Goal: Task Accomplishment & Management: Manage account settings

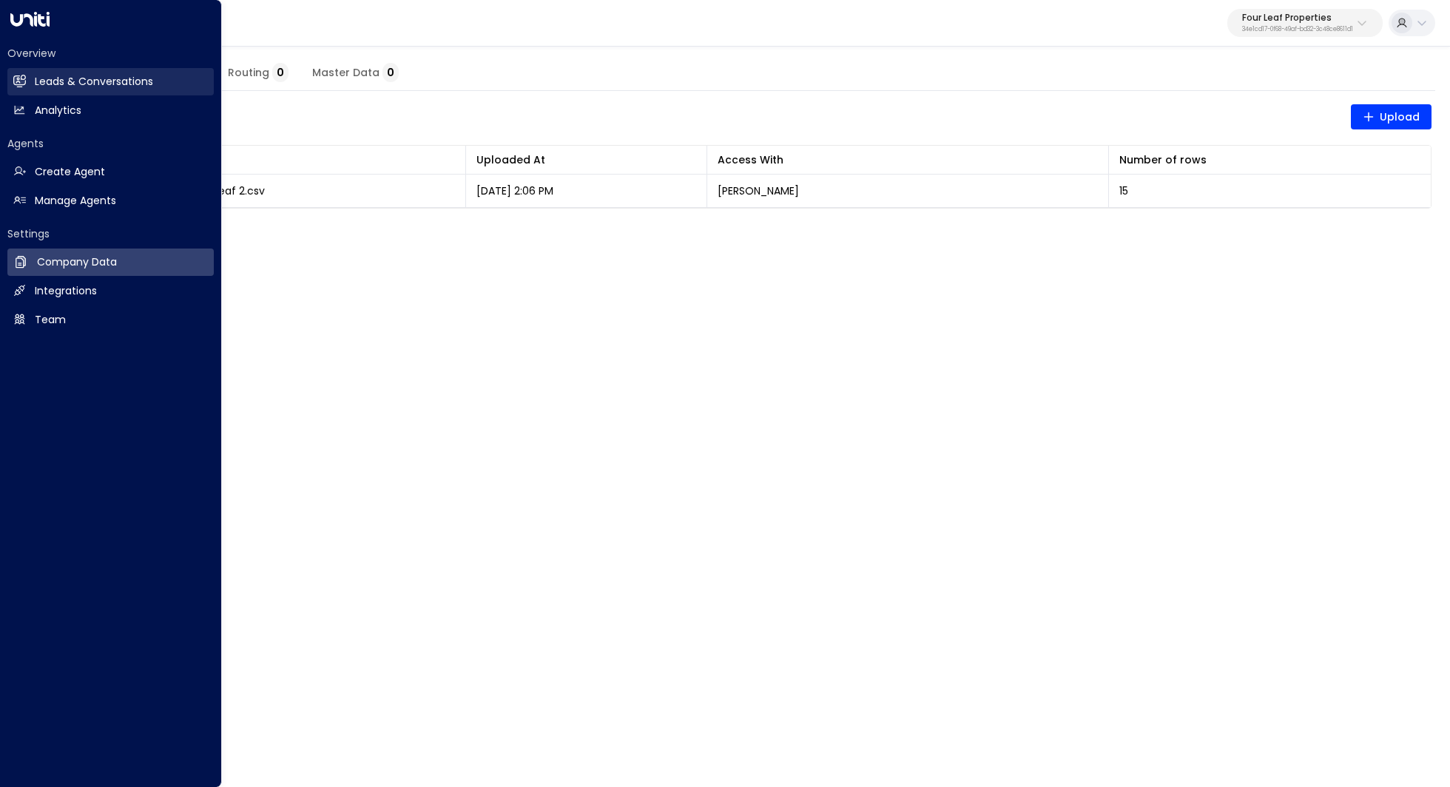
click at [104, 90] on link "Leads & Conversations Leads & Conversations" at bounding box center [110, 81] width 206 height 27
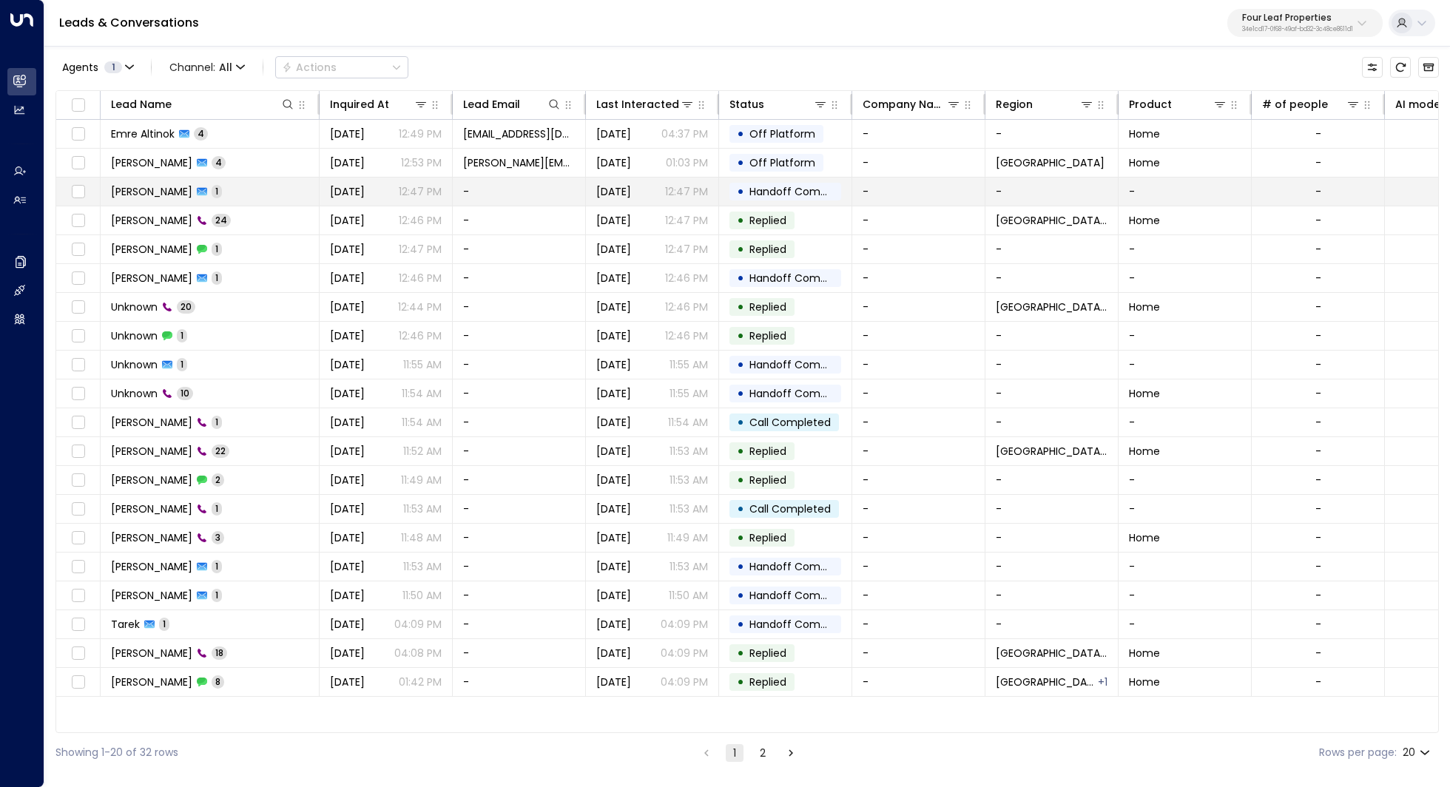
click at [251, 187] on td "[PERSON_NAME] 1" at bounding box center [210, 192] width 219 height 28
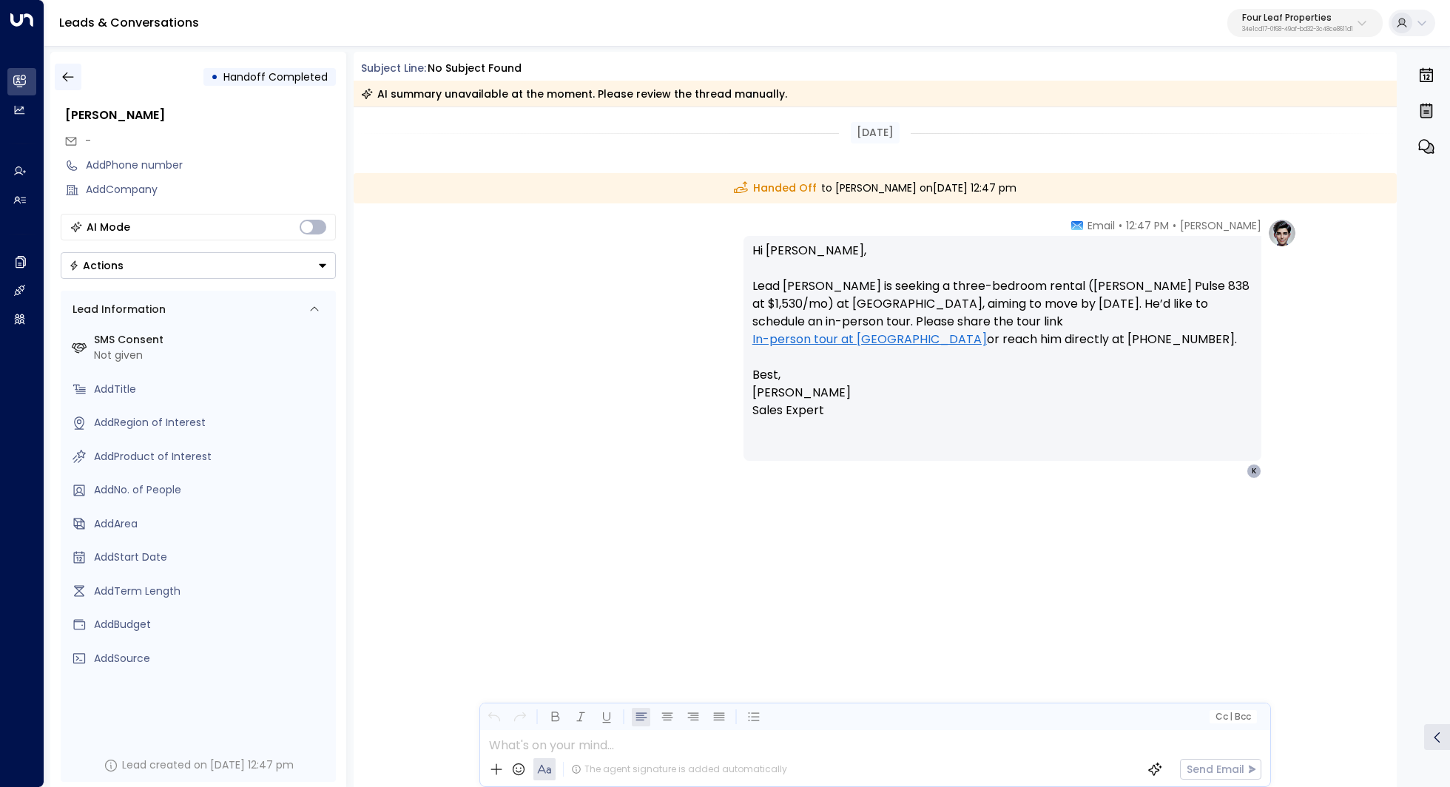
click at [73, 82] on icon "button" at bounding box center [68, 77] width 15 height 15
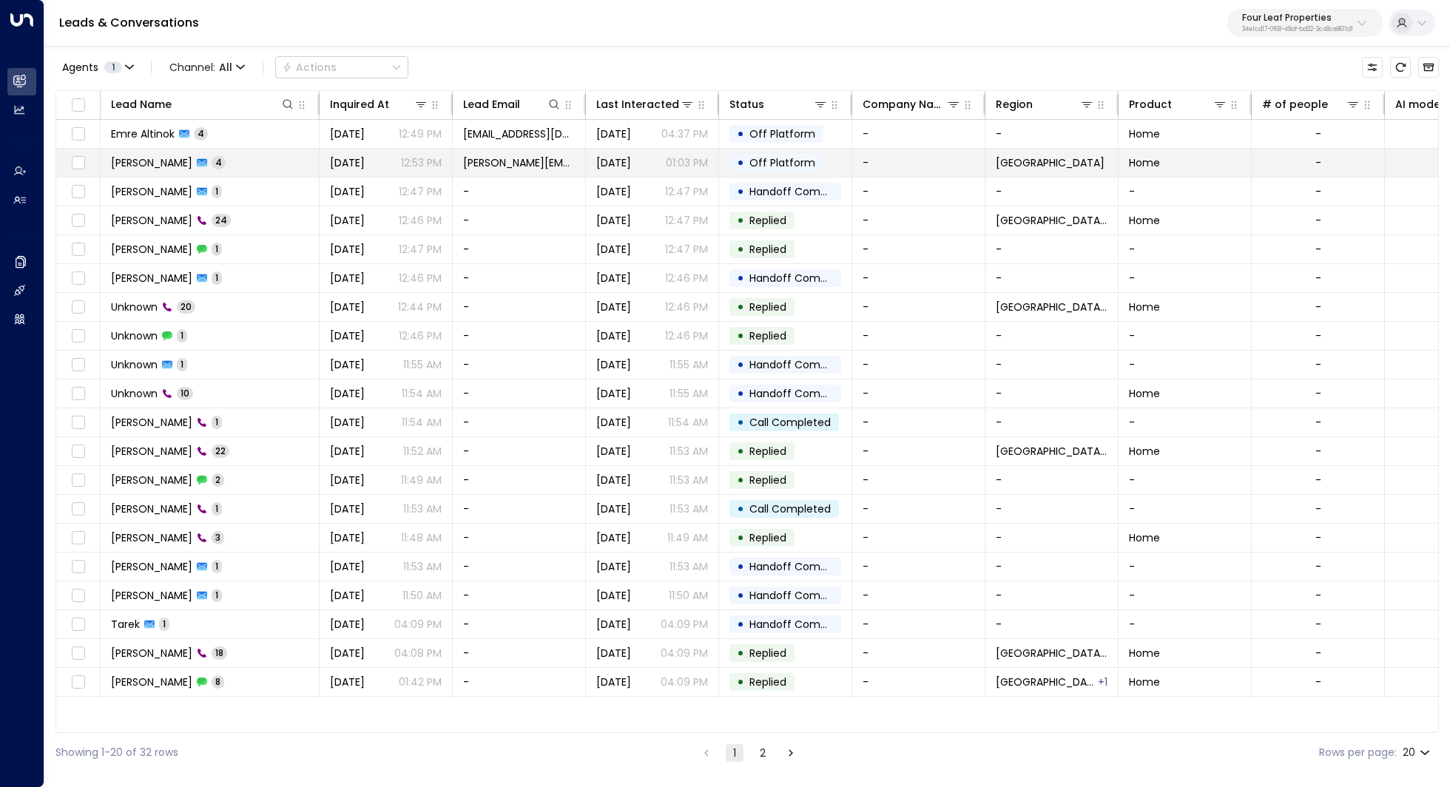
click at [168, 159] on span "[PERSON_NAME]" at bounding box center [151, 162] width 81 height 15
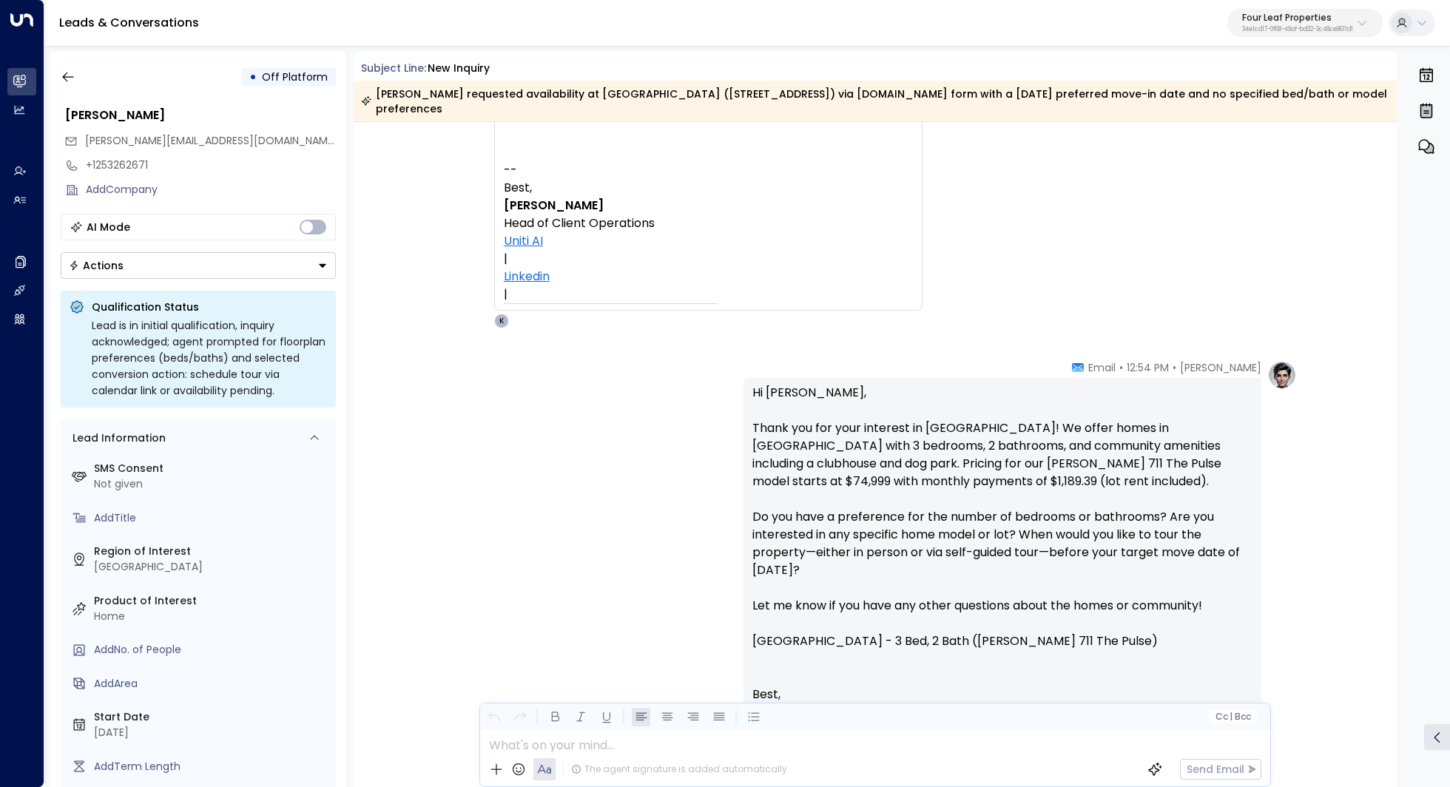
scroll to position [688, 0]
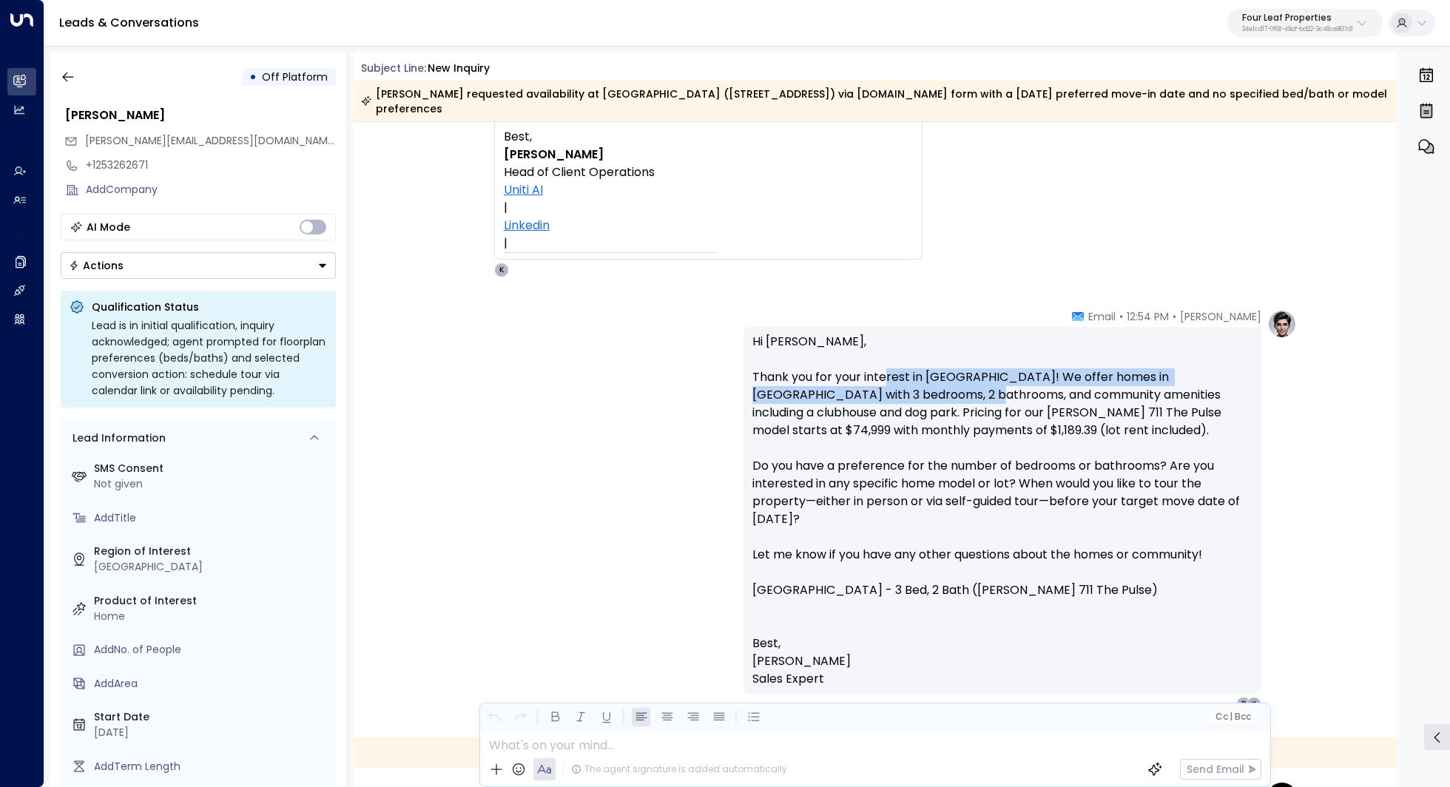
drag, startPoint x: 886, startPoint y: 384, endPoint x: 886, endPoint y: 408, distance: 23.7
click at [886, 408] on p "Hi Kerric, Thank you for your interest in Summerhill Village! We offer homes in…" at bounding box center [1002, 490] width 500 height 314
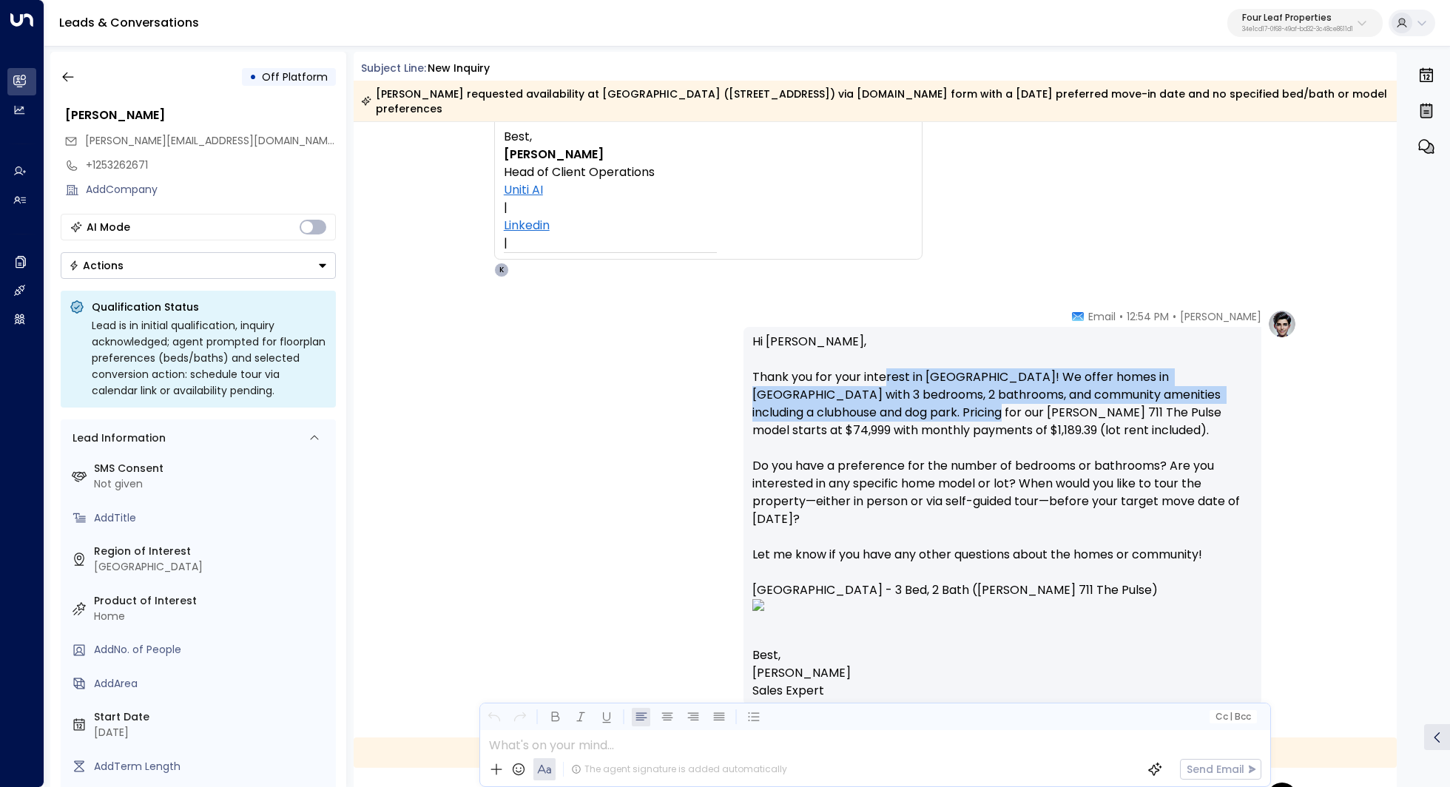
click at [886, 408] on p "Hi Kerric, Thank you for your interest in Summerhill Village! We offer homes in…" at bounding box center [1002, 490] width 500 height 314
drag, startPoint x: 960, startPoint y: 377, endPoint x: 960, endPoint y: 402, distance: 24.4
click at [960, 399] on p "Hi Kerric, Thank you for your interest in Summerhill Village! We offer homes in…" at bounding box center [1002, 490] width 500 height 314
click at [960, 402] on p "Hi Kerric, Thank you for your interest in Summerhill Village! We offer homes in…" at bounding box center [1002, 490] width 500 height 314
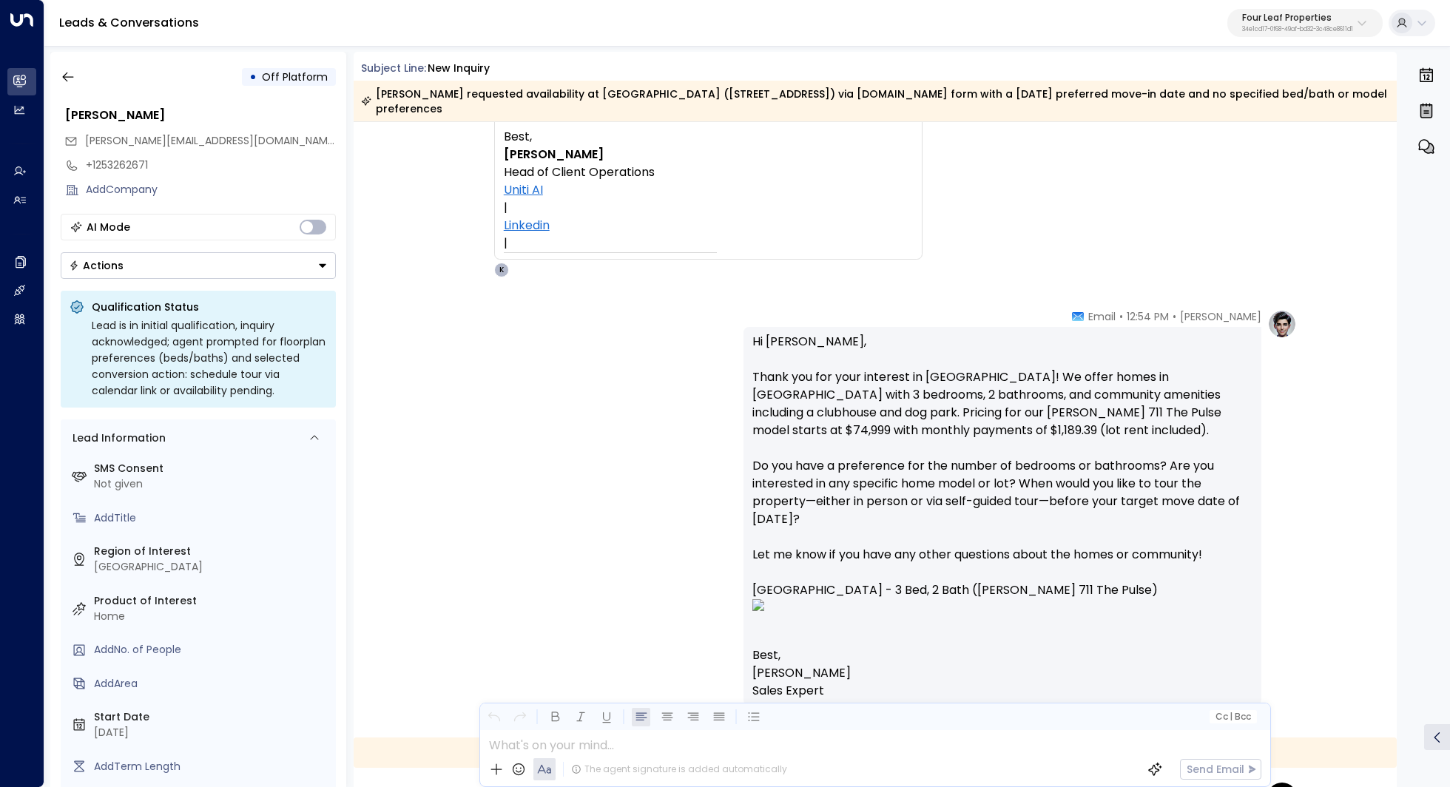
click at [930, 385] on p "Hi Kerric, Thank you for your interest in Summerhill Village! We offer homes in…" at bounding box center [1002, 490] width 500 height 314
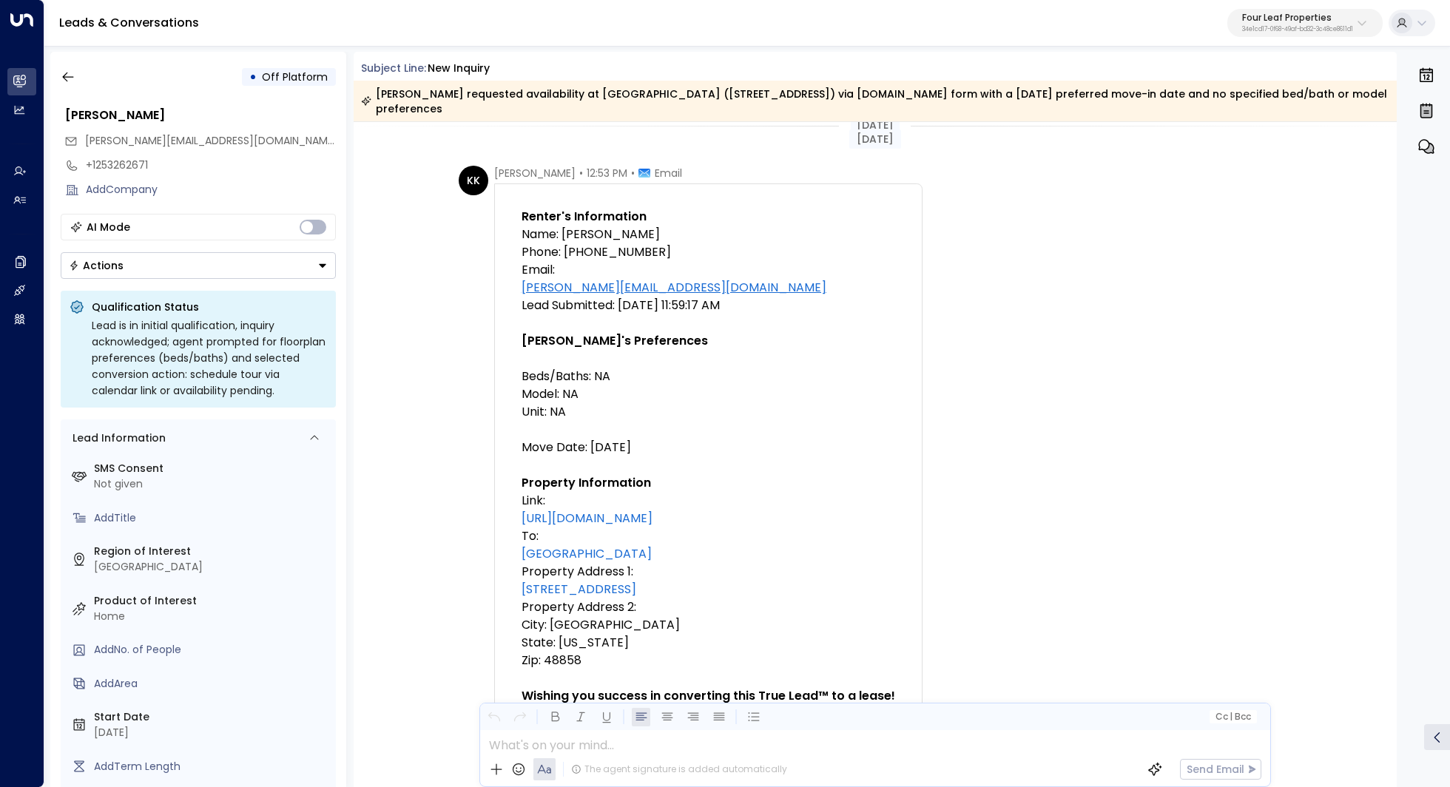
scroll to position [0, 0]
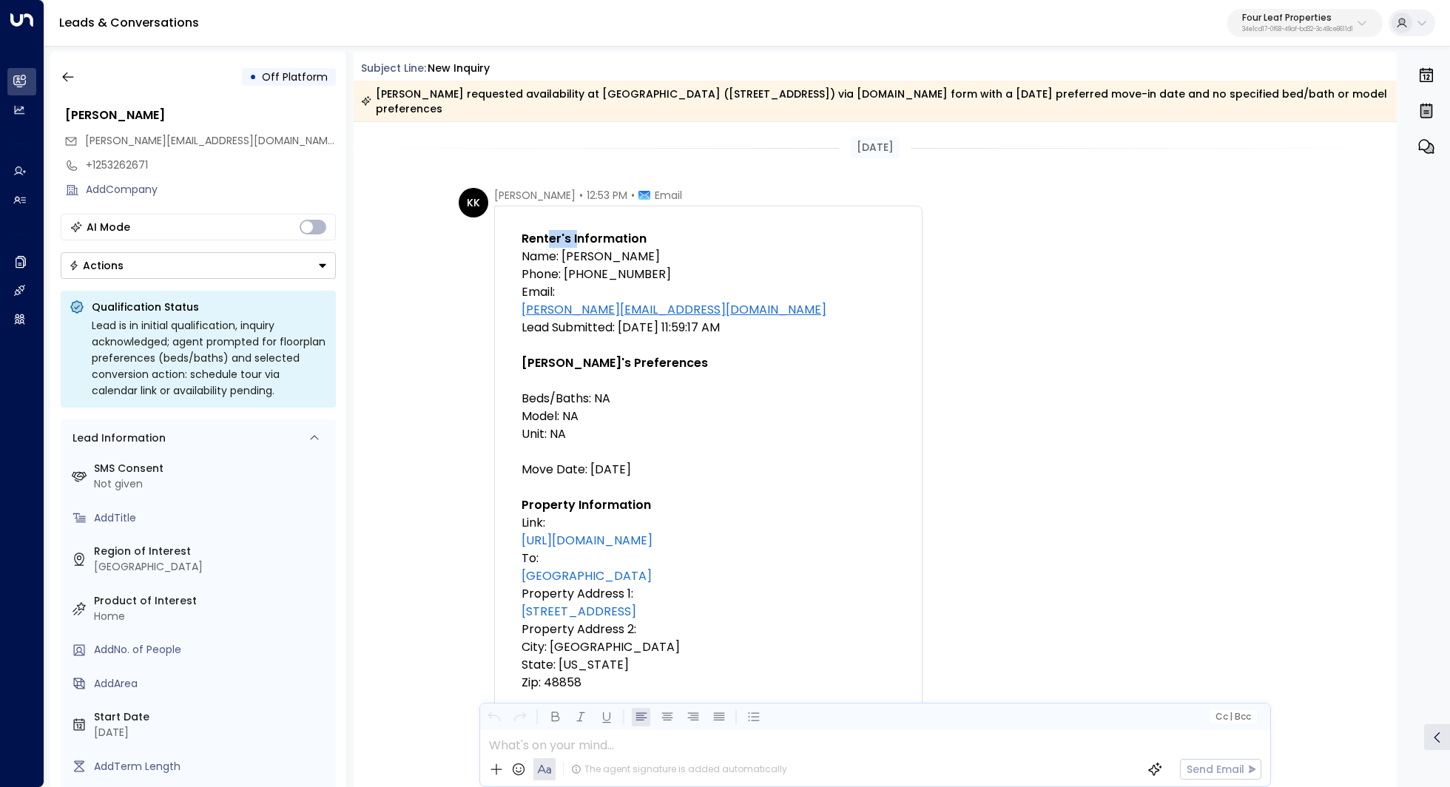
drag, startPoint x: 544, startPoint y: 237, endPoint x: 577, endPoint y: 237, distance: 33.3
click at [576, 237] on span "Renter's Information" at bounding box center [584, 239] width 125 height 18
click at [577, 237] on span "Renter's Information" at bounding box center [584, 239] width 125 height 18
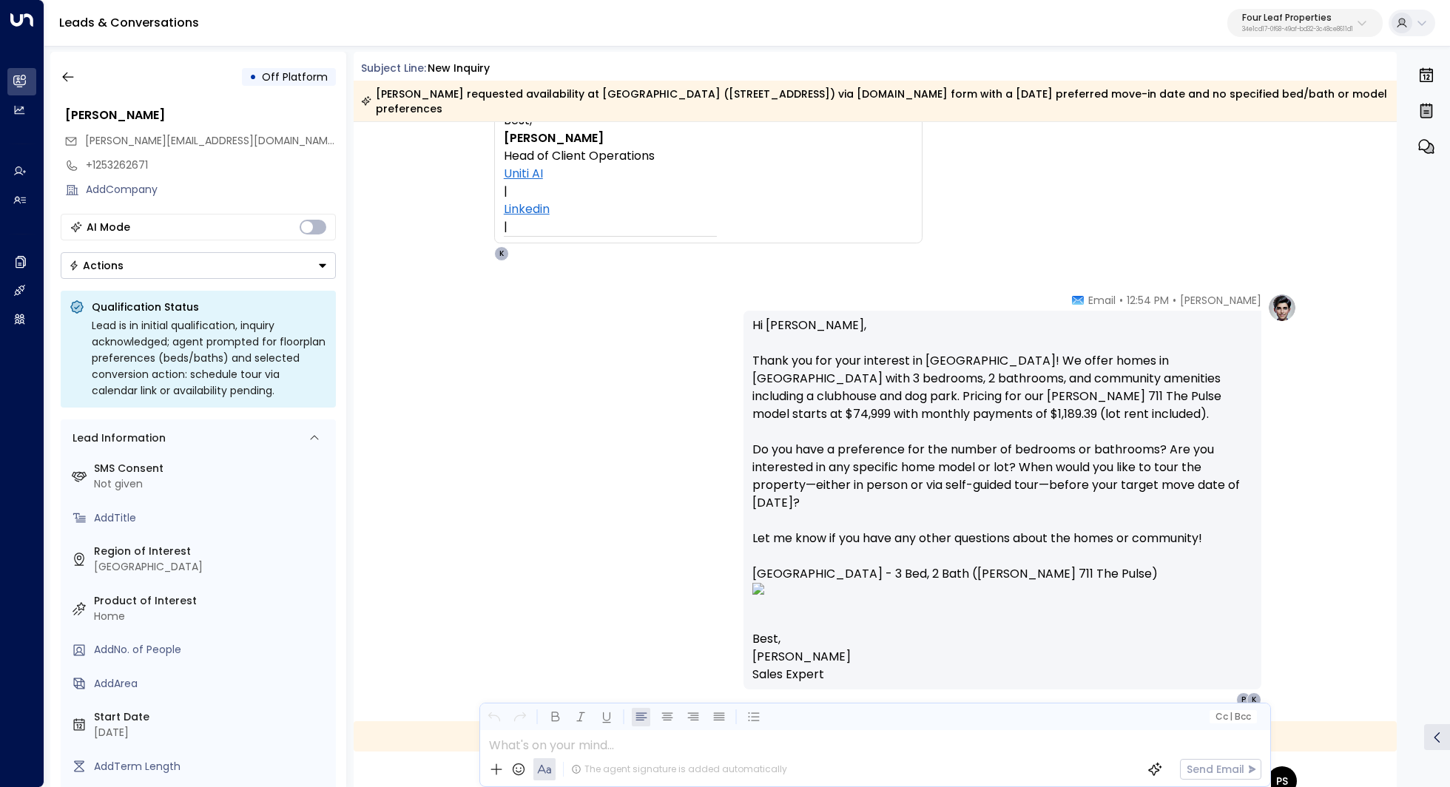
scroll to position [717, 0]
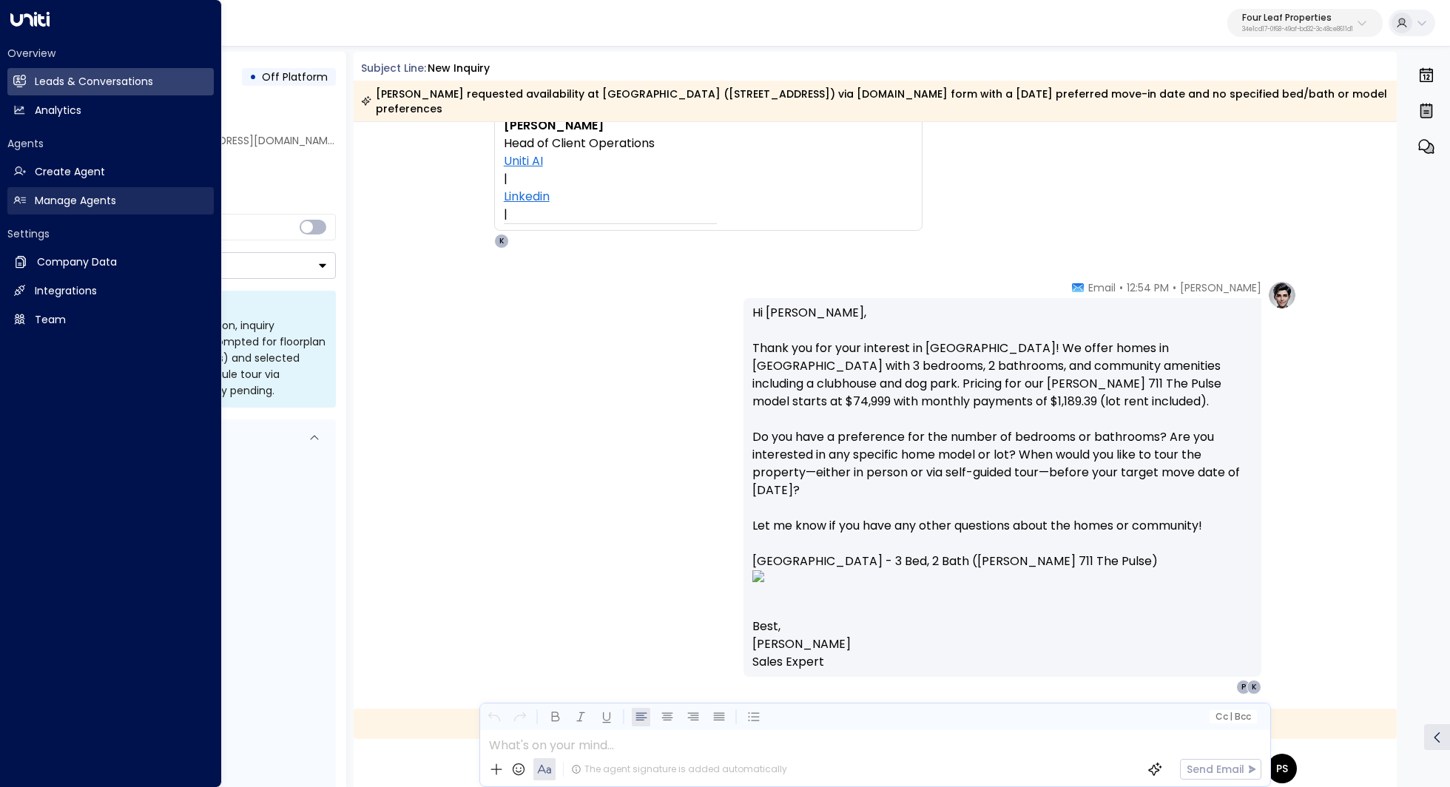
click at [112, 210] on link "Manage Agents Manage Agents" at bounding box center [110, 200] width 206 height 27
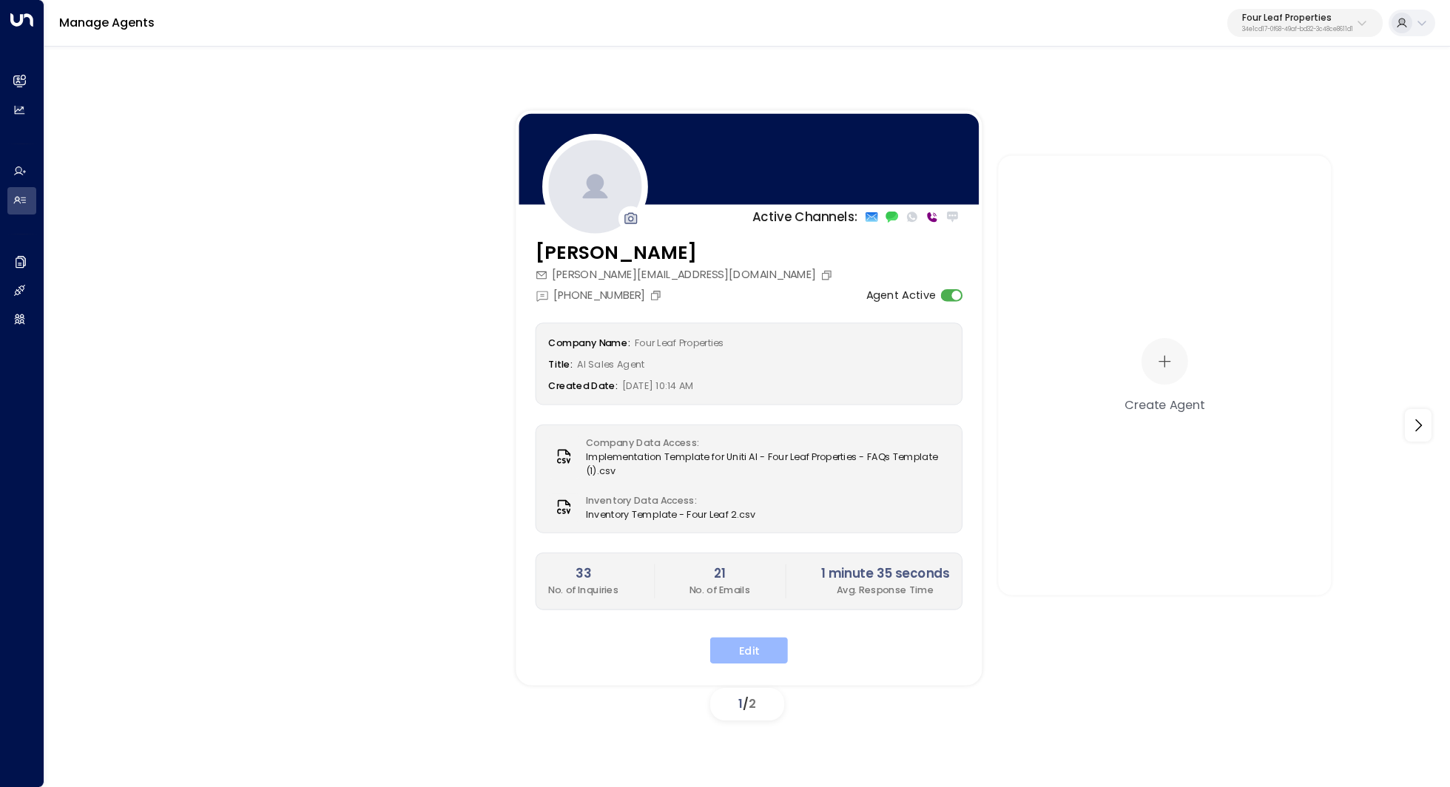
click at [769, 656] on button "Edit" at bounding box center [749, 650] width 78 height 27
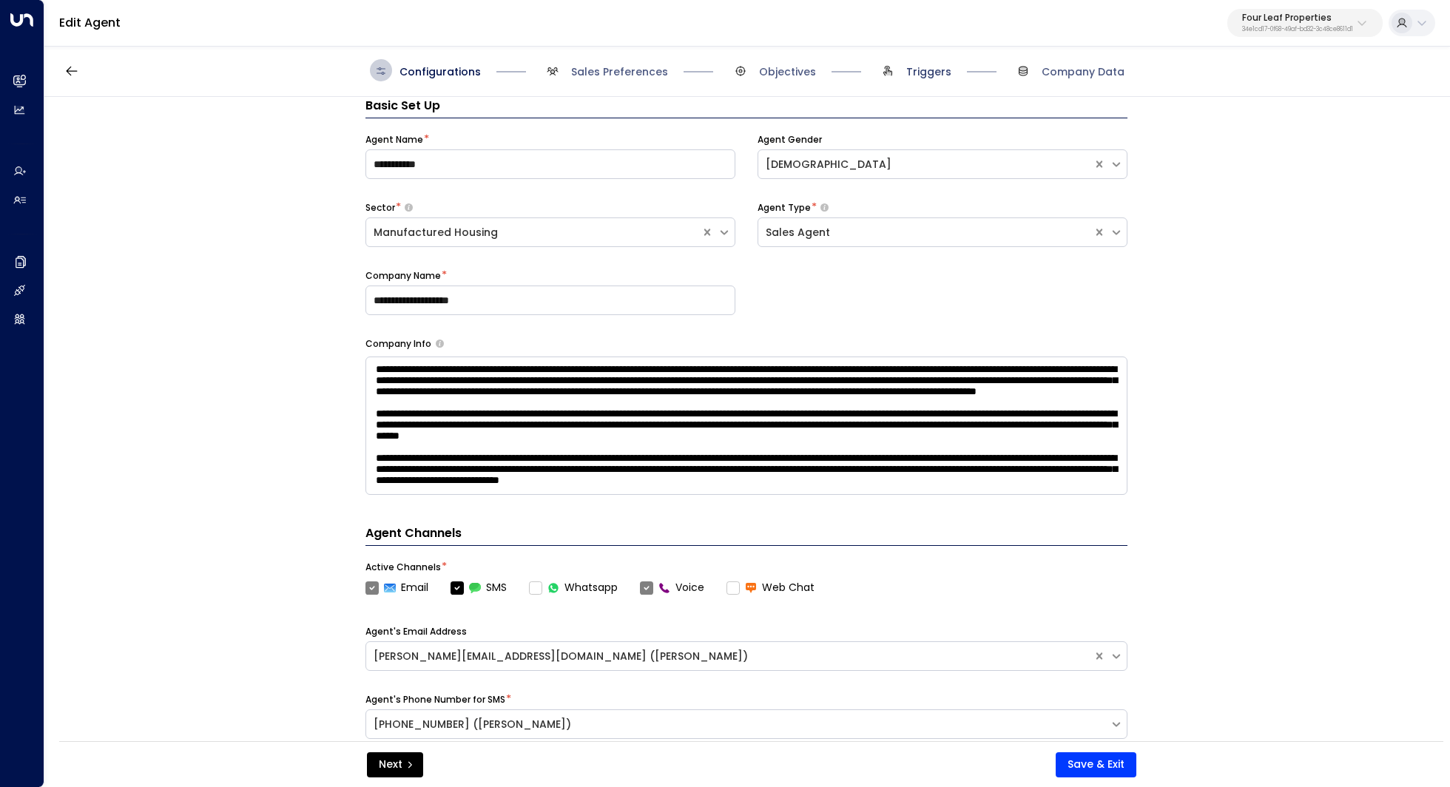
click at [915, 75] on span "Triggers" at bounding box center [928, 71] width 45 height 15
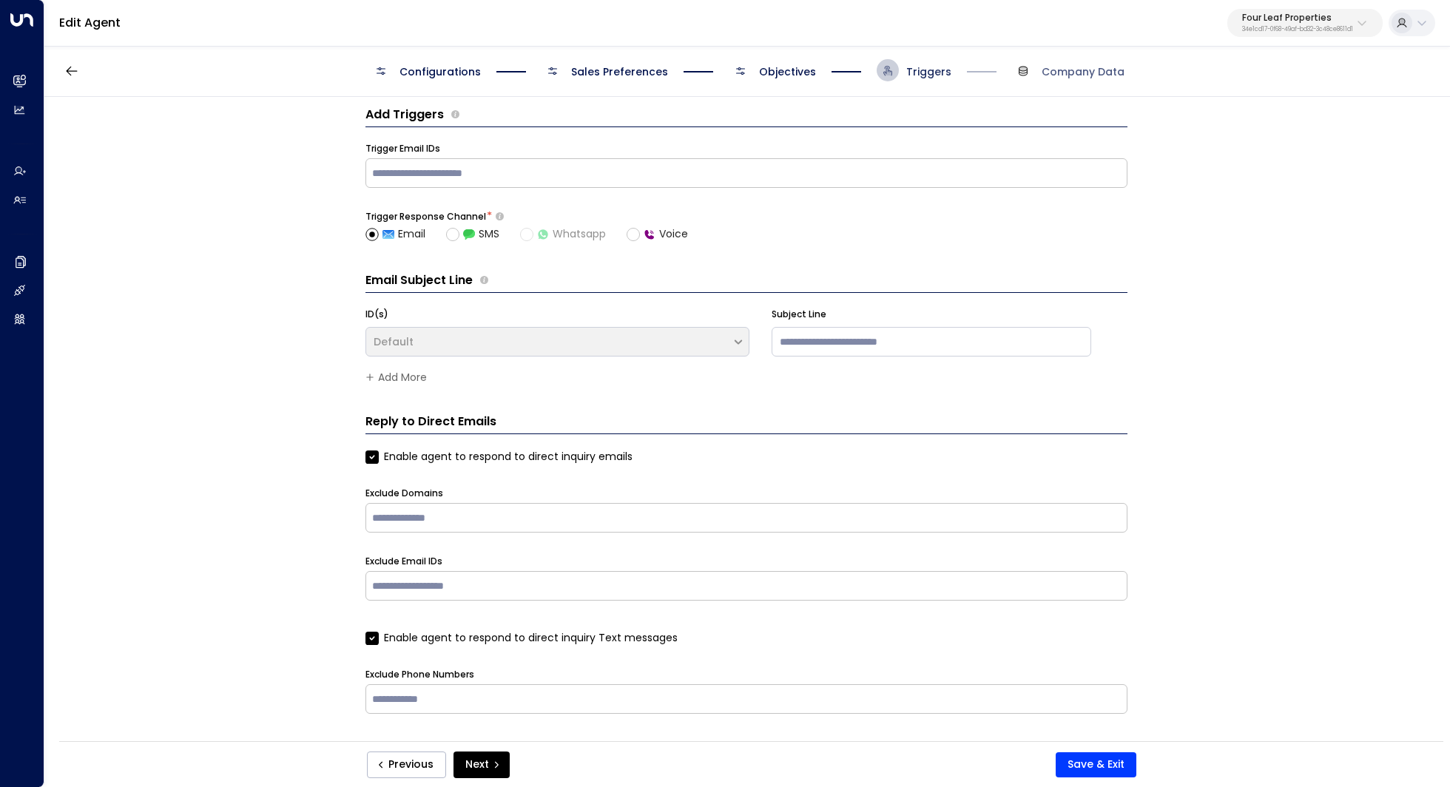
scroll to position [12, 0]
click at [434, 70] on span "Configurations" at bounding box center [439, 71] width 81 height 15
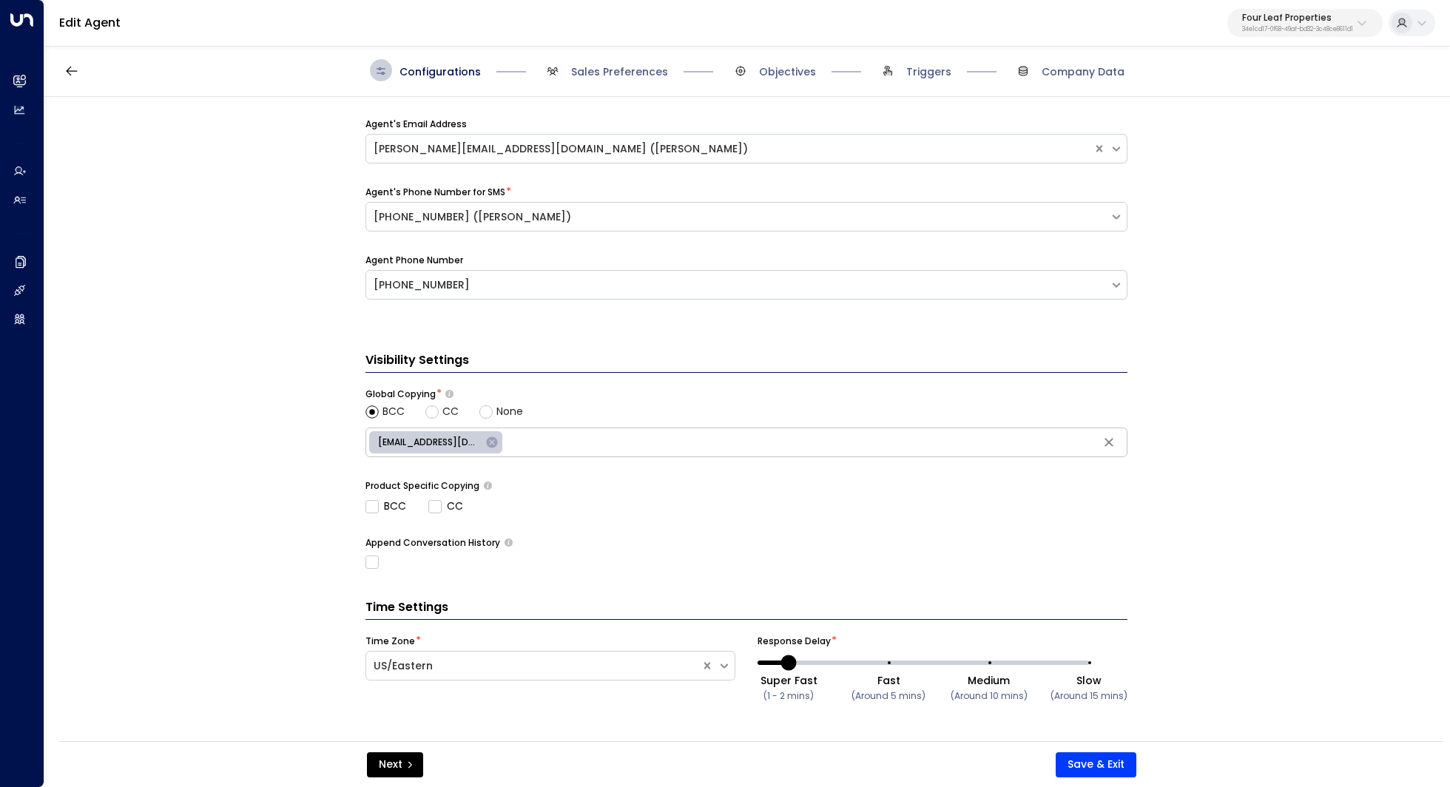
scroll to position [532, 0]
click at [601, 447] on input "text" at bounding box center [815, 440] width 618 height 22
type input "*"
click at [1301, 388] on div "**********" at bounding box center [746, 424] width 1404 height 654
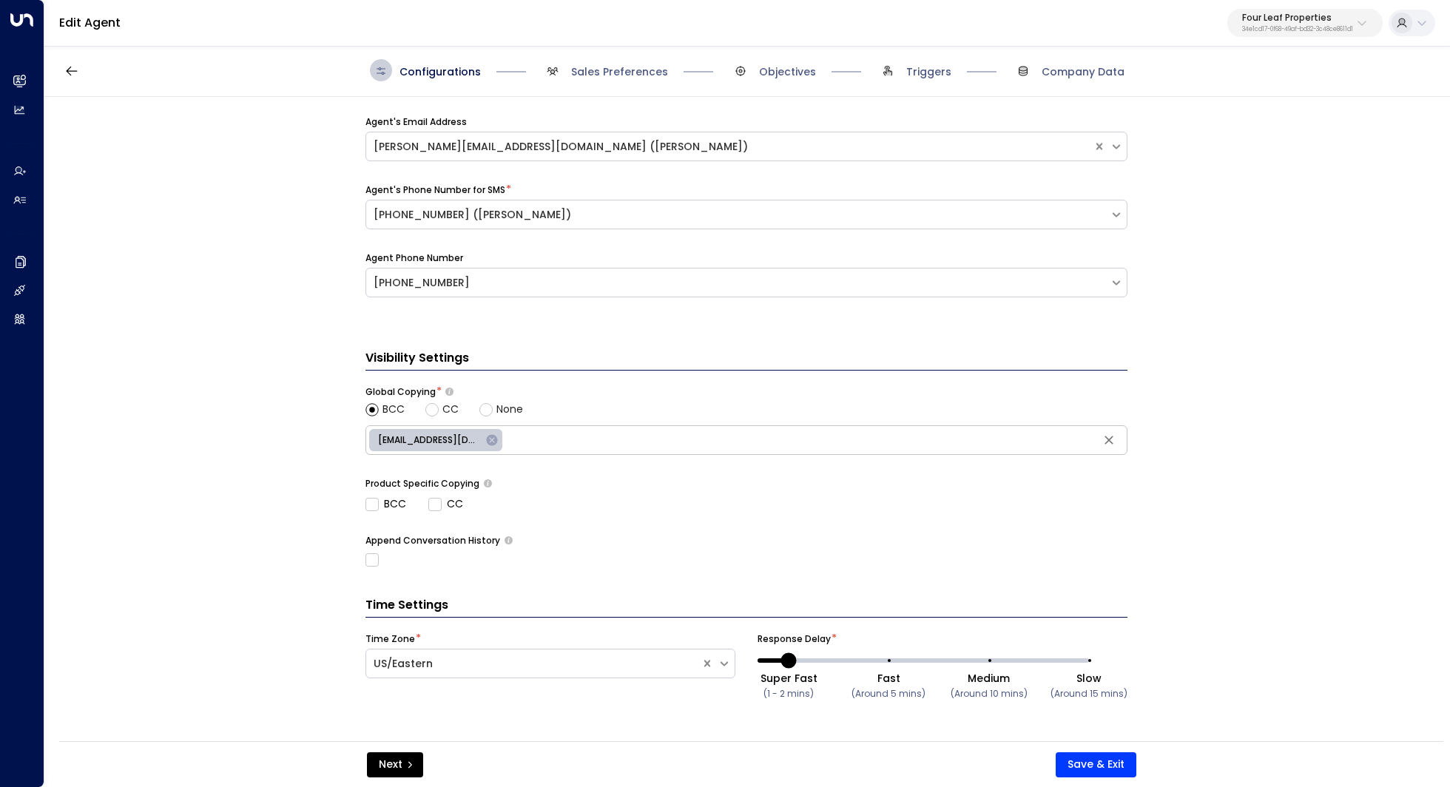
click at [601, 440] on input "text" at bounding box center [815, 440] width 618 height 22
type input "**********"
click at [794, 509] on div "BCC CC" at bounding box center [746, 504] width 762 height 16
click at [1095, 767] on button "Save & Exit" at bounding box center [1096, 764] width 81 height 25
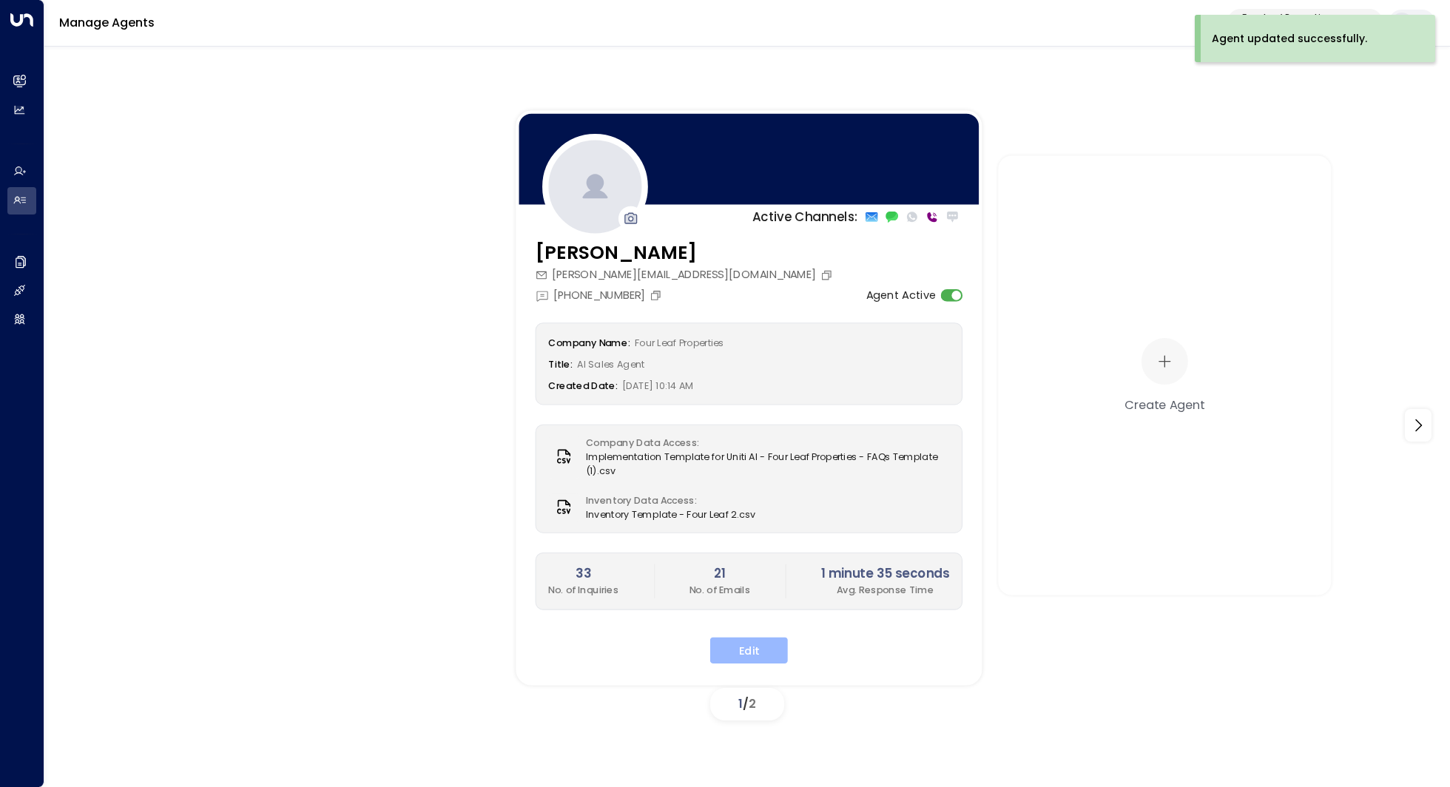
click at [763, 655] on button "Edit" at bounding box center [749, 650] width 78 height 27
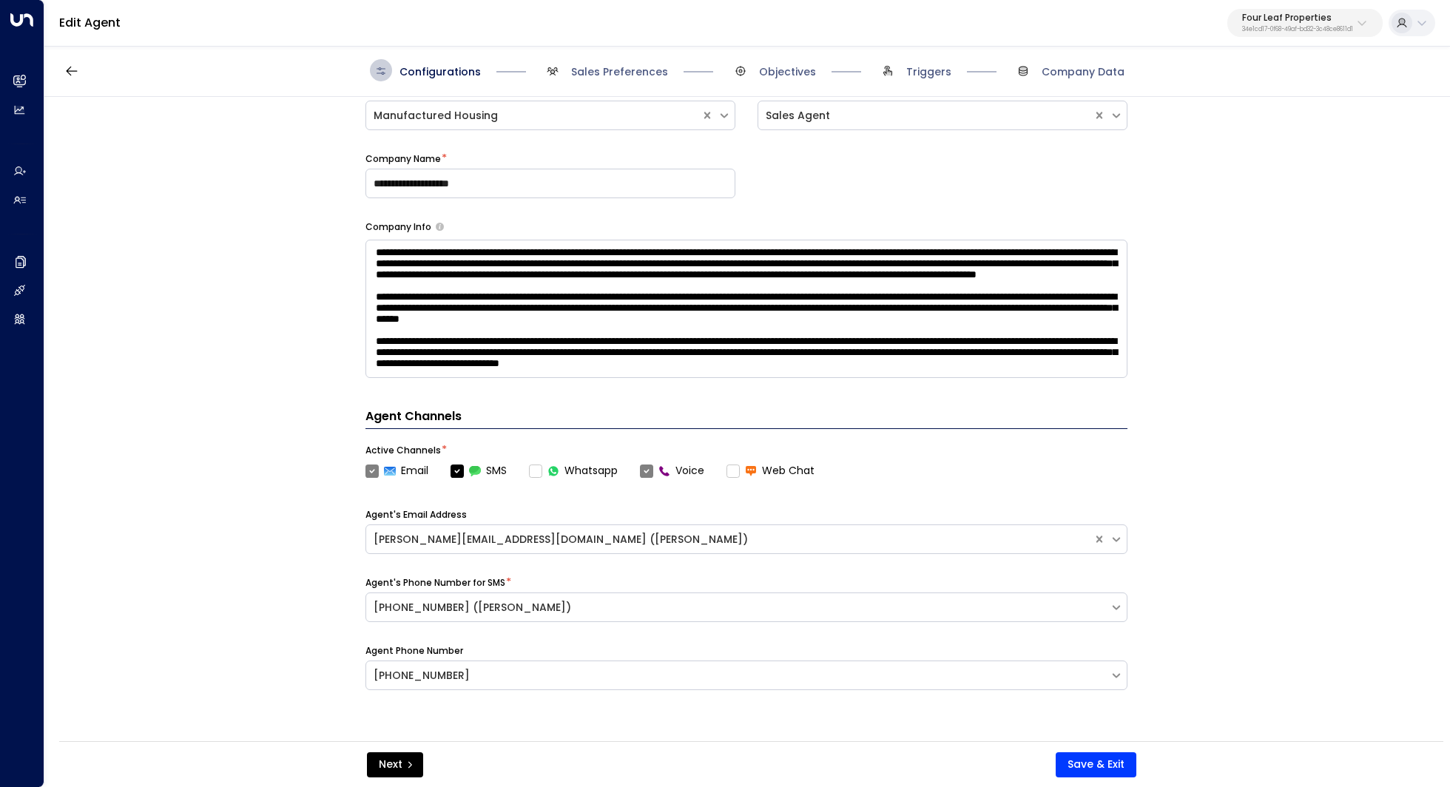
scroll to position [371, 0]
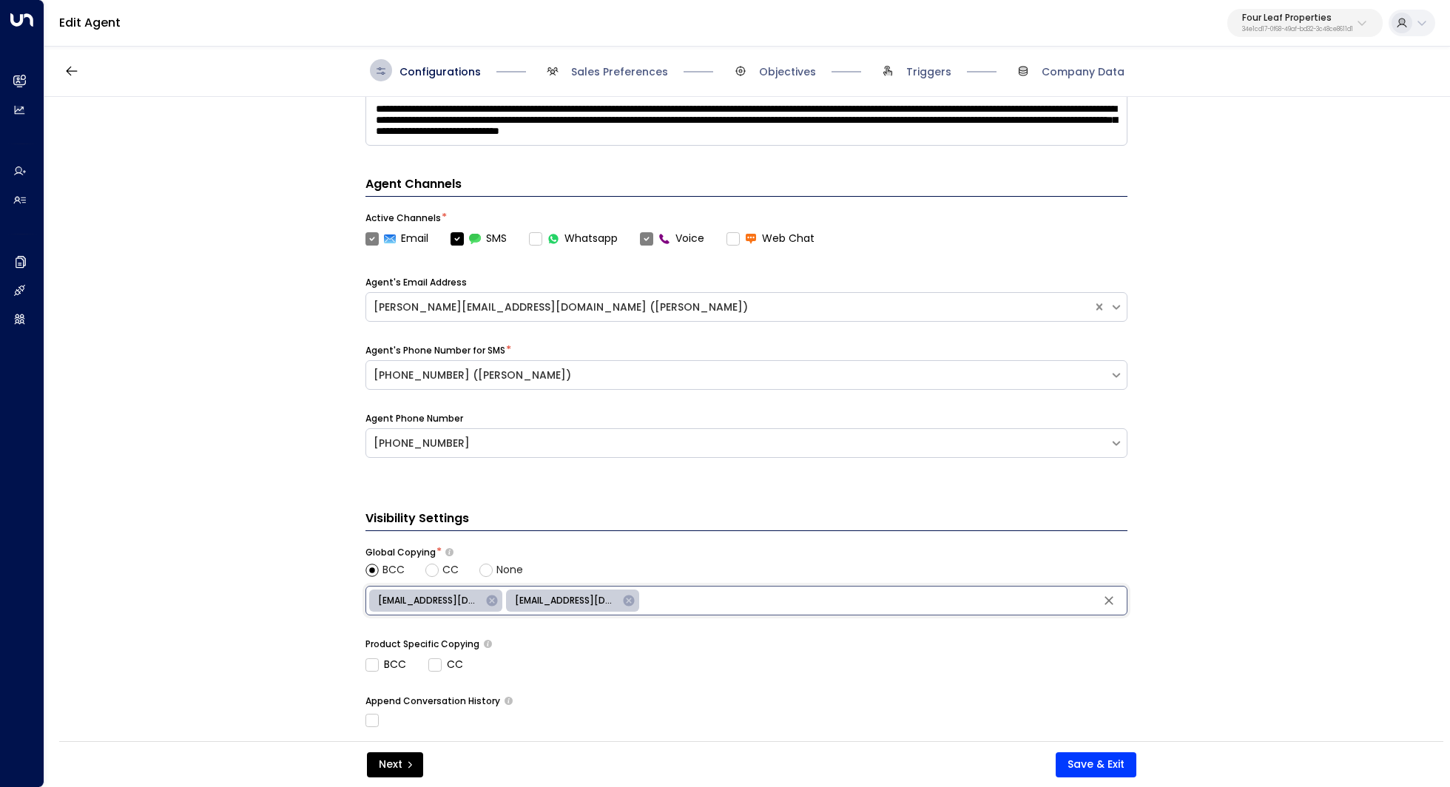
click at [715, 607] on input "text" at bounding box center [883, 601] width 481 height 22
type input "*"
type input "**********"
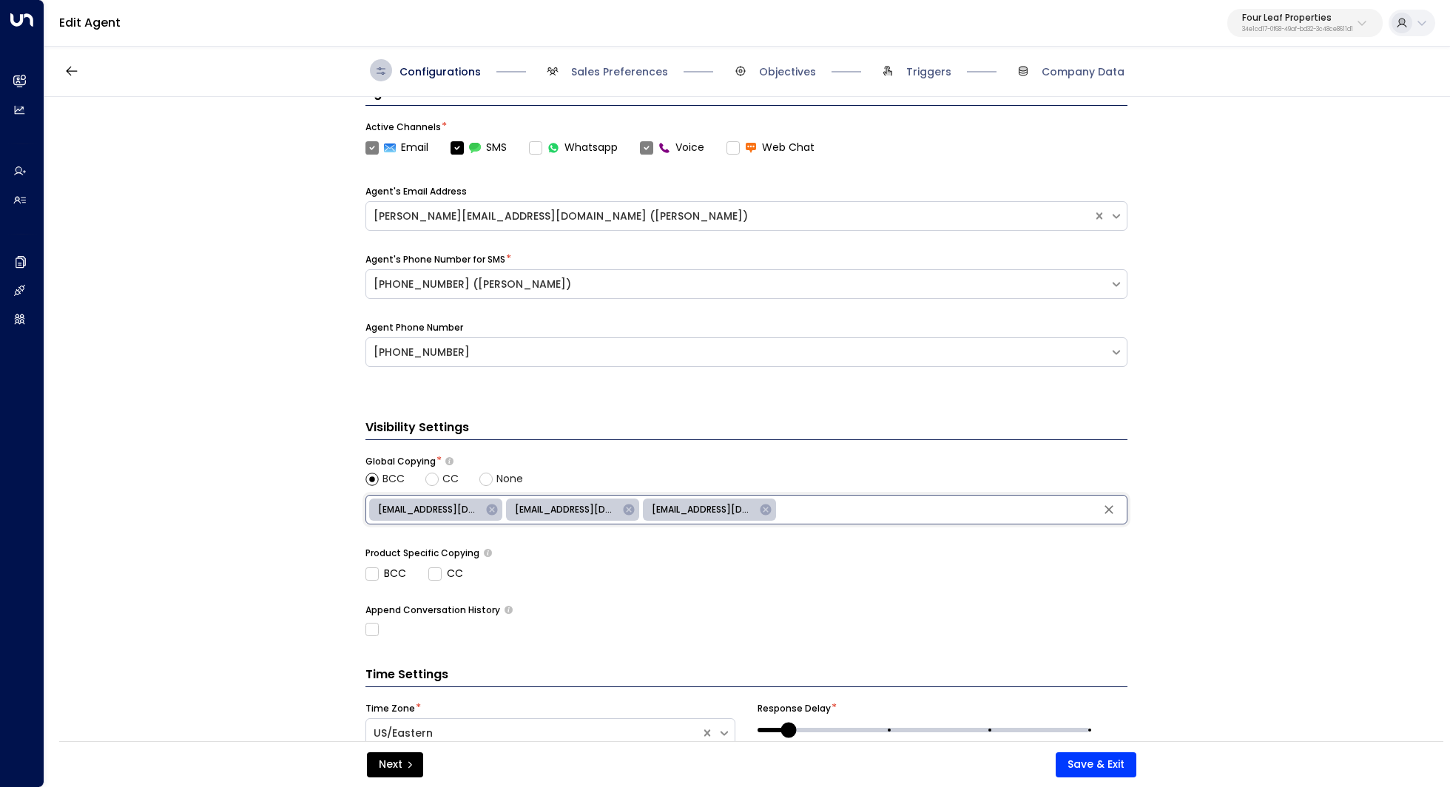
scroll to position [532, 0]
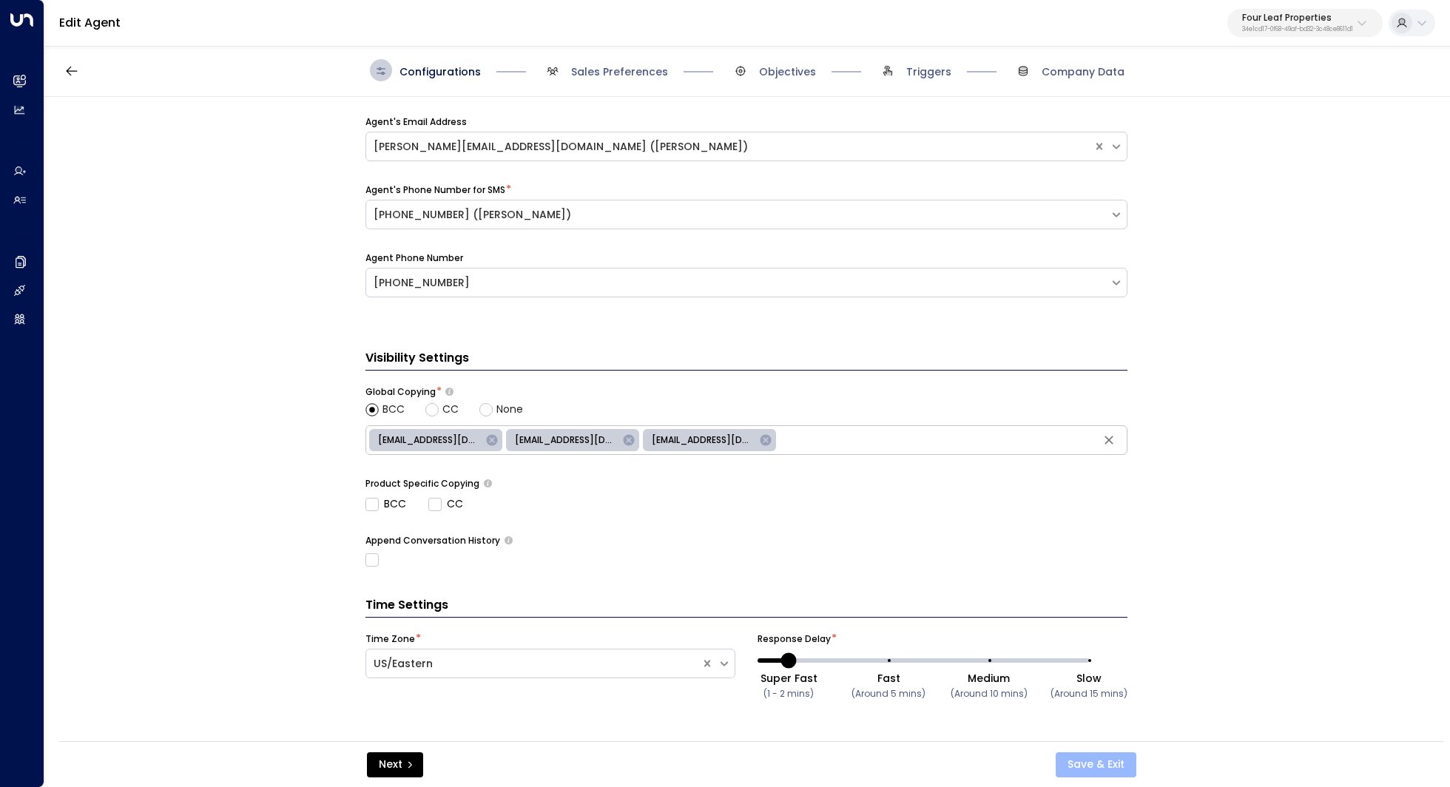
click at [1100, 758] on button "Save & Exit" at bounding box center [1096, 764] width 81 height 25
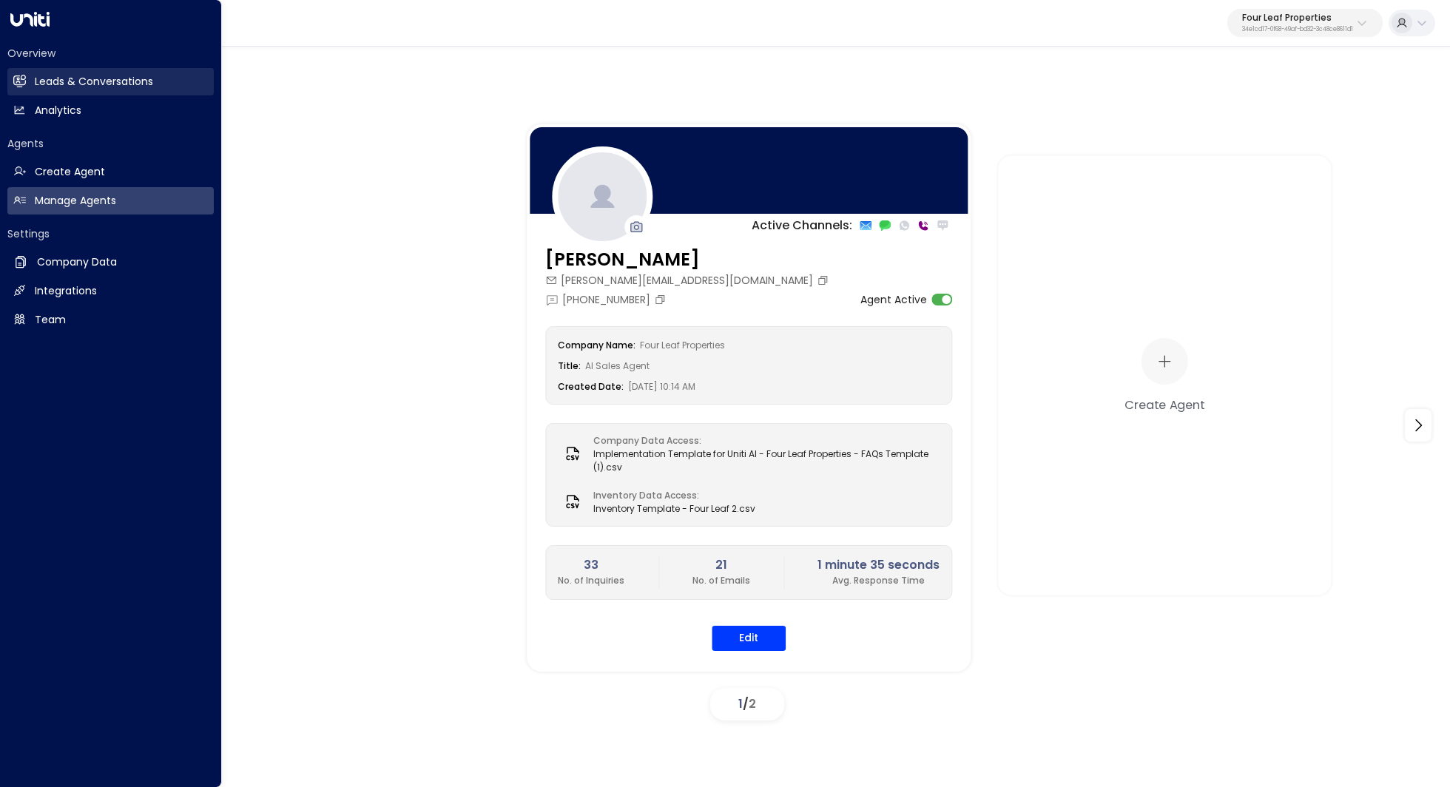
click at [79, 80] on h2 "Leads & Conversations" at bounding box center [94, 82] width 118 height 16
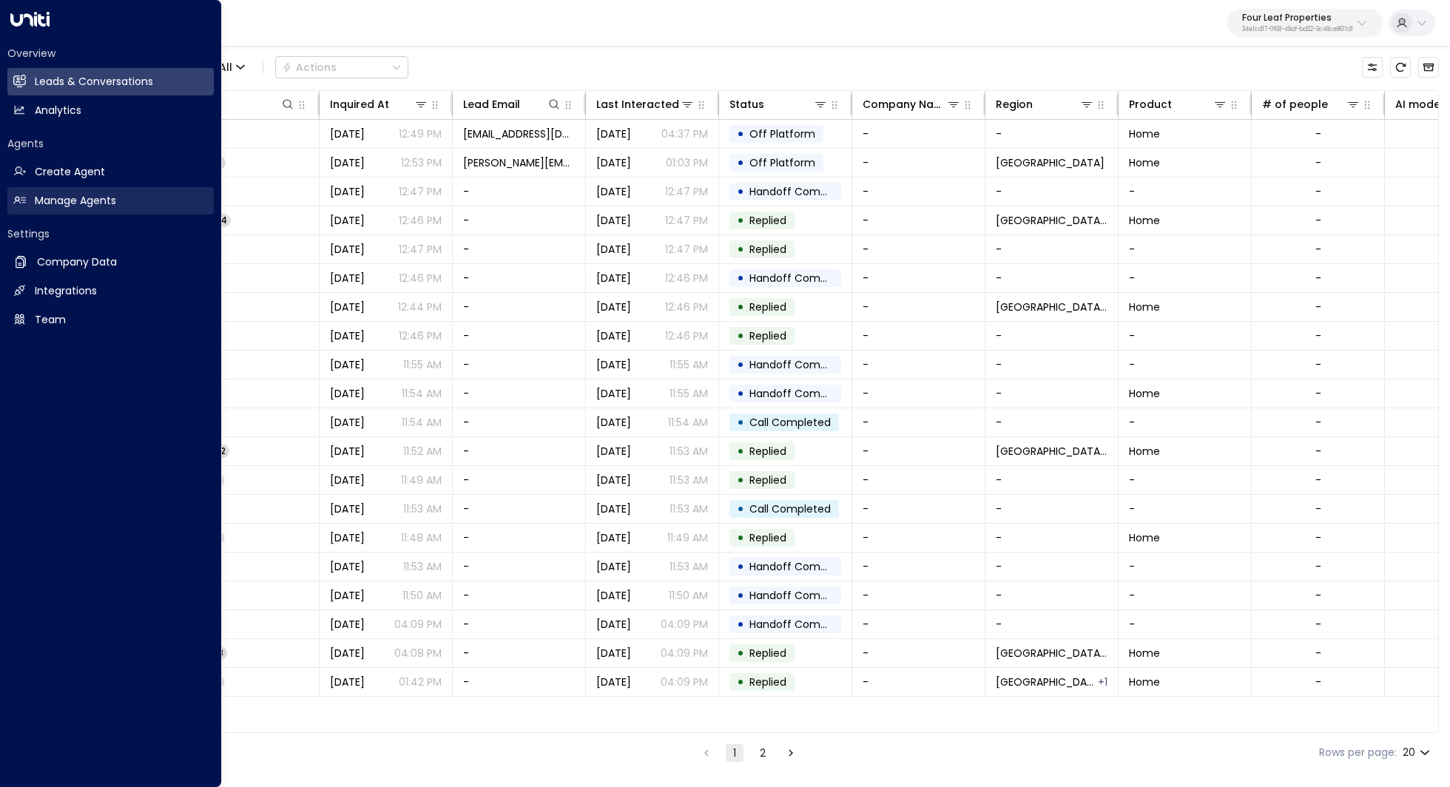
click at [117, 212] on link "Manage Agents Manage Agents" at bounding box center [110, 200] width 206 height 27
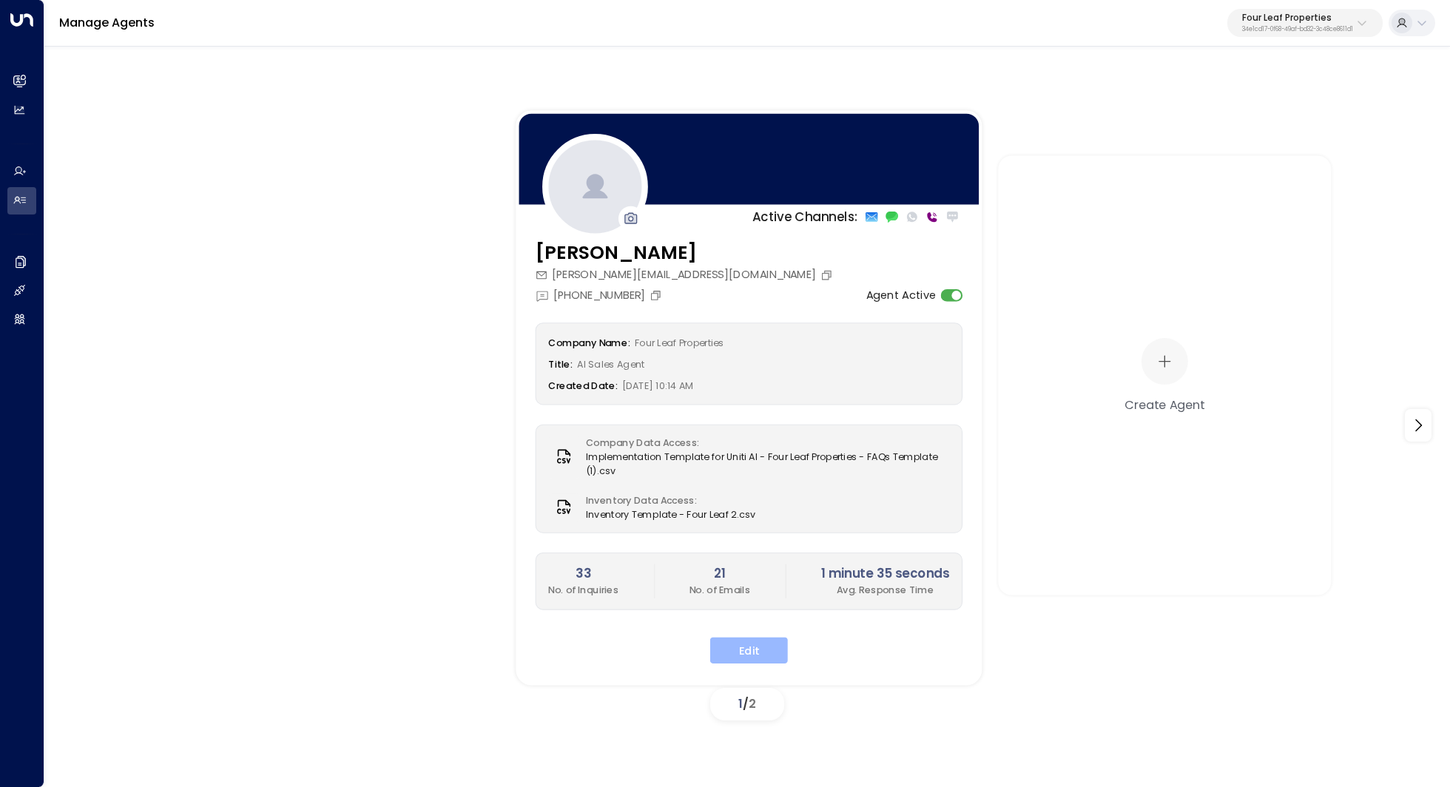
click at [750, 643] on button "Edit" at bounding box center [749, 650] width 78 height 27
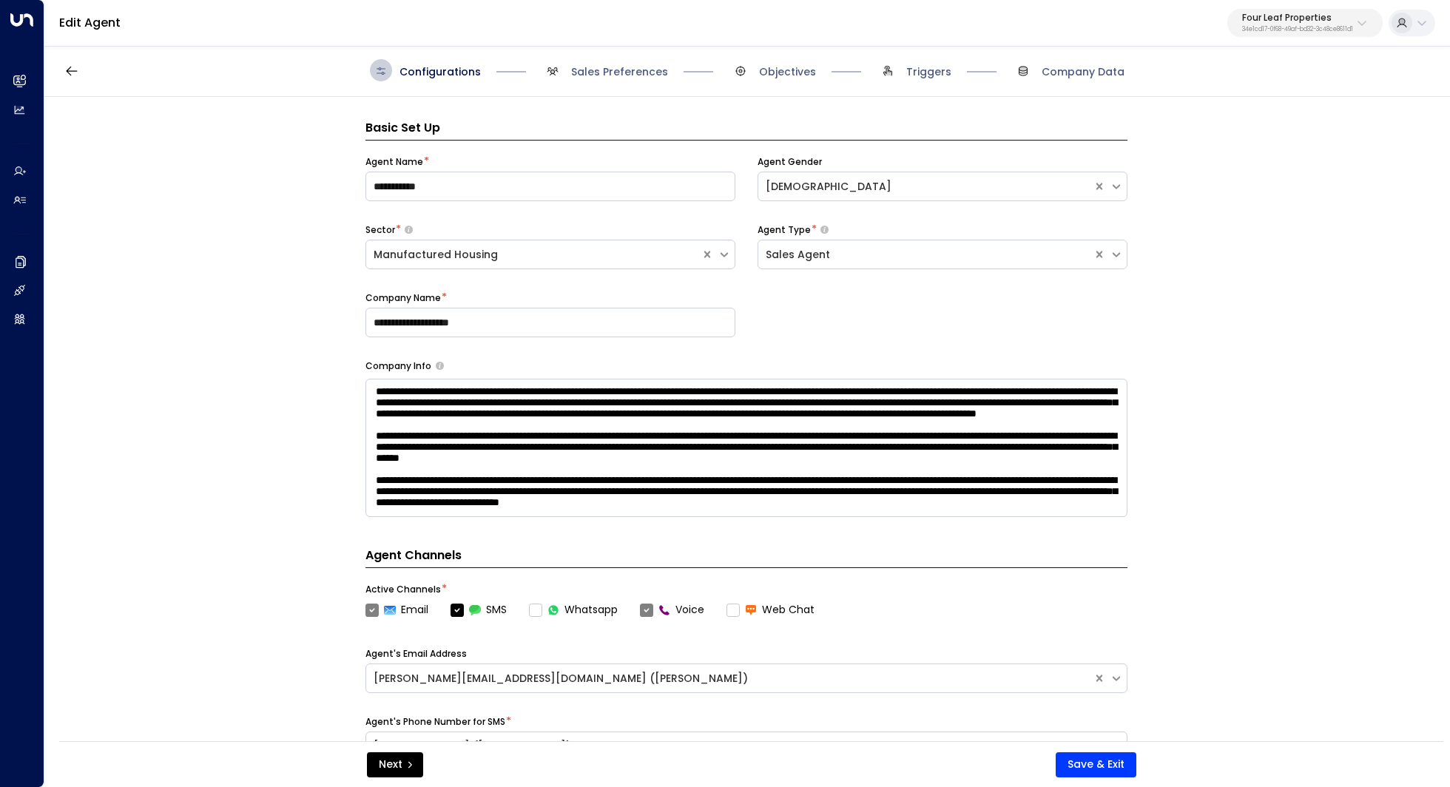
scroll to position [22, 0]
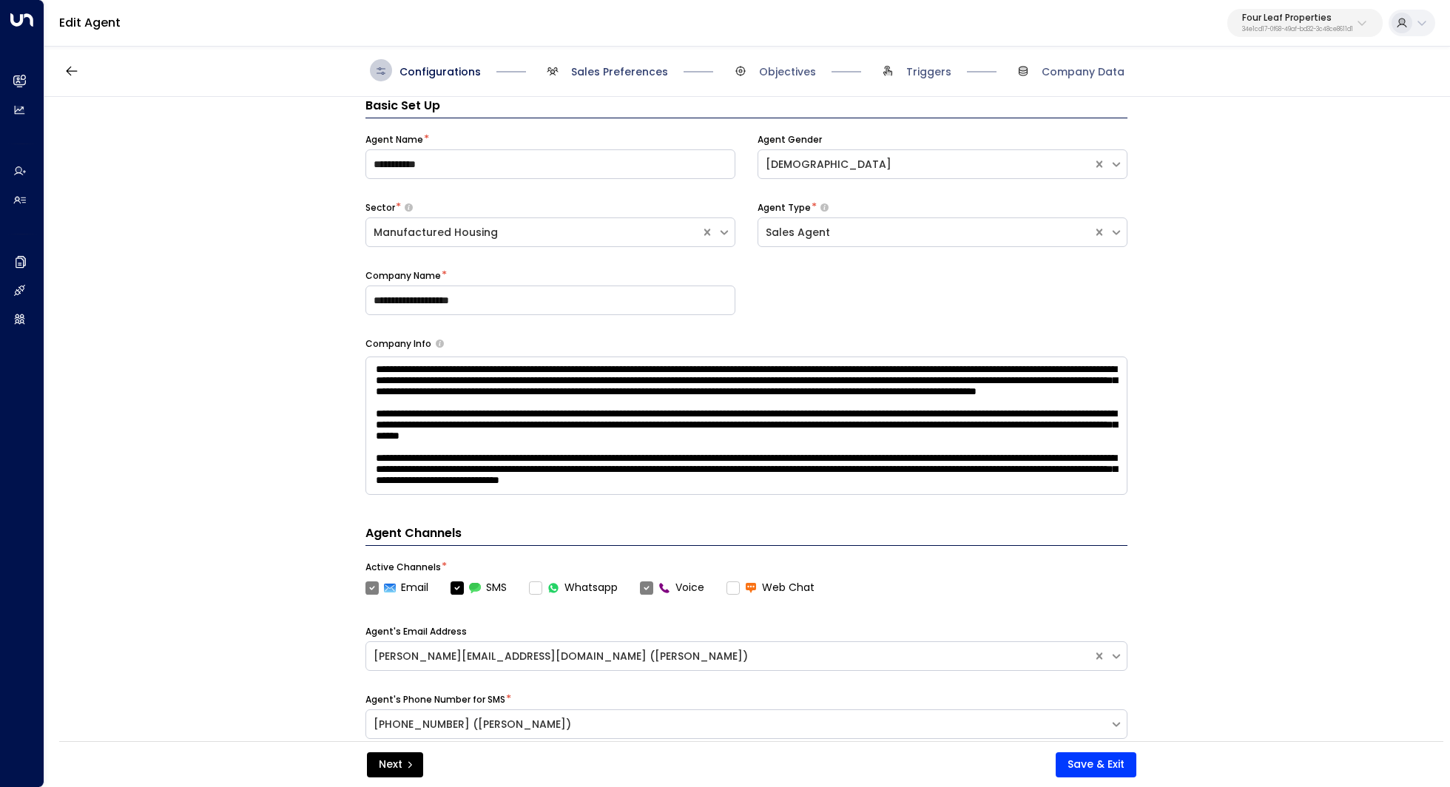
click at [600, 71] on span "Sales Preferences" at bounding box center [619, 71] width 97 height 15
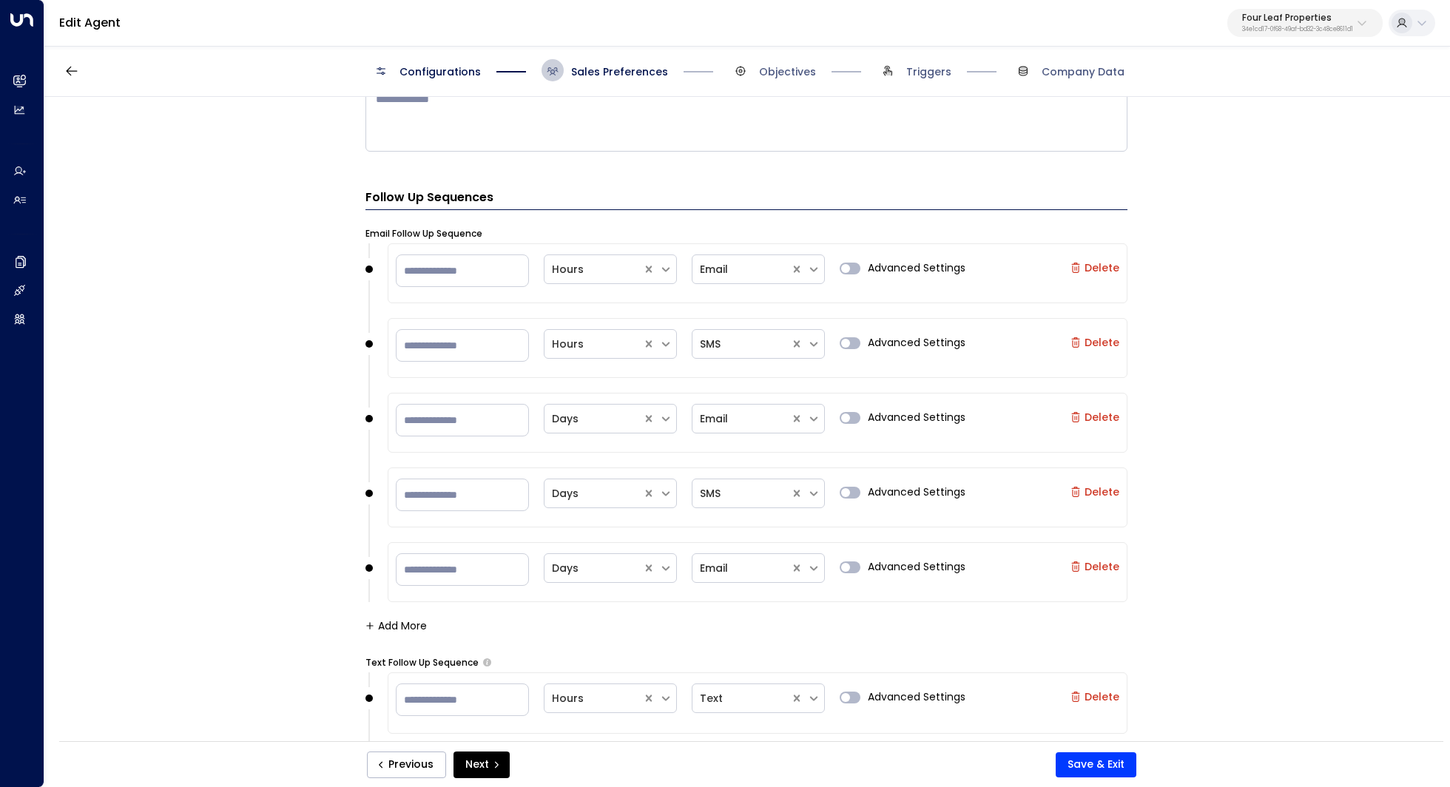
scroll to position [1413, 0]
click at [1349, 29] on p "34e1cd17-0f68-49af-bd32-3c48ce8611d1" at bounding box center [1297, 30] width 111 height 6
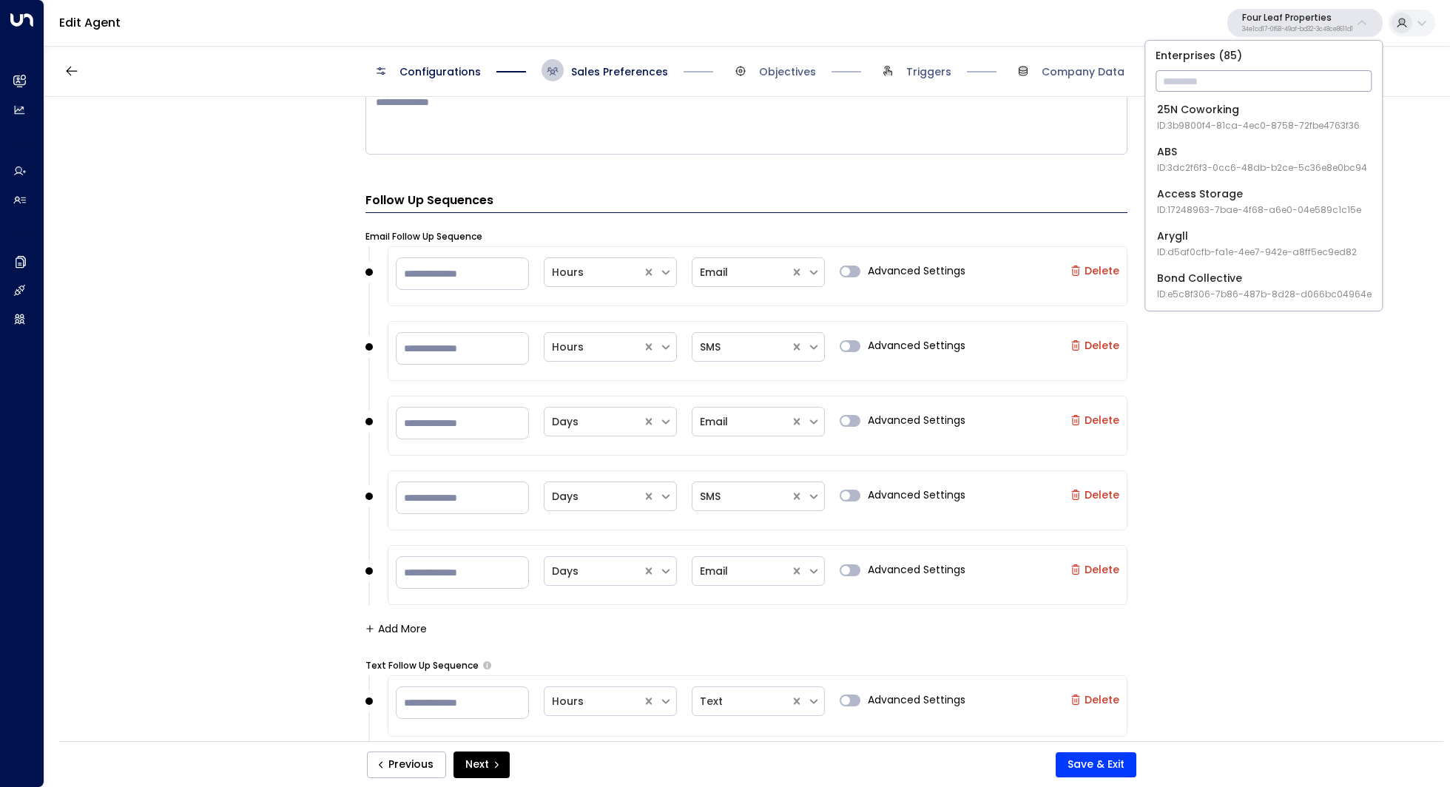
click at [1265, 76] on input "text" at bounding box center [1264, 80] width 216 height 27
type input "****"
click at [1235, 125] on span "ID: 413dacf9-5485-402c-a519-14108c614857" at bounding box center [1258, 125] width 203 height 13
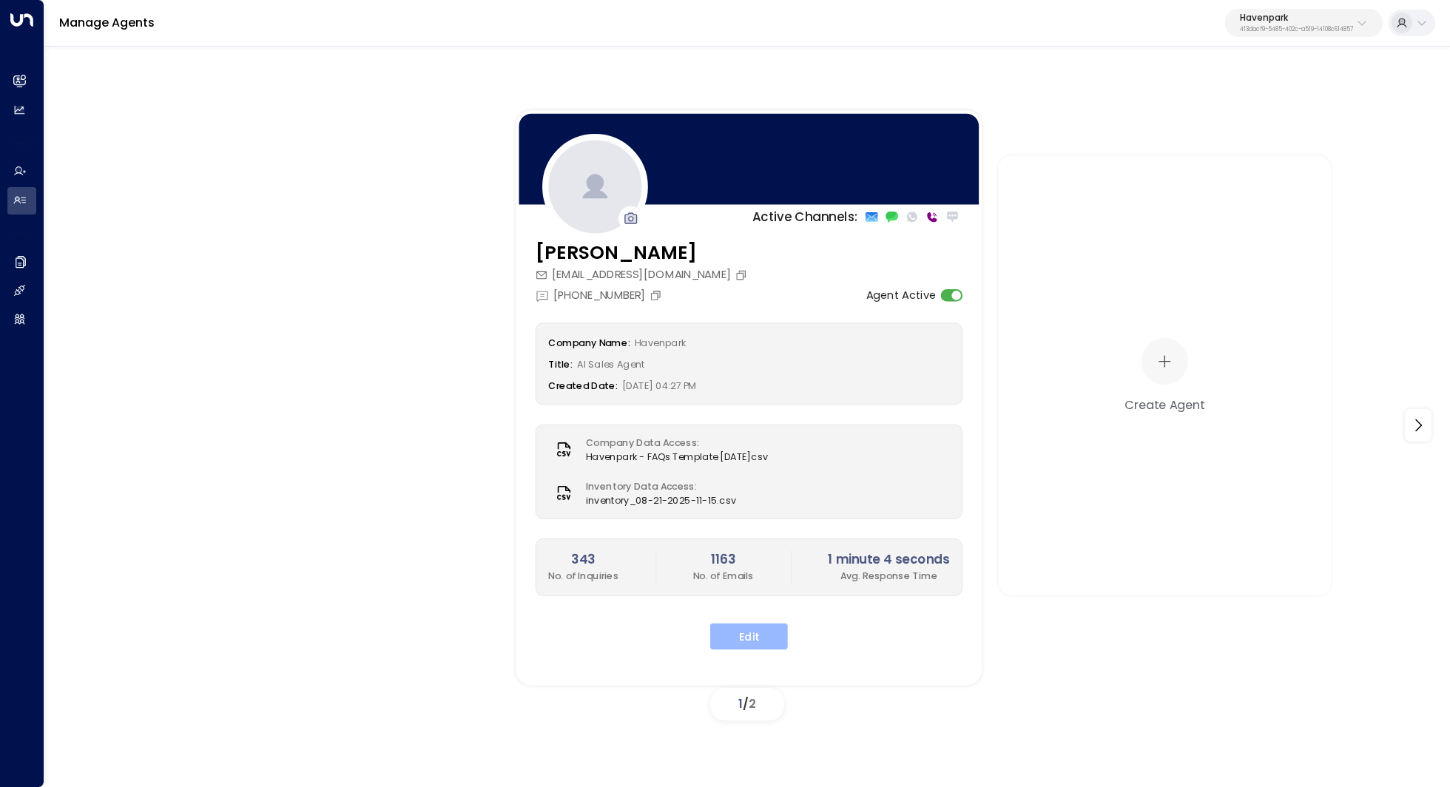
click at [757, 627] on button "Edit" at bounding box center [749, 636] width 78 height 27
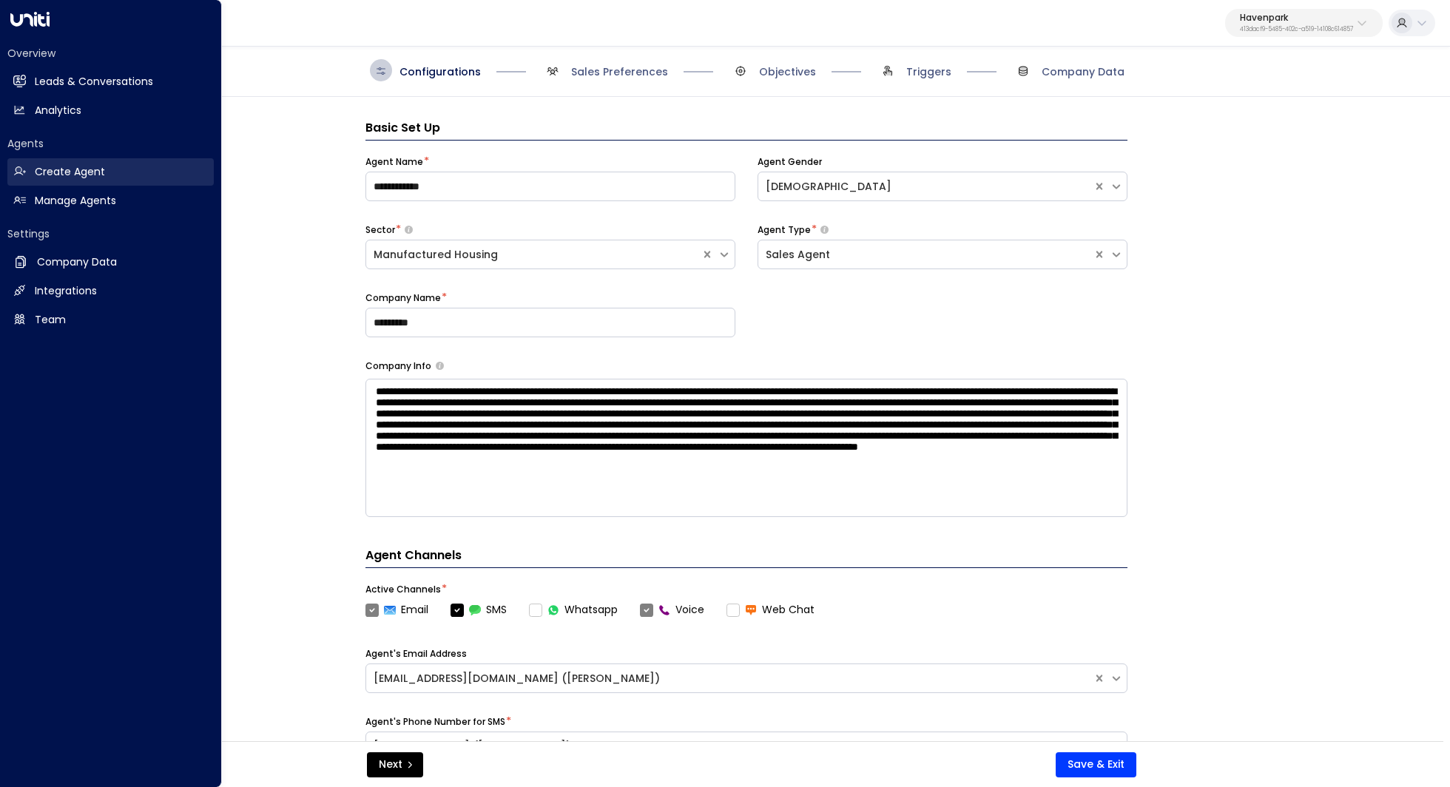
scroll to position [22, 0]
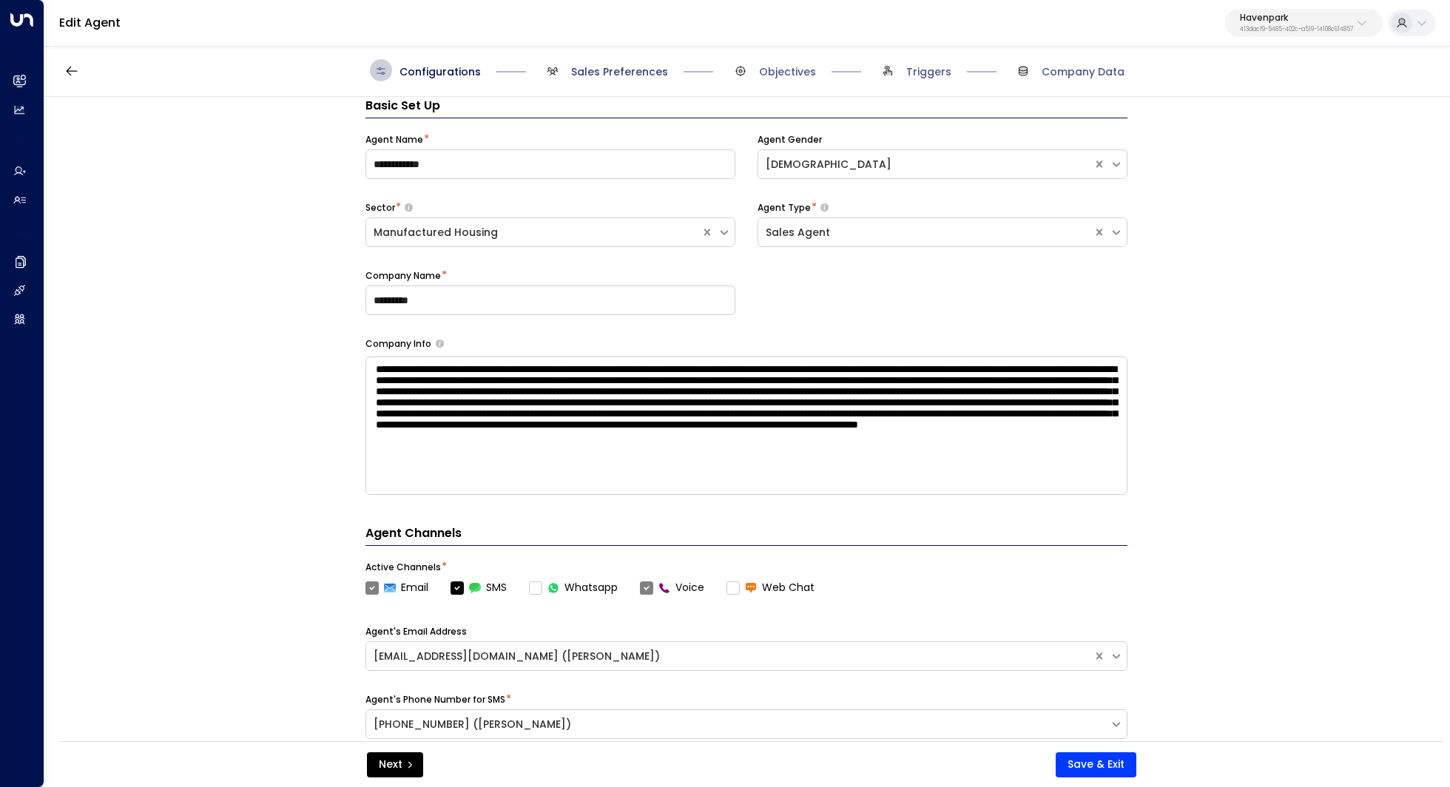
click at [615, 78] on span "Sales Preferences" at bounding box center [619, 71] width 97 height 15
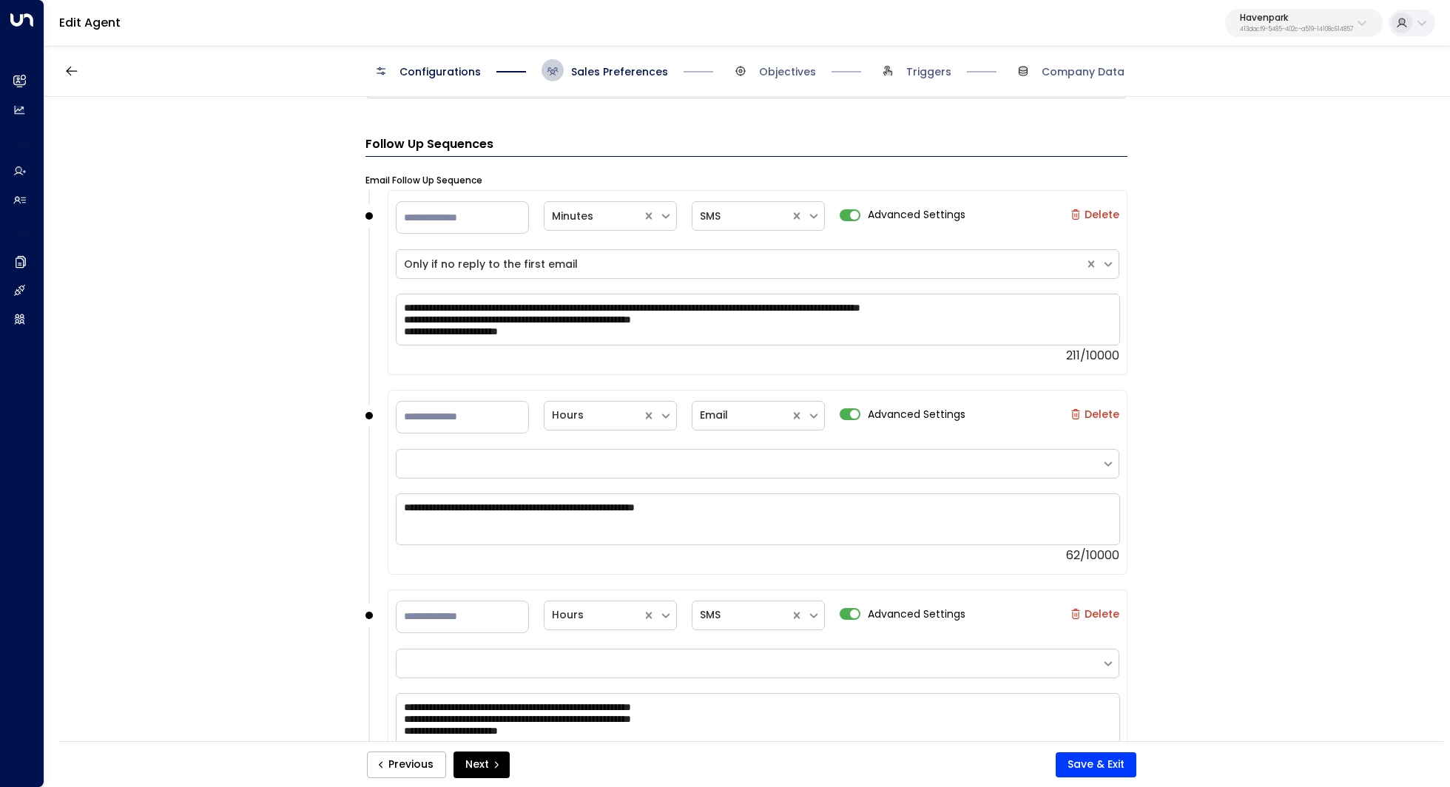
scroll to position [1532, 0]
click at [1342, 23] on div "Havenpark 413dacf9-5485-402c-a519-14108c614857" at bounding box center [1296, 22] width 113 height 19
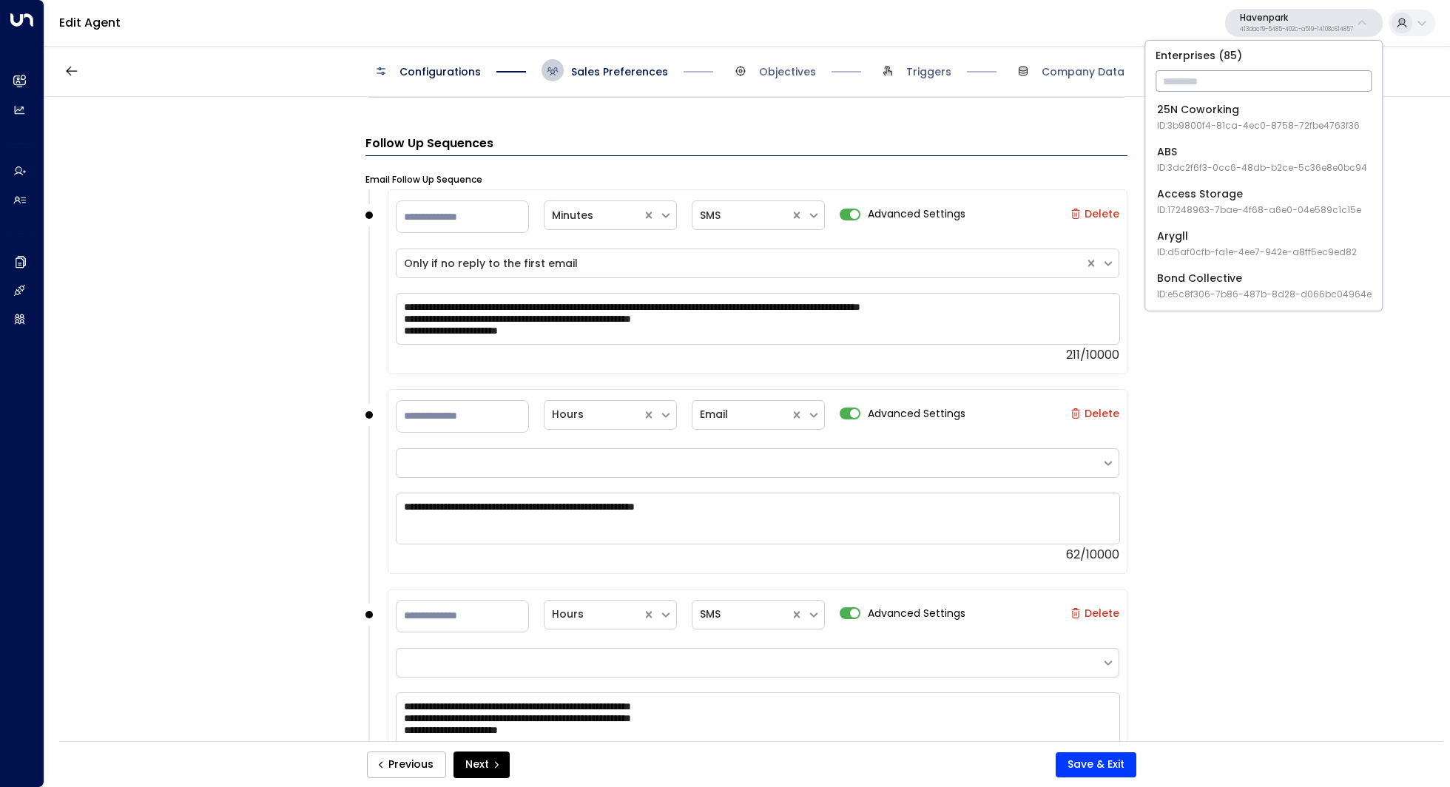
click at [1246, 85] on input "text" at bounding box center [1264, 80] width 216 height 27
type input "****"
click at [1235, 127] on span "ID: 34e1cd17-0f68-49af-bd32-3c48ce8611d1" at bounding box center [1256, 125] width 198 height 13
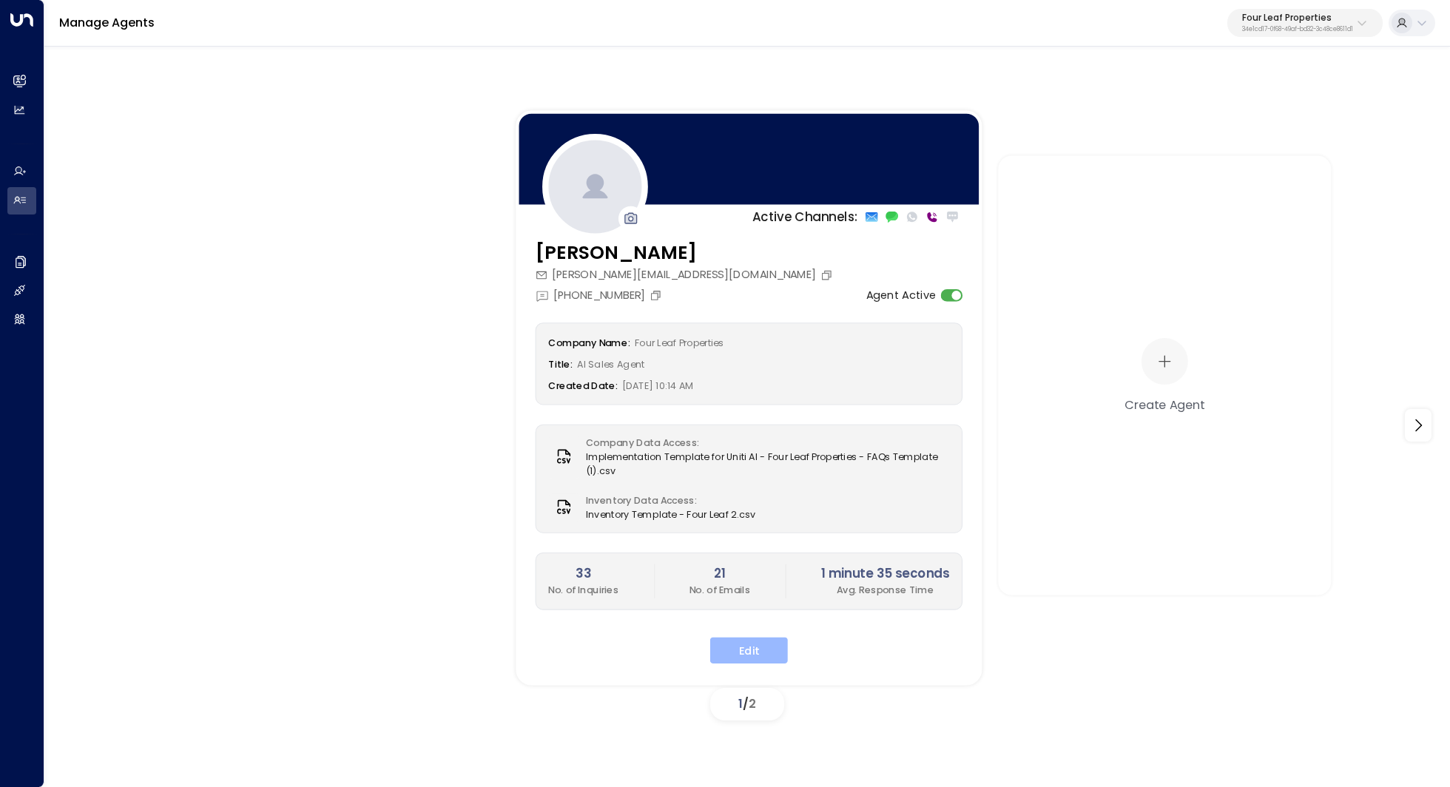
click at [748, 647] on button "Edit" at bounding box center [749, 650] width 78 height 27
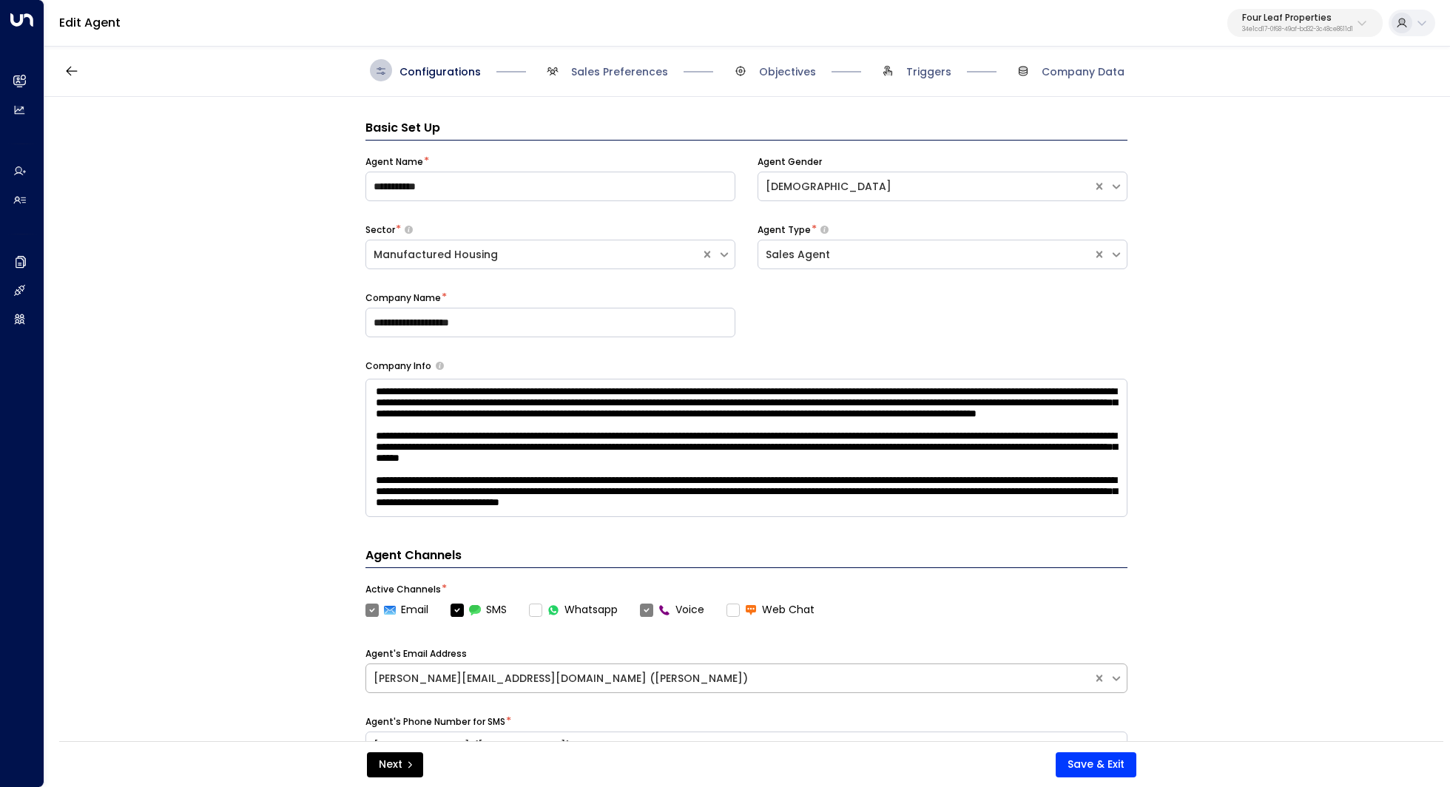
scroll to position [22, 0]
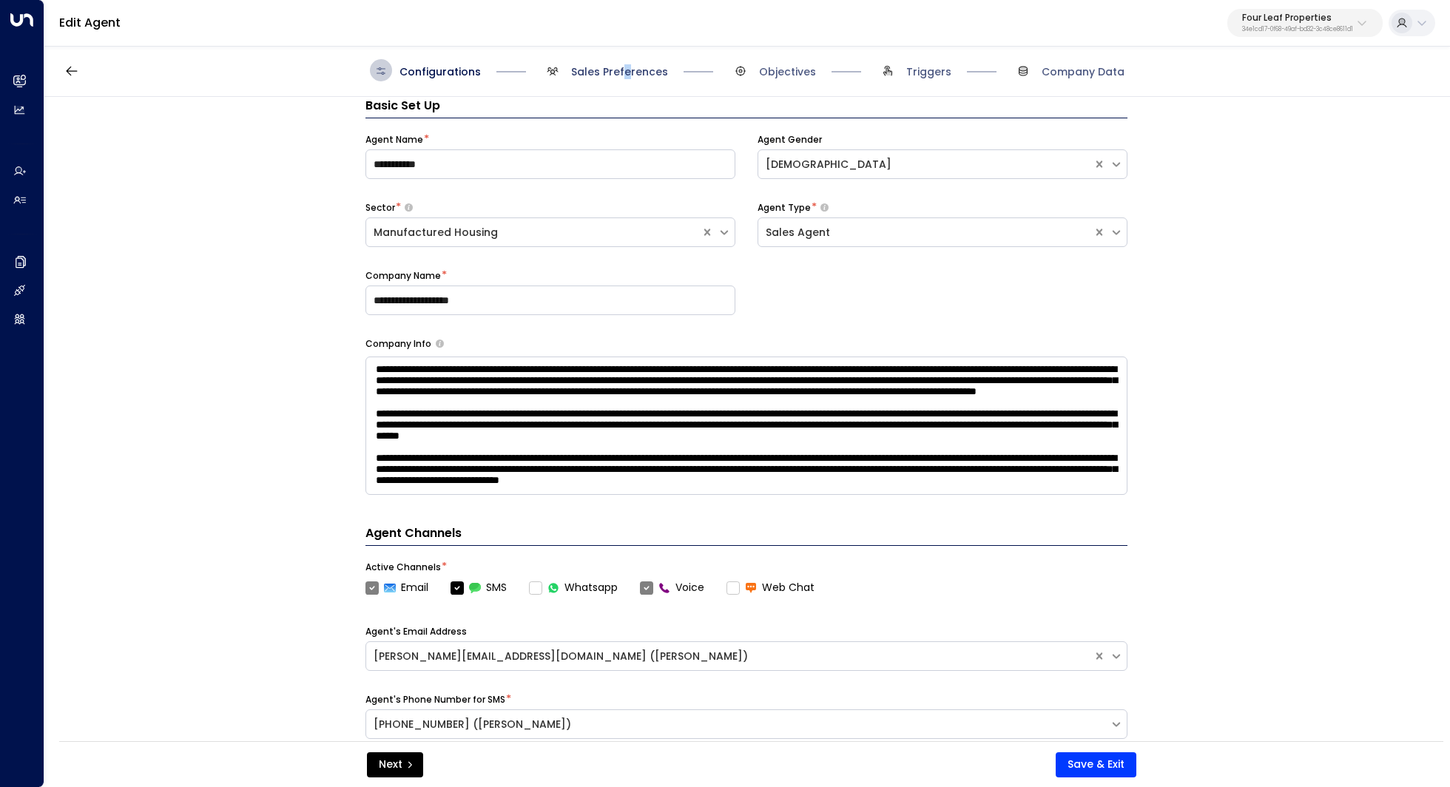
click at [625, 67] on span "Sales Preferences" at bounding box center [619, 71] width 97 height 15
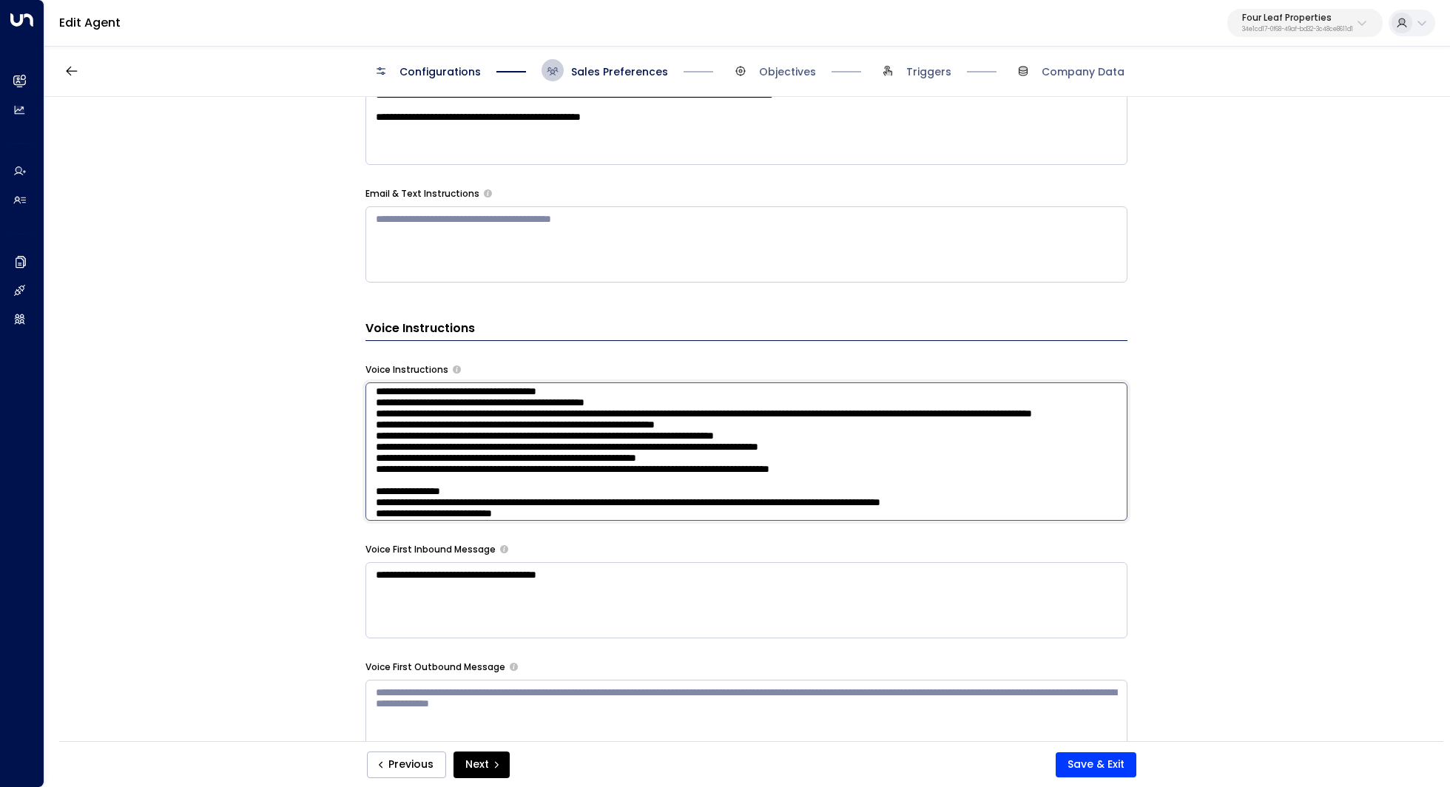
scroll to position [86, 0]
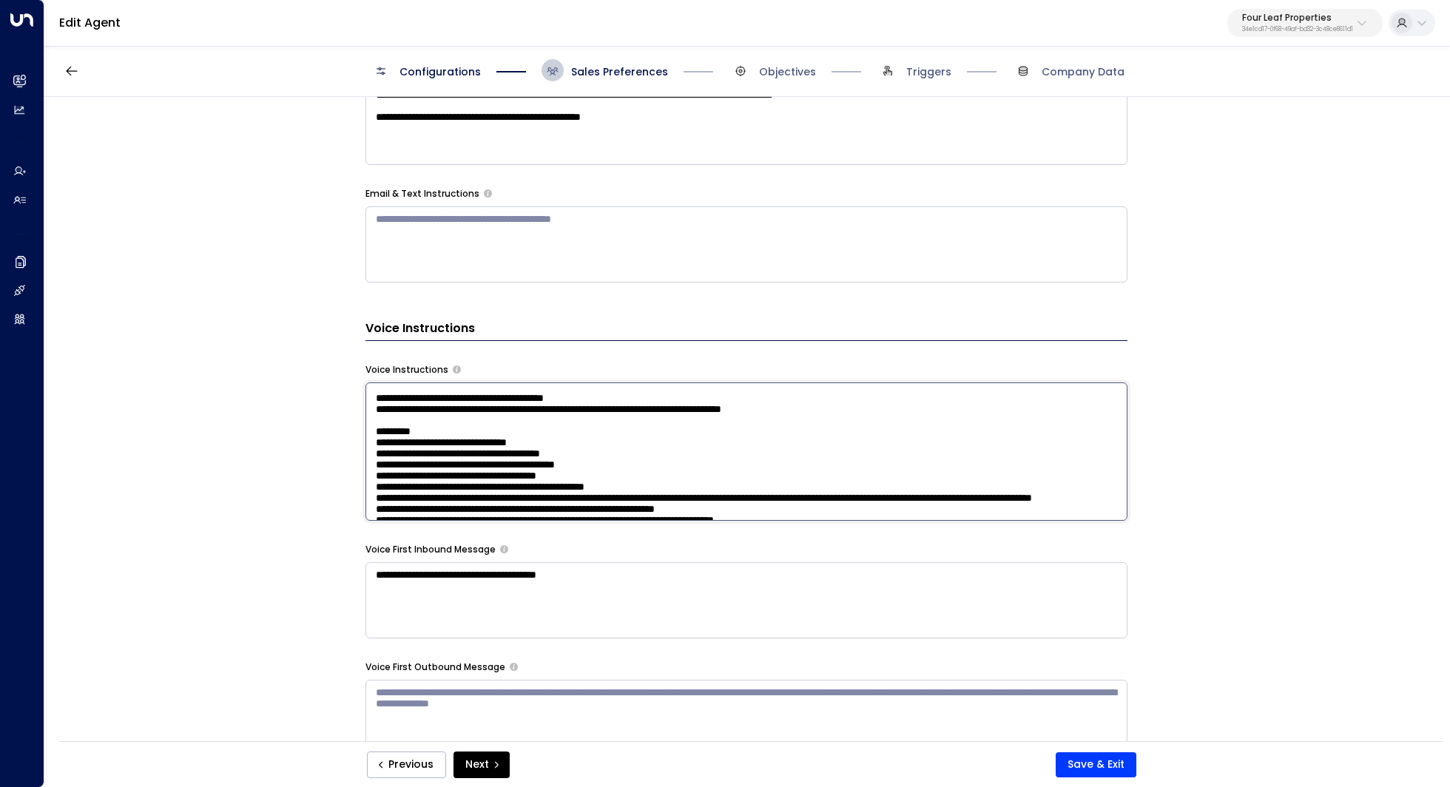
click at [733, 418] on textarea at bounding box center [746, 451] width 762 height 138
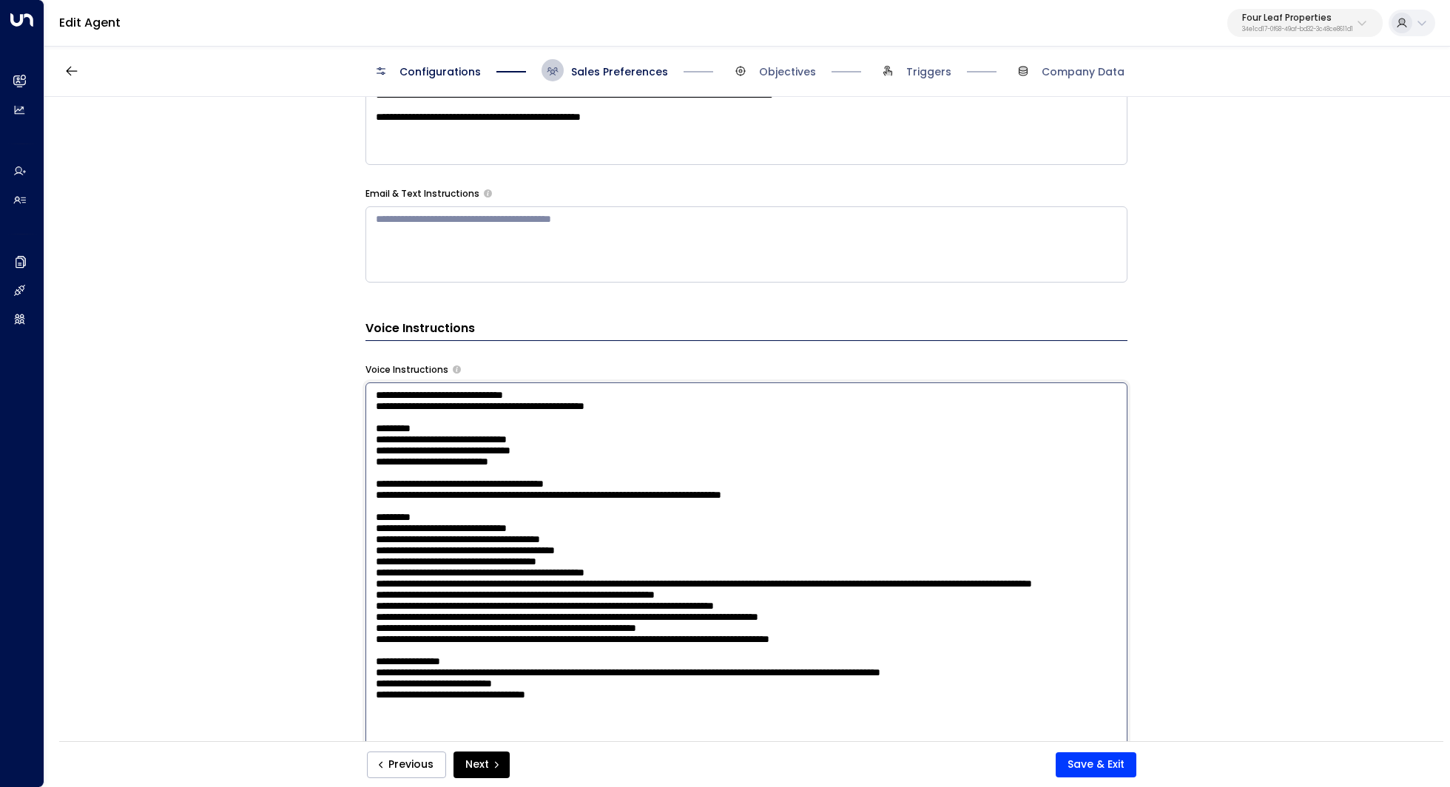
click at [720, 505] on textarea at bounding box center [746, 575] width 762 height 387
click at [697, 492] on textarea at bounding box center [746, 575] width 762 height 387
click at [709, 511] on textarea at bounding box center [746, 575] width 762 height 387
click at [722, 517] on textarea at bounding box center [746, 575] width 762 height 387
click at [790, 485] on textarea at bounding box center [746, 575] width 762 height 387
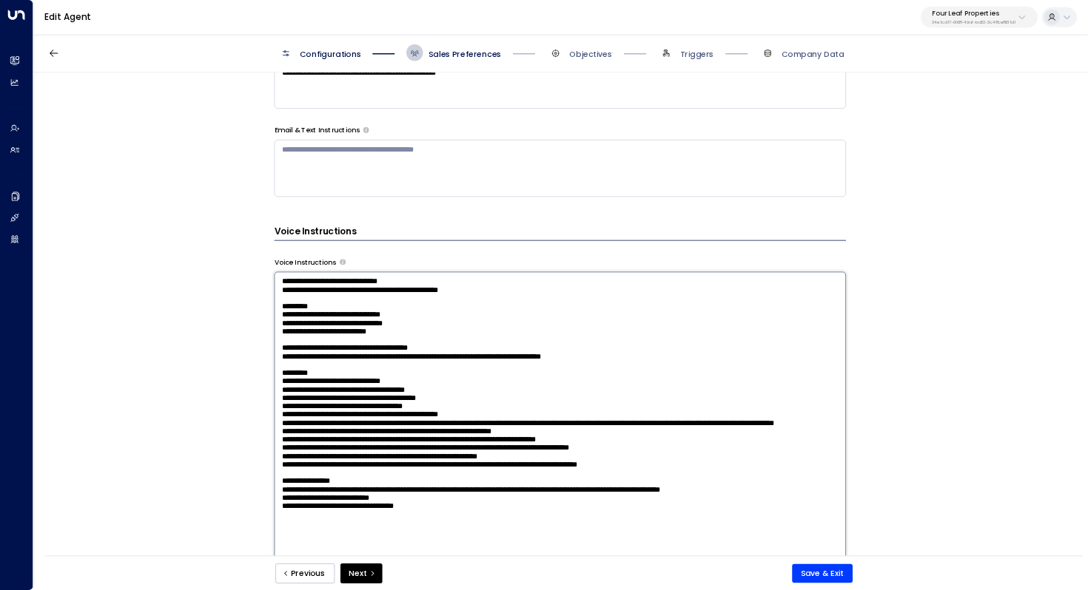
scroll to position [838, 0]
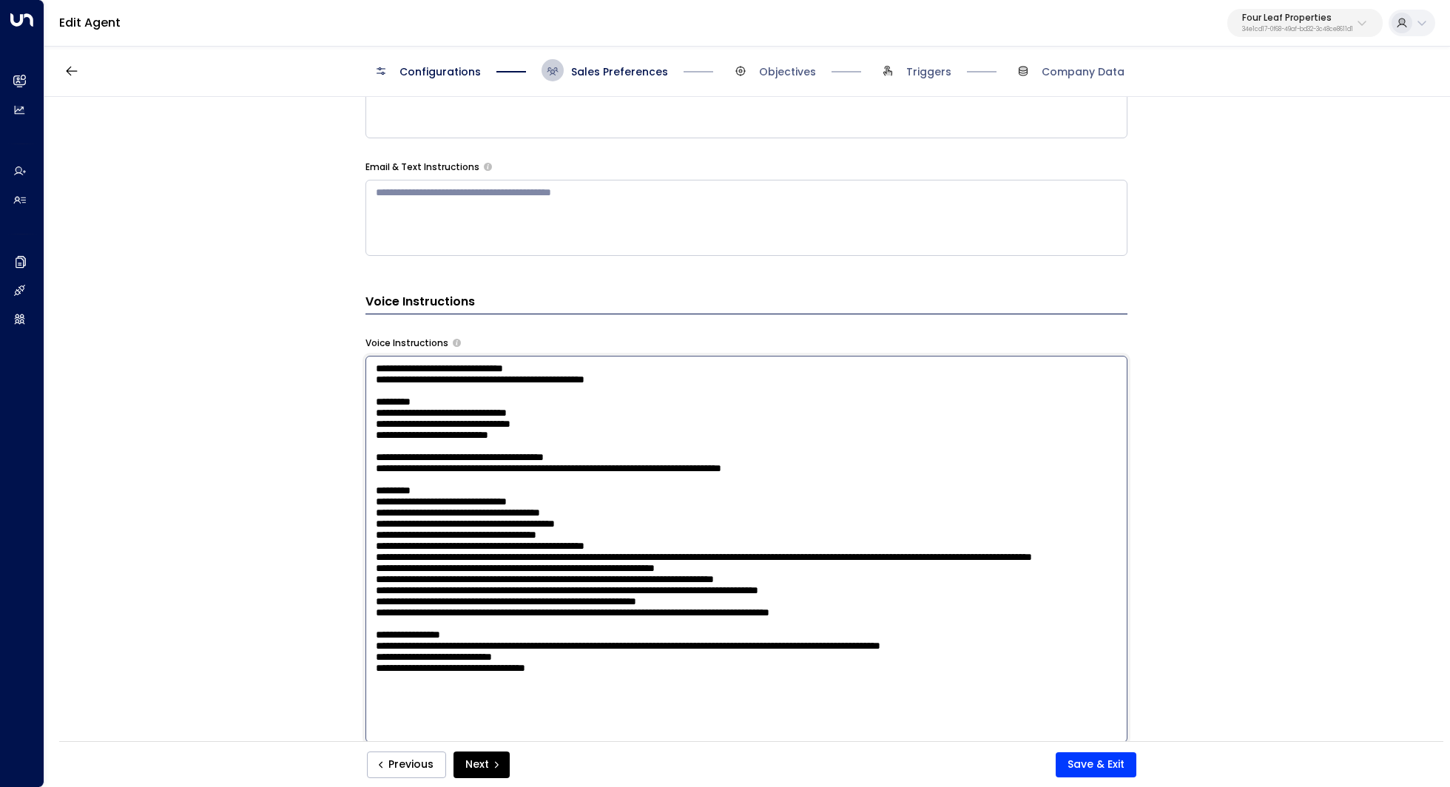
click at [799, 493] on textarea at bounding box center [746, 549] width 762 height 387
click at [781, 512] on textarea at bounding box center [746, 549] width 762 height 387
click at [781, 485] on textarea at bounding box center [746, 549] width 762 height 387
click at [782, 493] on textarea at bounding box center [746, 549] width 762 height 387
click at [721, 467] on textarea at bounding box center [746, 549] width 762 height 387
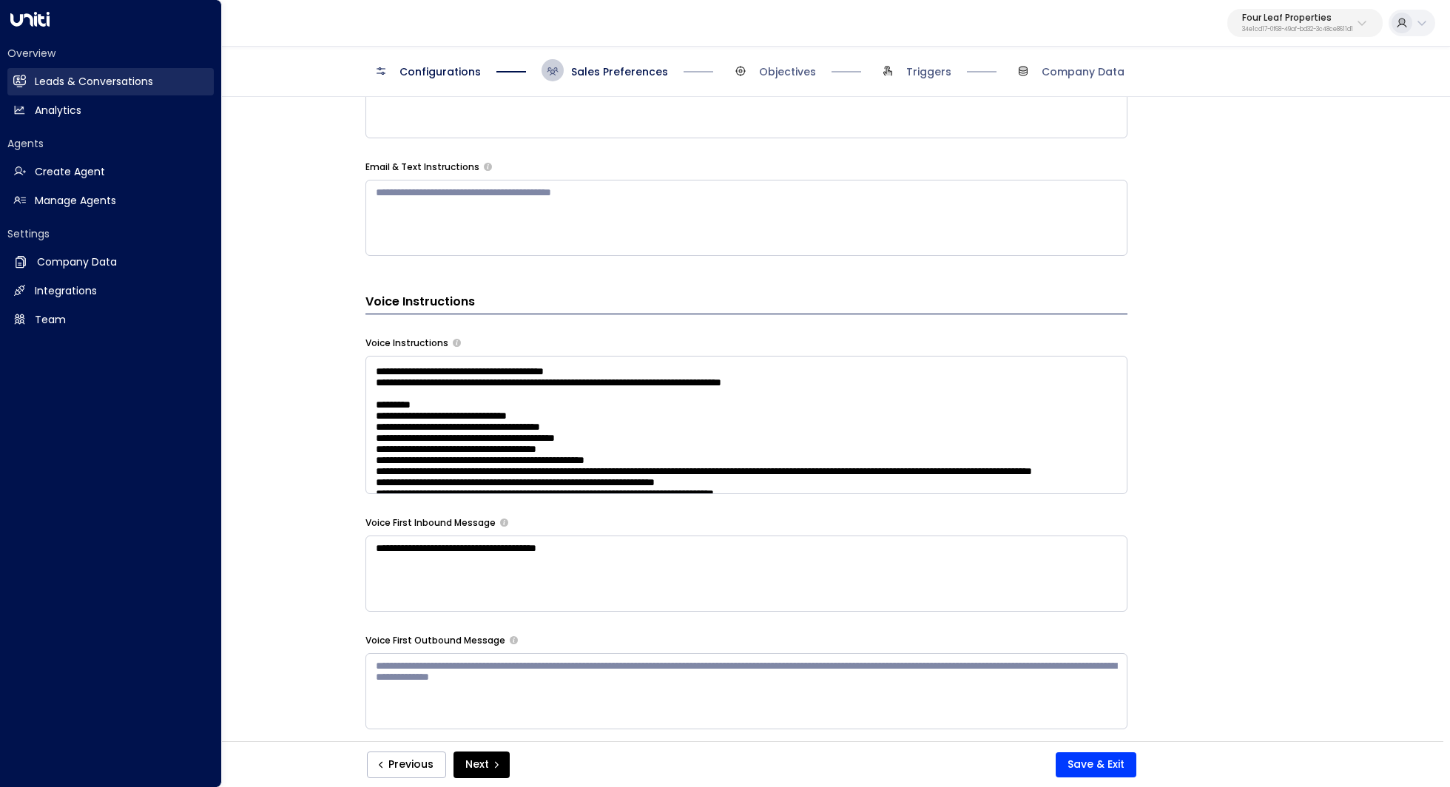
click at [132, 84] on h2 "Leads & Conversations" at bounding box center [94, 82] width 118 height 16
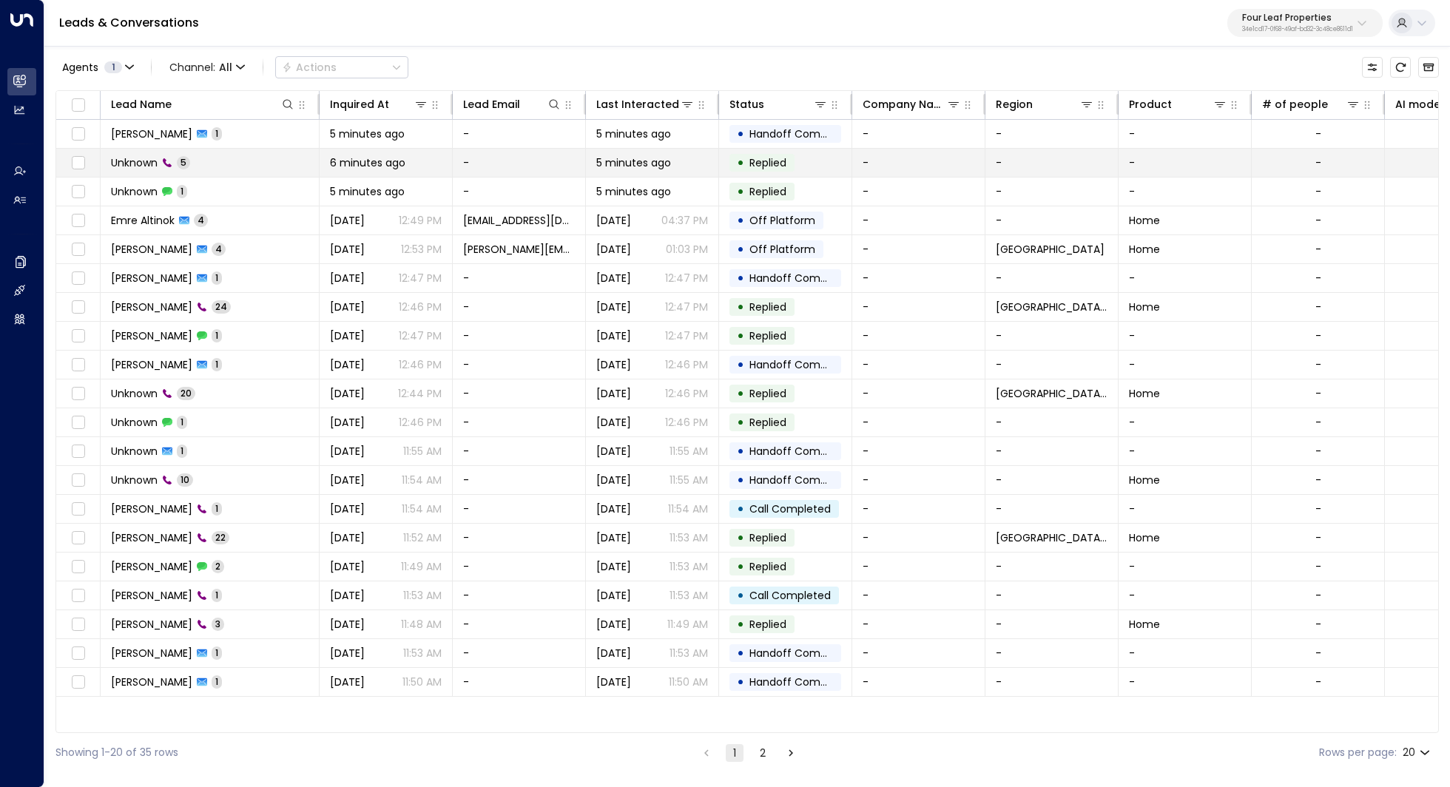
click at [235, 169] on td "Unknown 5" at bounding box center [210, 163] width 219 height 28
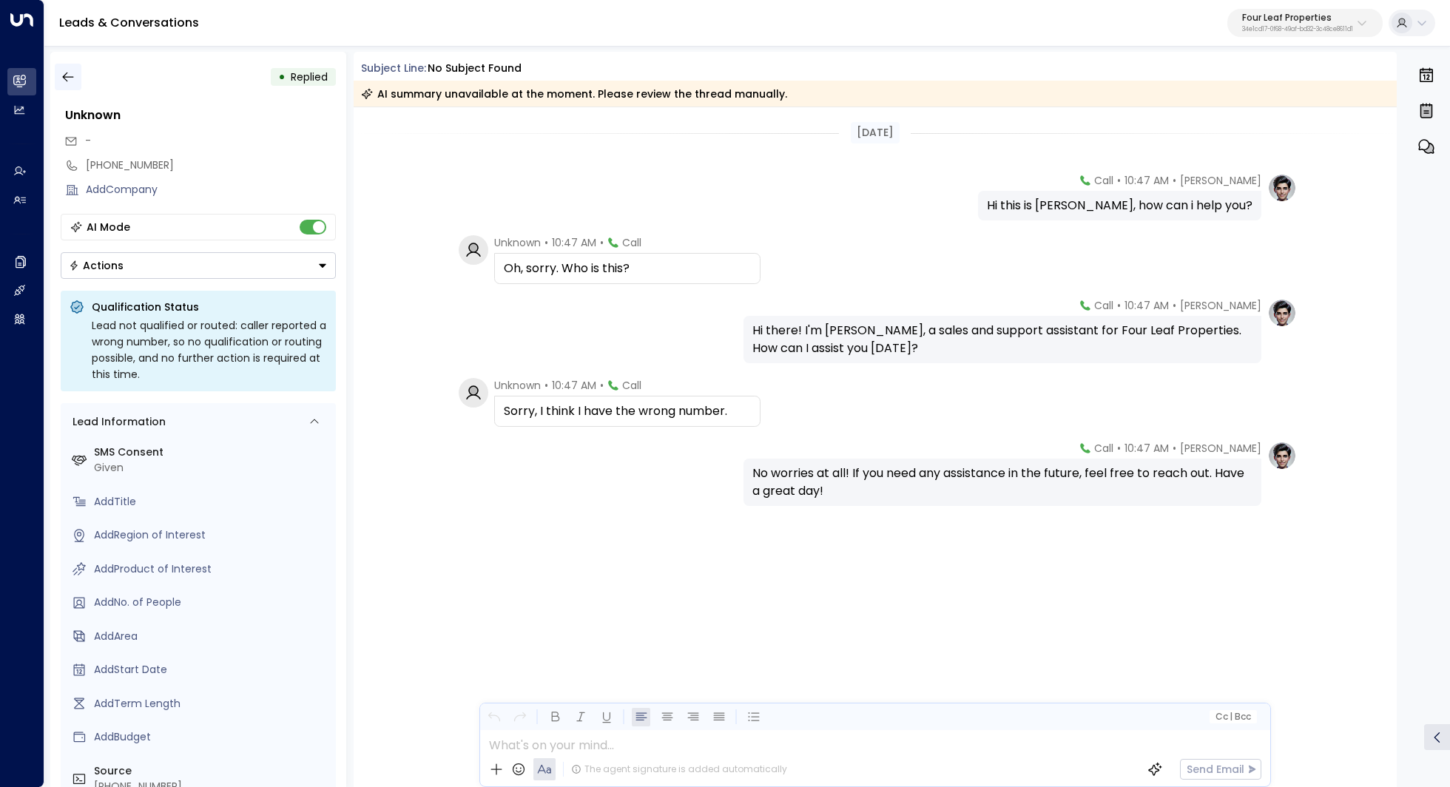
click at [64, 75] on icon "button" at bounding box center [68, 77] width 15 height 15
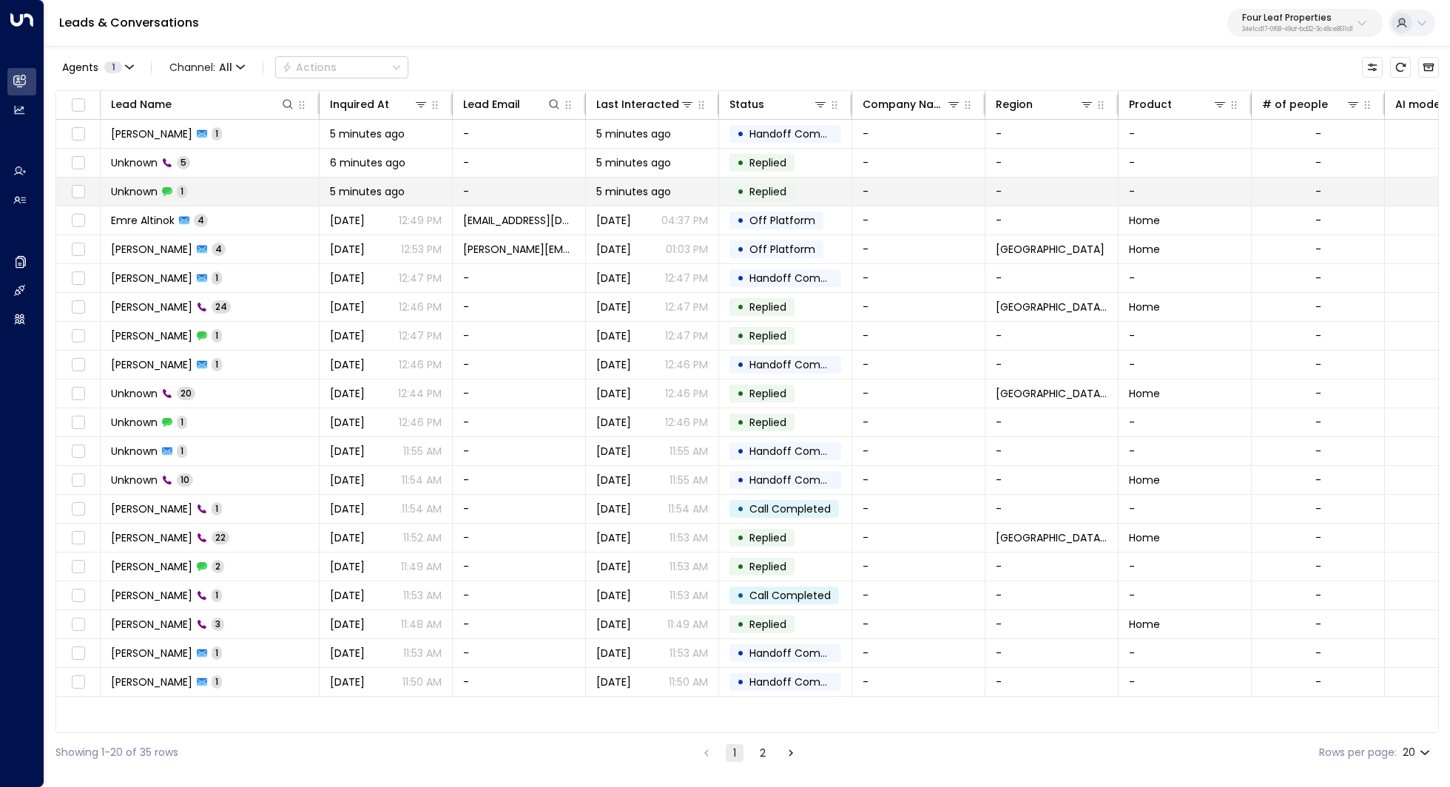
click at [181, 182] on td "Unknown 1" at bounding box center [210, 192] width 219 height 28
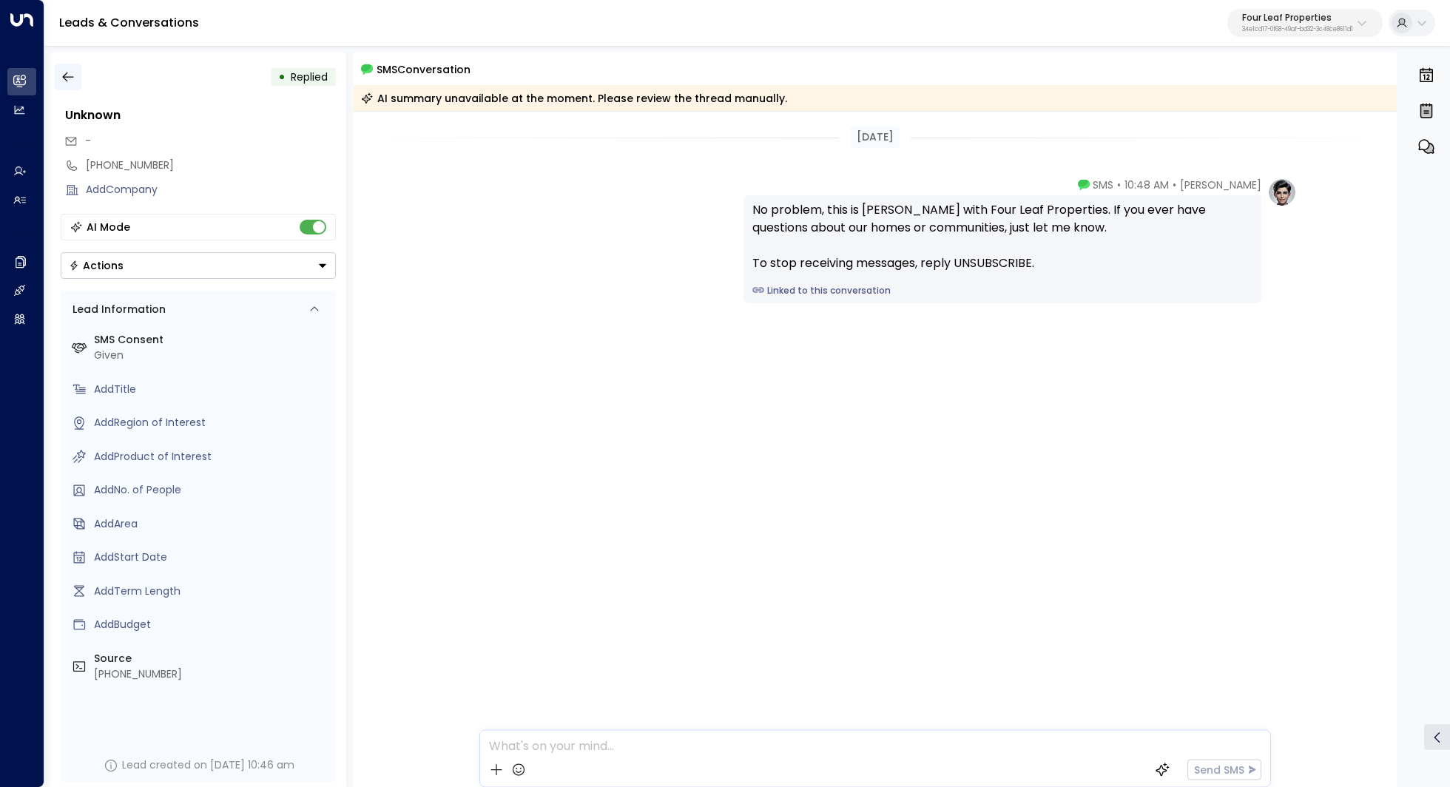
click at [64, 75] on icon "button" at bounding box center [68, 77] width 15 height 15
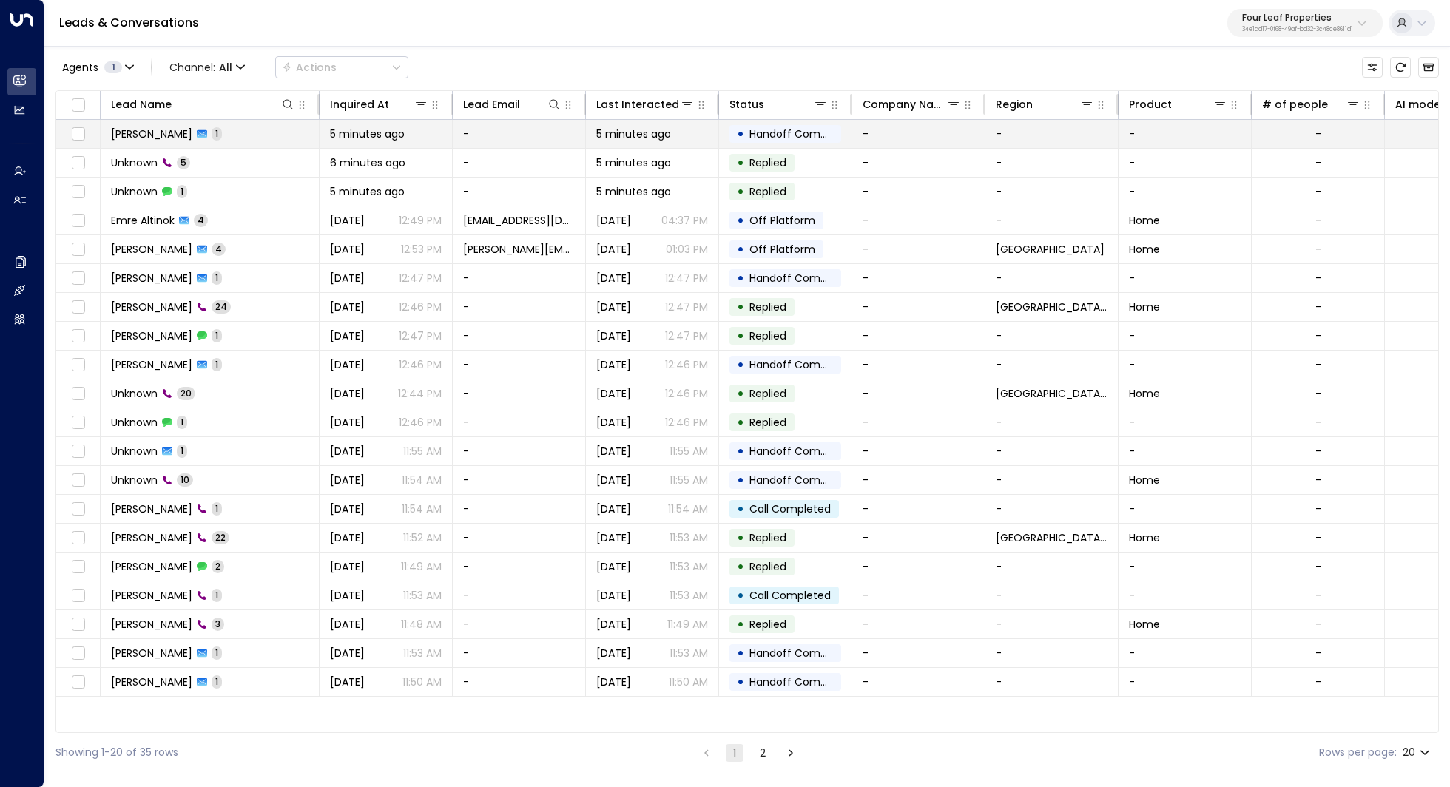
click at [191, 132] on td "John Doe 1" at bounding box center [210, 134] width 219 height 28
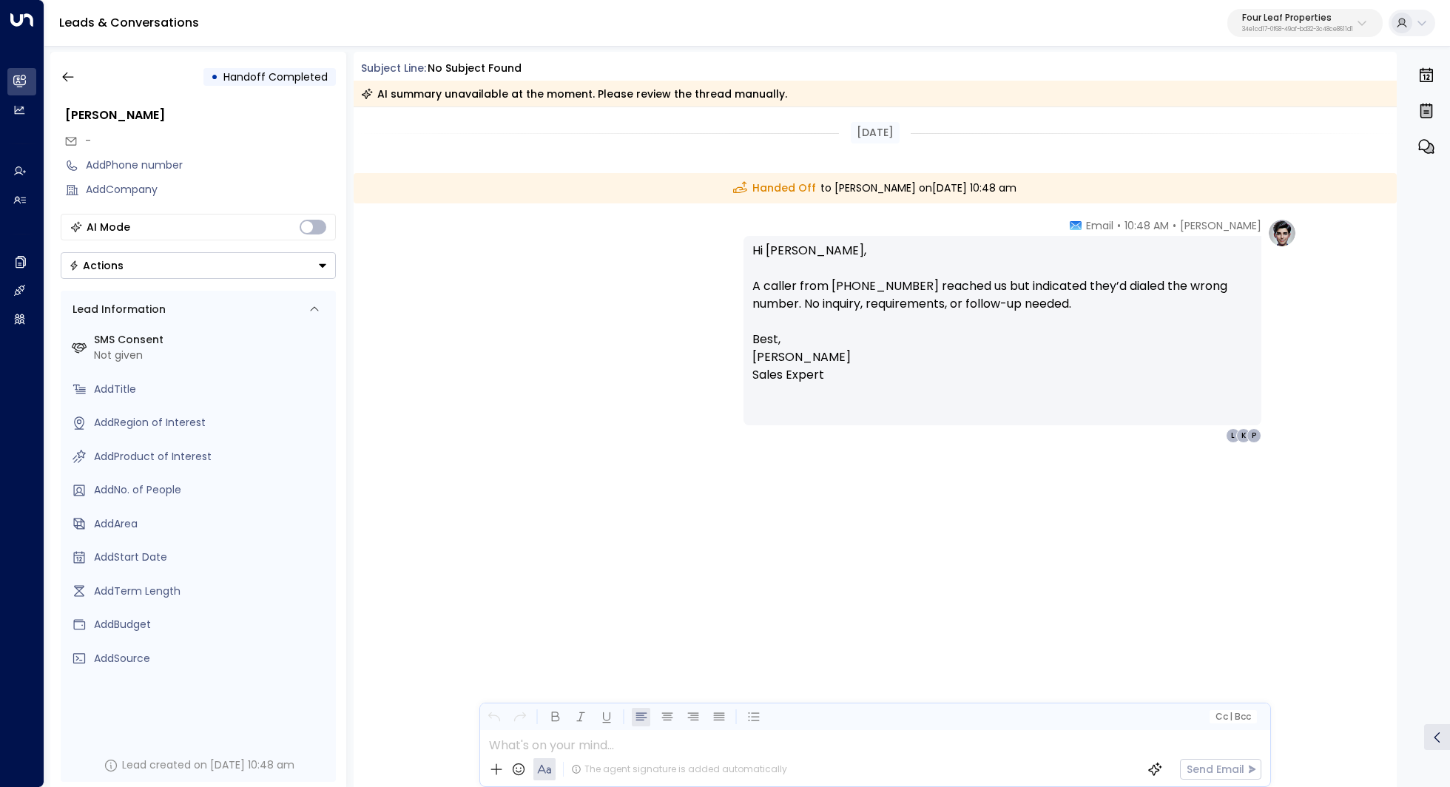
click at [837, 287] on p "Hi Paige, A caller from +1 678-907-2866 reached us but indicated they’d dialed …" at bounding box center [1002, 286] width 500 height 89
drag, startPoint x: 818, startPoint y: 286, endPoint x: 877, endPoint y: 286, distance: 59.2
click at [877, 286] on p "Hi Paige, A caller from +1 678-907-2866 reached us but indicated they’d dialed …" at bounding box center [1002, 286] width 500 height 89
click at [948, 289] on p "Hi Paige, A caller from +1 678-907-2866 reached us but indicated they’d dialed …" at bounding box center [1002, 286] width 500 height 89
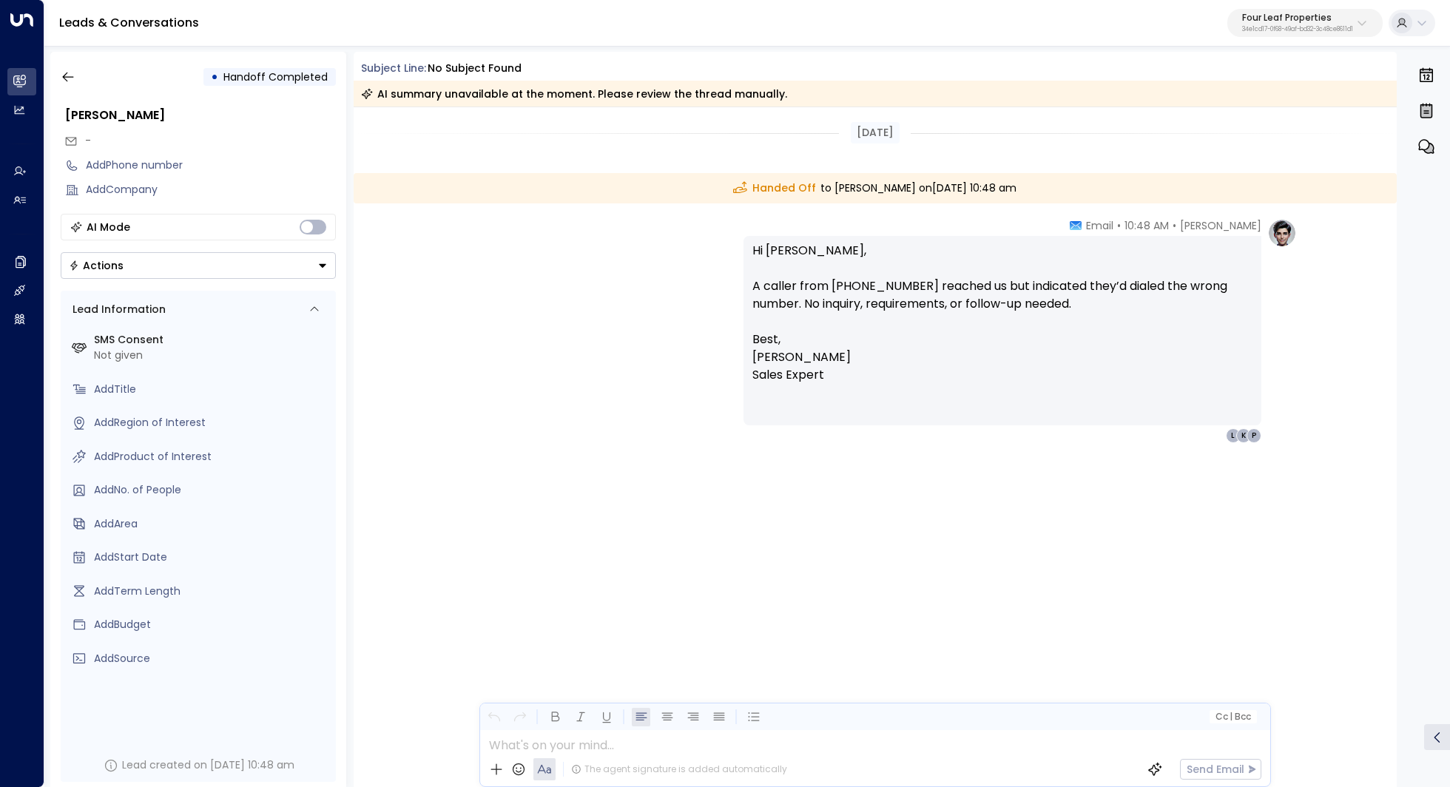
click at [948, 289] on p "Hi Paige, A caller from +1 678-907-2866 reached us but indicated they’d dialed …" at bounding box center [1002, 286] width 500 height 89
drag, startPoint x: 1003, startPoint y: 289, endPoint x: 997, endPoint y: 306, distance: 17.6
click at [999, 303] on p "Hi Paige, A caller from +1 678-907-2866 reached us but indicated they’d dialed …" at bounding box center [1002, 286] width 500 height 89
click at [997, 306] on p "Hi Paige, A caller from +1 678-907-2866 reached us but indicated they’d dialed …" at bounding box center [1002, 286] width 500 height 89
click at [991, 306] on p "Hi Paige, A caller from +1 678-907-2866 reached us but indicated they’d dialed …" at bounding box center [1002, 286] width 500 height 89
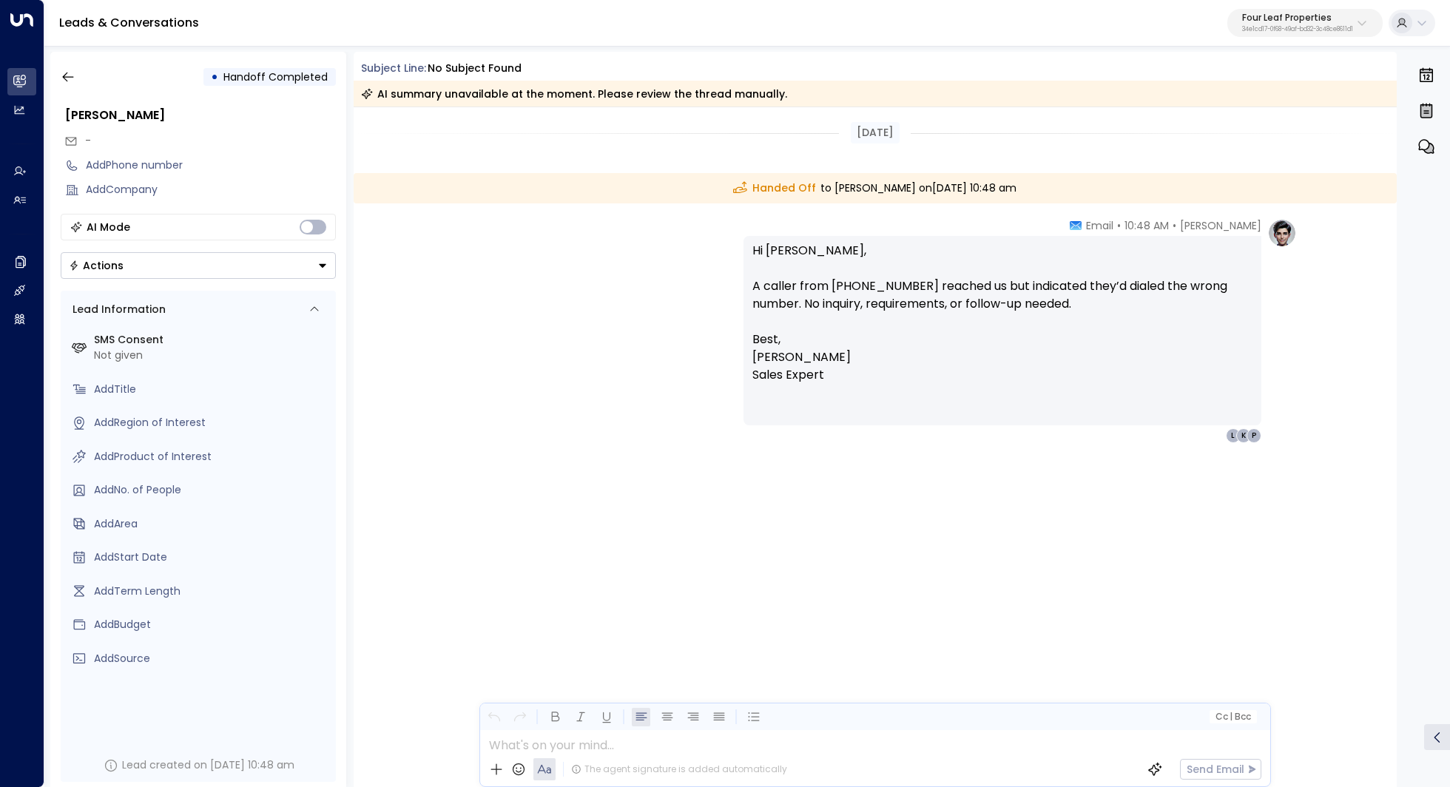
click at [991, 306] on p "Hi Paige, A caller from +1 678-907-2866 reached us but indicated they’d dialed …" at bounding box center [1002, 286] width 500 height 89
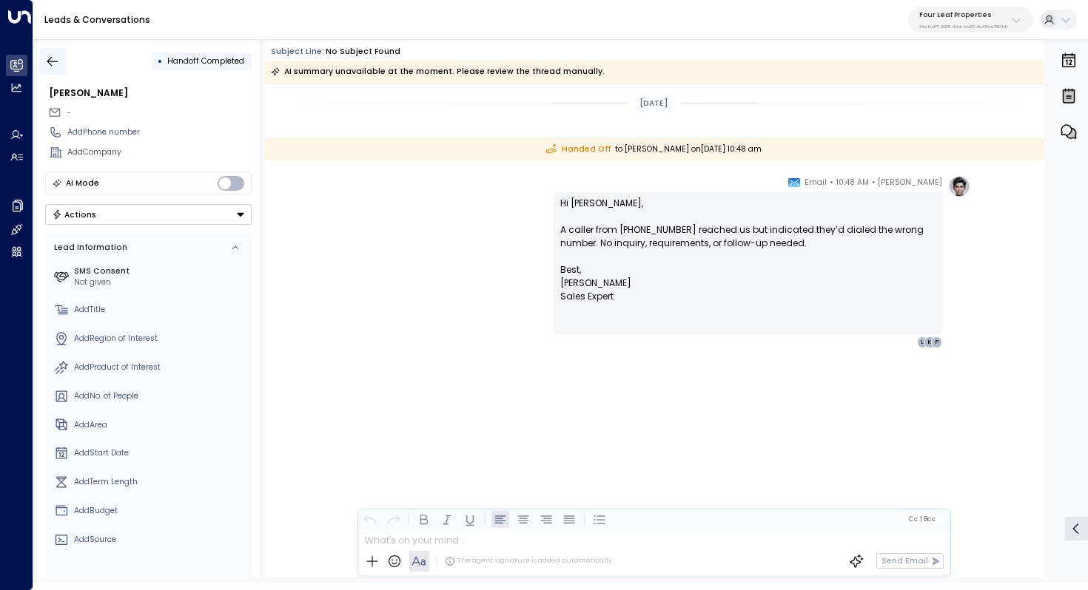
click at [55, 69] on button "button" at bounding box center [52, 61] width 27 height 27
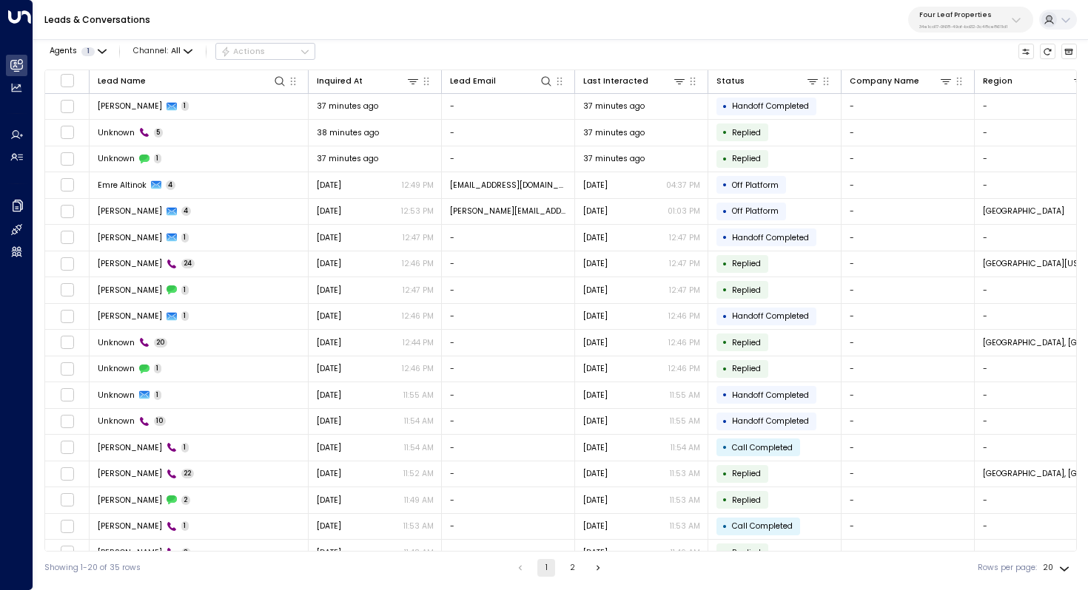
click at [1005, 16] on p "Four Leaf Properties" at bounding box center [963, 14] width 88 height 9
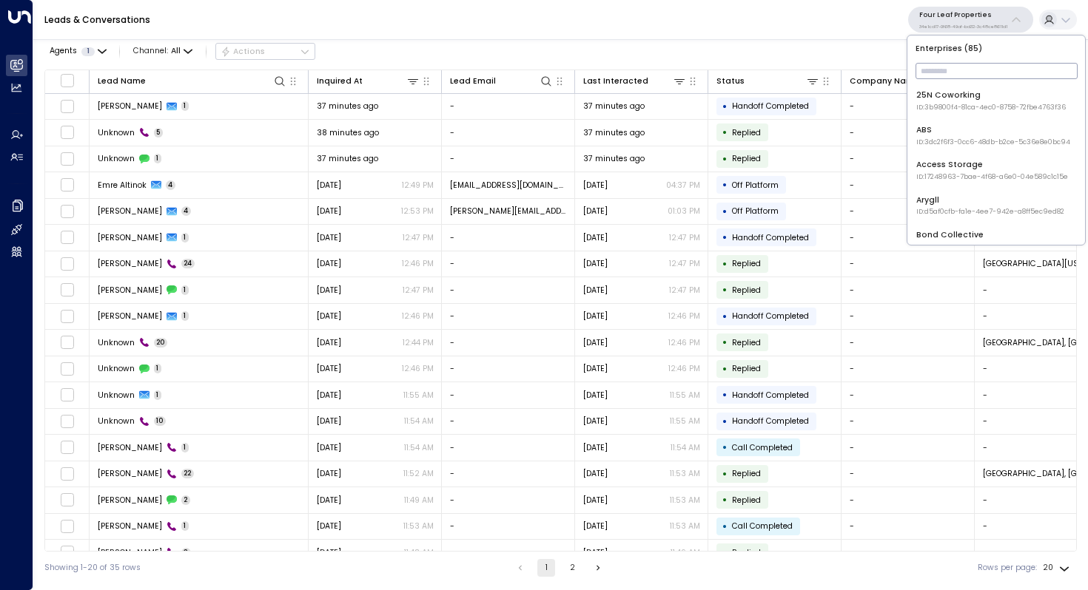
click at [957, 67] on input "text" at bounding box center [996, 71] width 162 height 24
type input "*****"
click at [965, 109] on span "ID: 413dacf9-5485-402c-a519-14108c614857" at bounding box center [989, 108] width 147 height 10
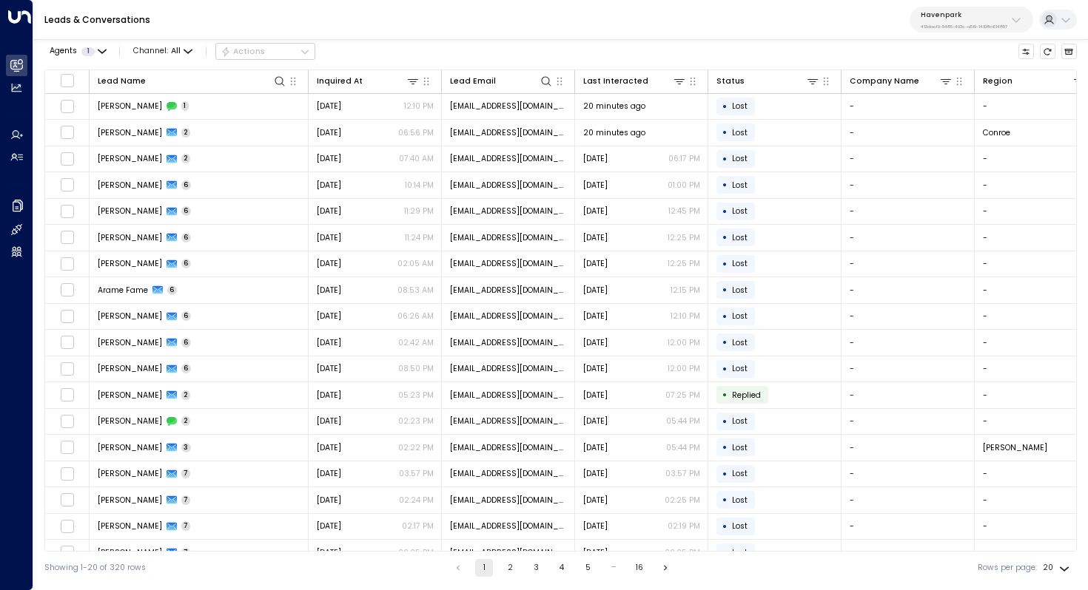
click at [698, 13] on div "Leads & Conversations Havenpark 413dacf9-5485-402c-a519-14108c614857" at bounding box center [560, 20] width 1054 height 40
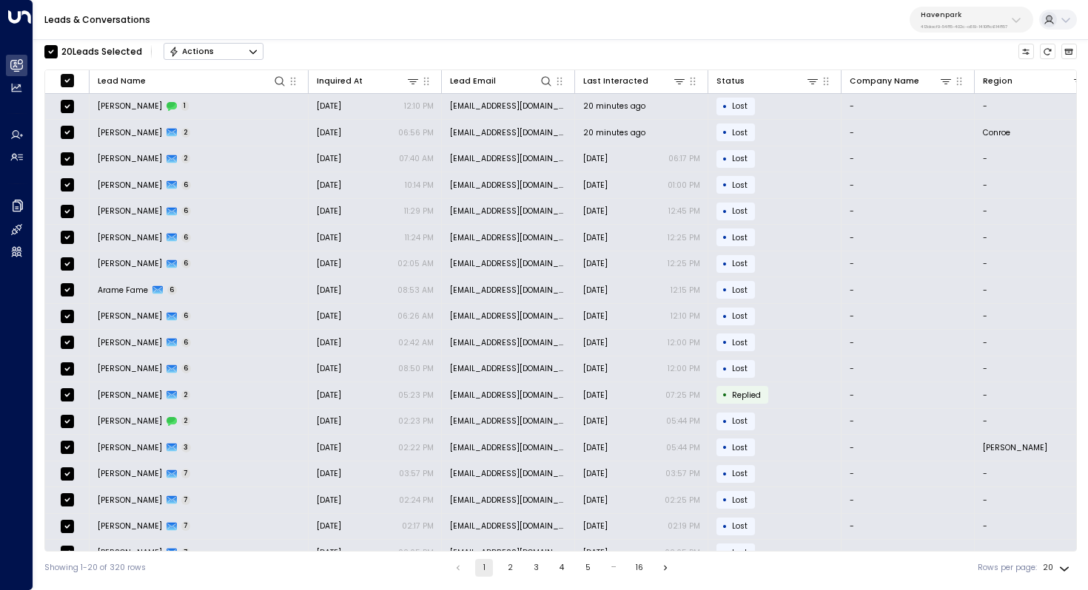
click at [256, 50] on icon "Button group with a nested menu" at bounding box center [252, 52] width 7 height 4
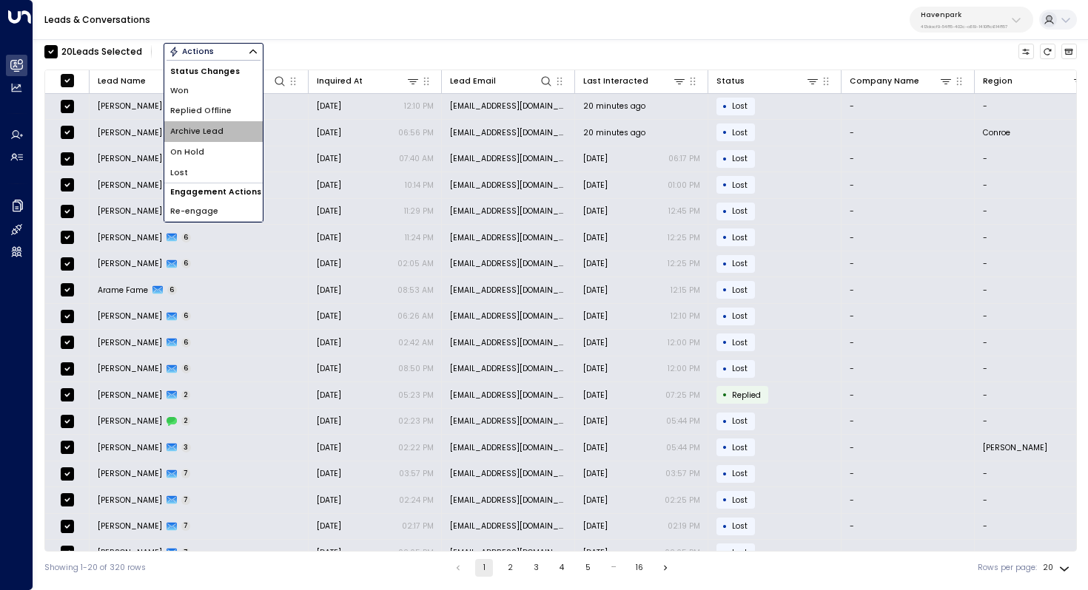
click at [240, 133] on li "Archive Lead" at bounding box center [213, 131] width 98 height 21
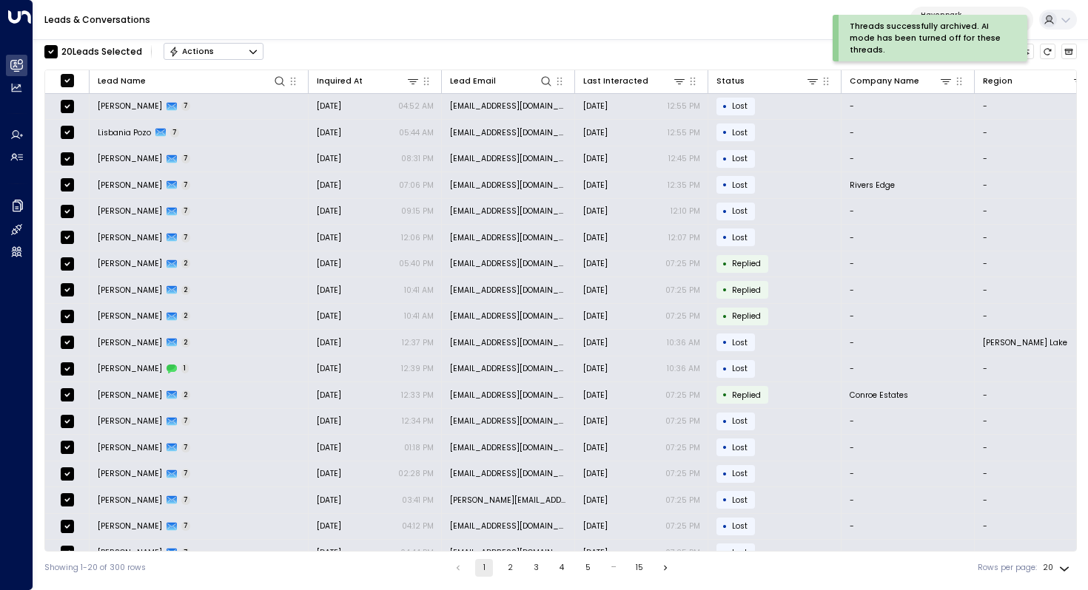
click at [252, 52] on icon "Button group with a nested menu" at bounding box center [252, 52] width 7 height 4
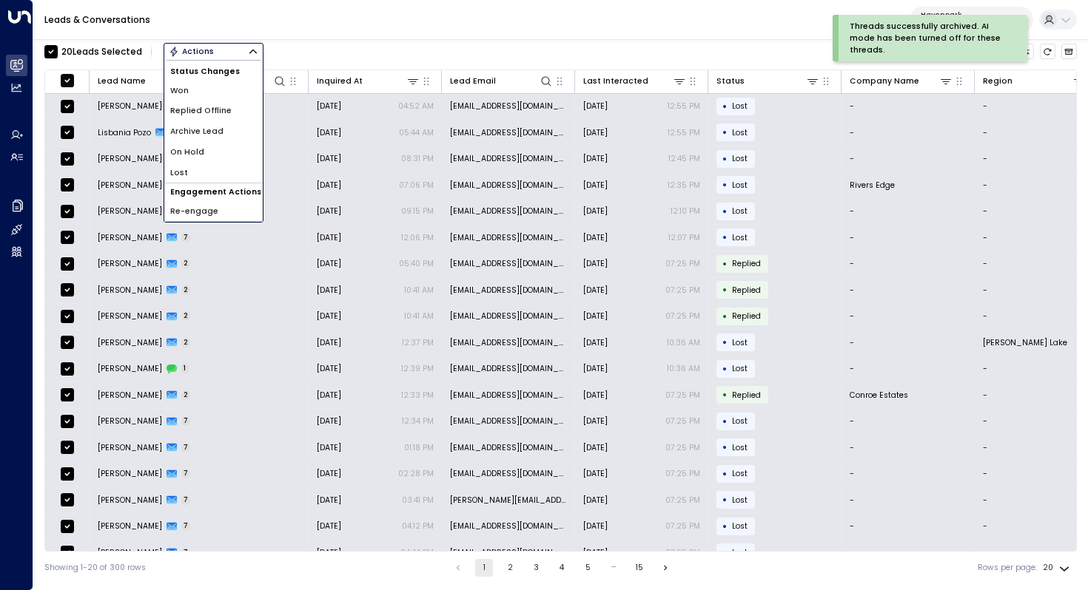
click at [233, 128] on li "Archive Lead" at bounding box center [213, 131] width 98 height 21
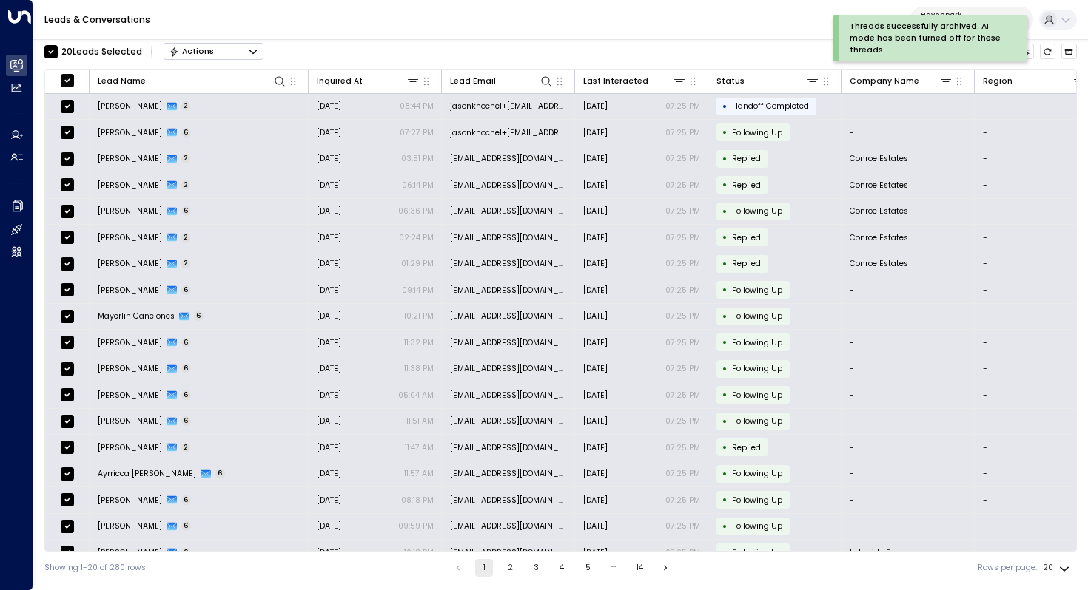
click at [253, 52] on icon "Button group with a nested menu" at bounding box center [252, 52] width 7 height 4
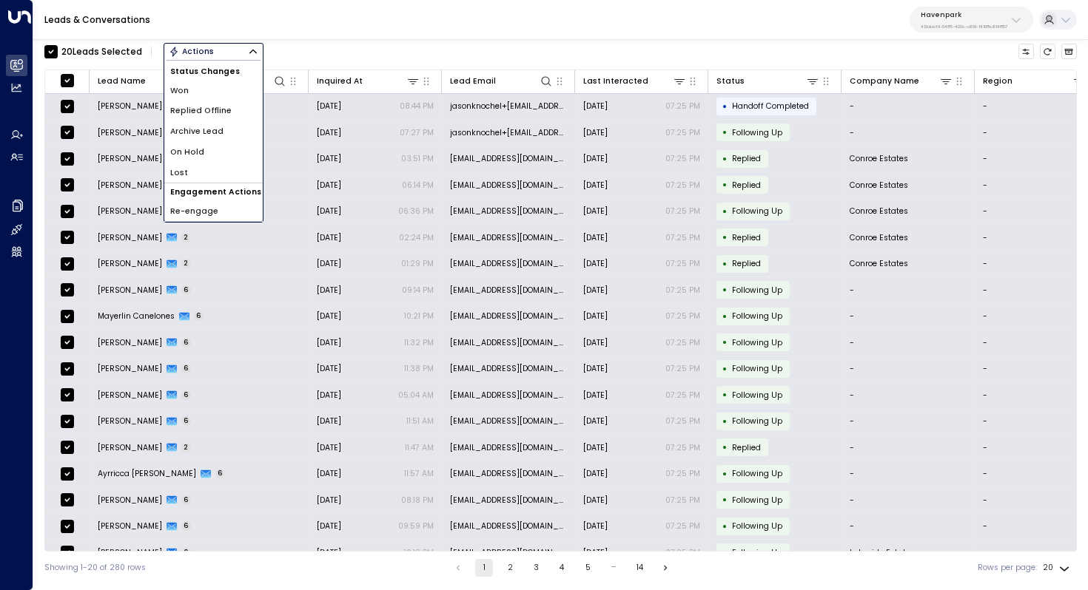
click at [320, 60] on div "20 Lead s Selected Actions Status Changes Won Replied Offline Archive Lead On H…" at bounding box center [560, 51] width 1032 height 25
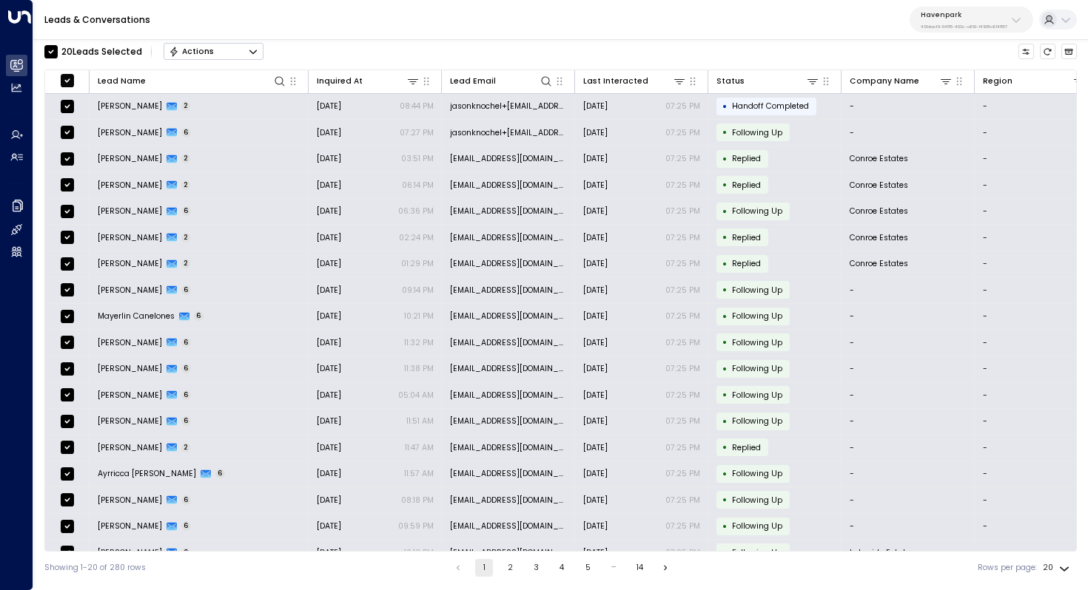
click at [662, 567] on icon "Go to next page" at bounding box center [665, 568] width 10 height 10
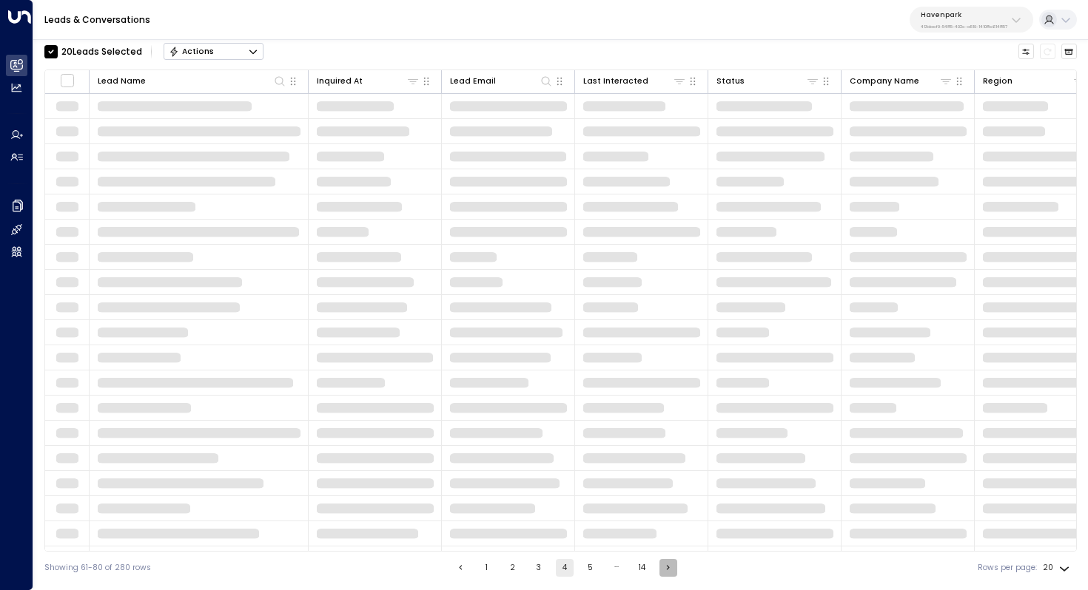
click at [663, 567] on icon "Go to next page" at bounding box center [668, 568] width 10 height 10
click at [648, 567] on button "14" at bounding box center [643, 568] width 18 height 18
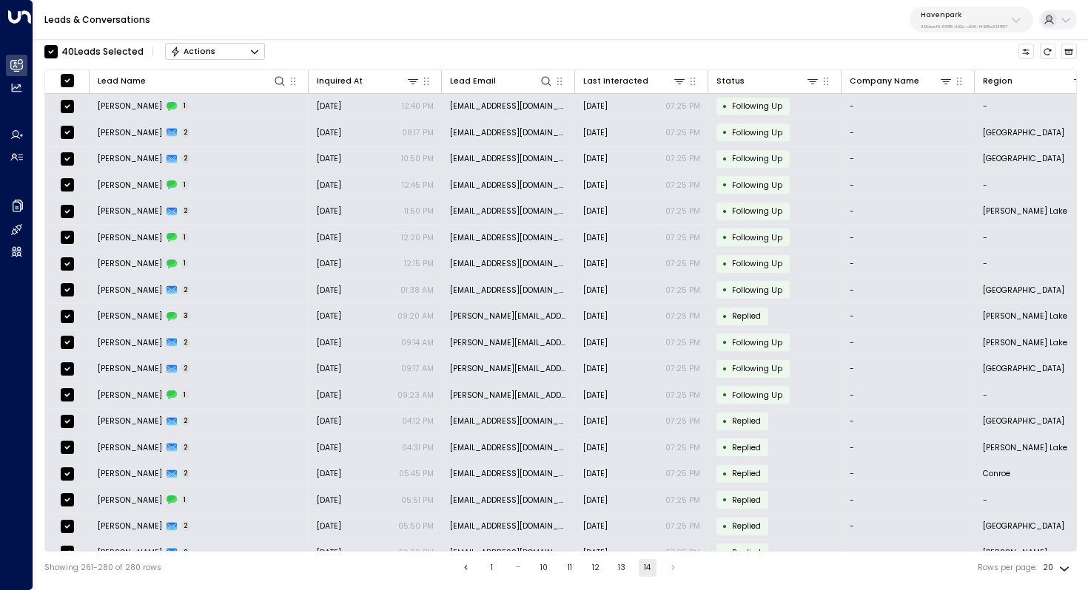
click at [252, 53] on icon "Button group with a nested menu" at bounding box center [254, 52] width 10 height 10
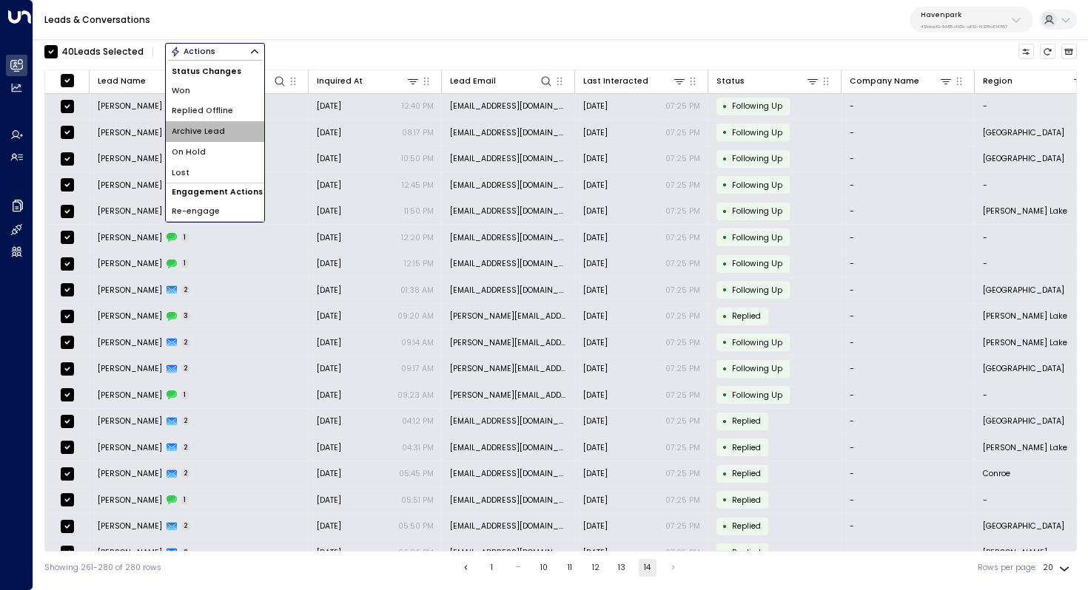
click at [241, 124] on li "Archive Lead" at bounding box center [215, 131] width 98 height 21
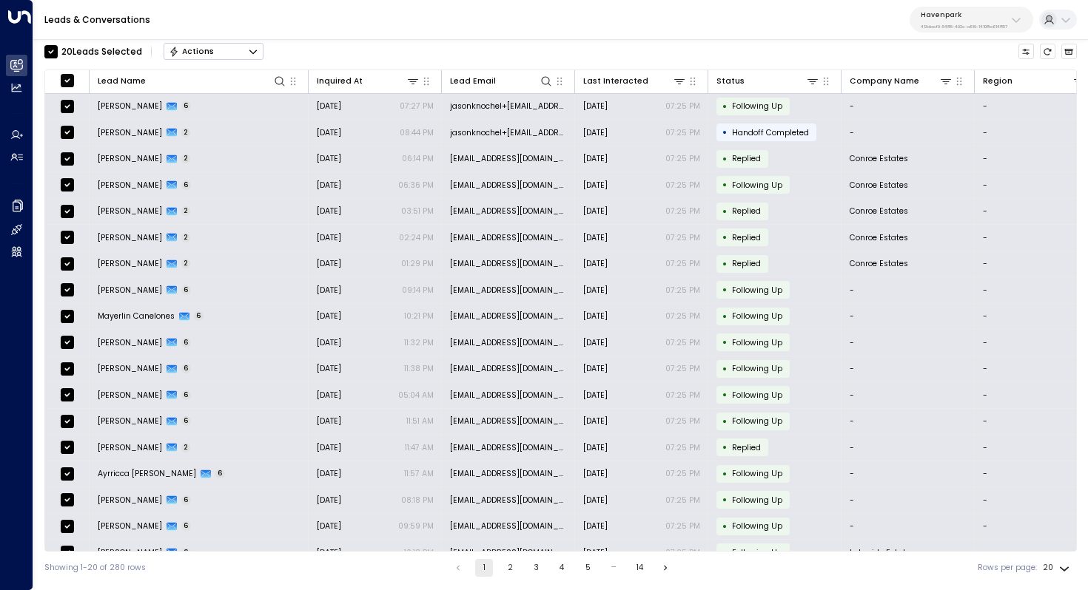
click at [252, 53] on icon "Button group with a nested menu" at bounding box center [253, 52] width 10 height 10
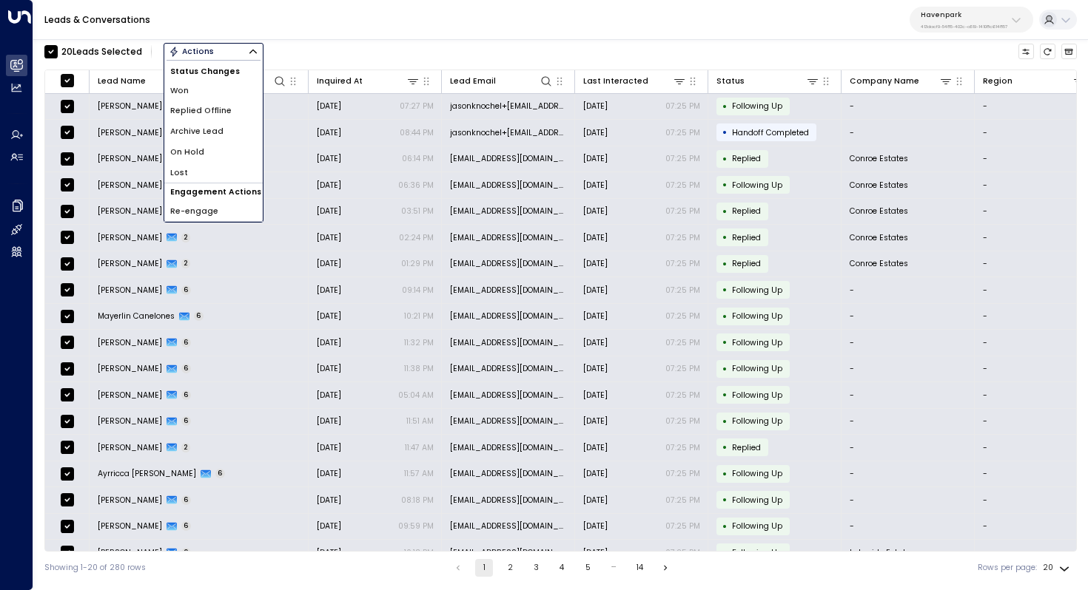
click at [236, 137] on li "Archive Lead" at bounding box center [213, 131] width 98 height 21
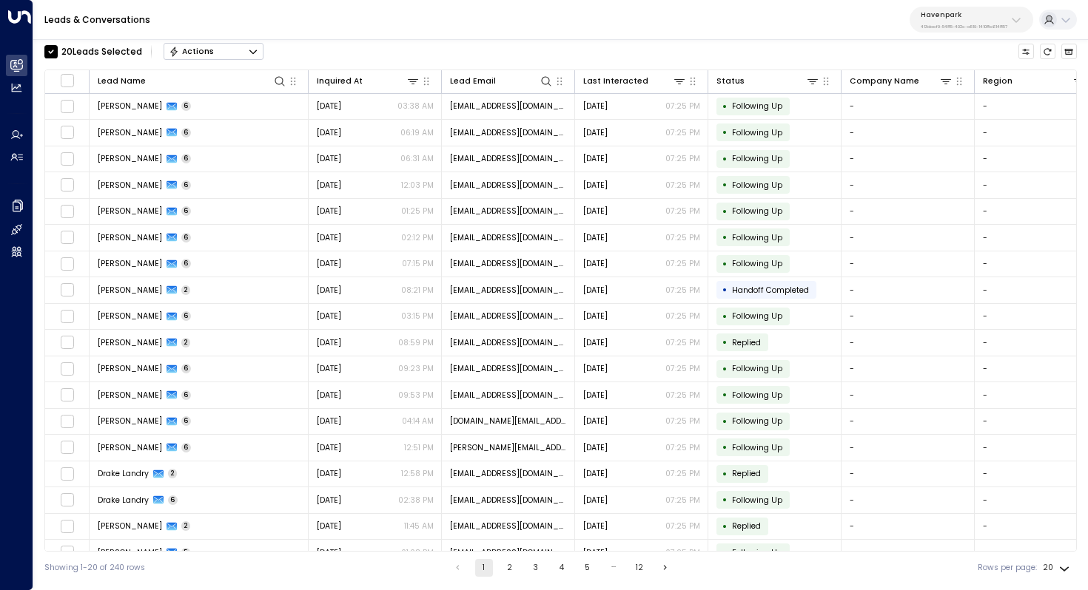
click at [246, 52] on button "Actions" at bounding box center [213, 52] width 100 height 18
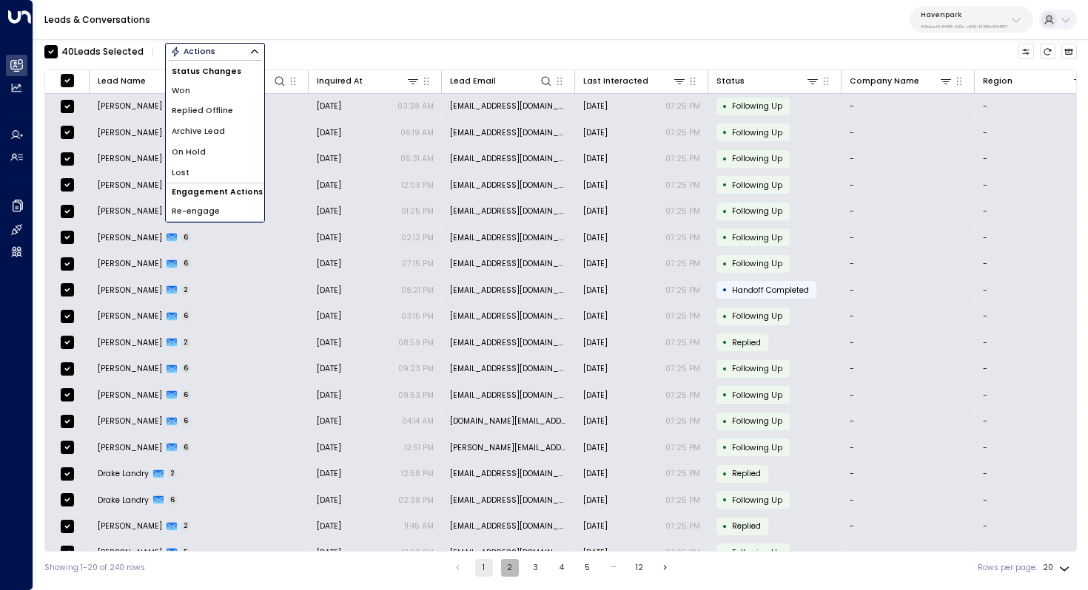
click at [505, 563] on button "2" at bounding box center [510, 568] width 18 height 18
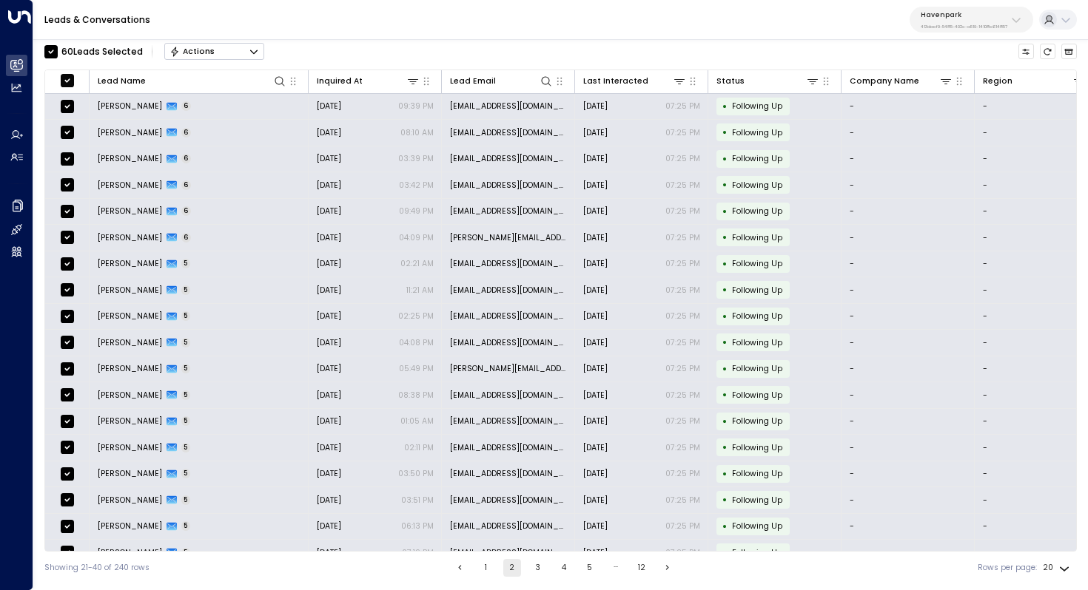
click at [541, 573] on button "3" at bounding box center [538, 568] width 18 height 18
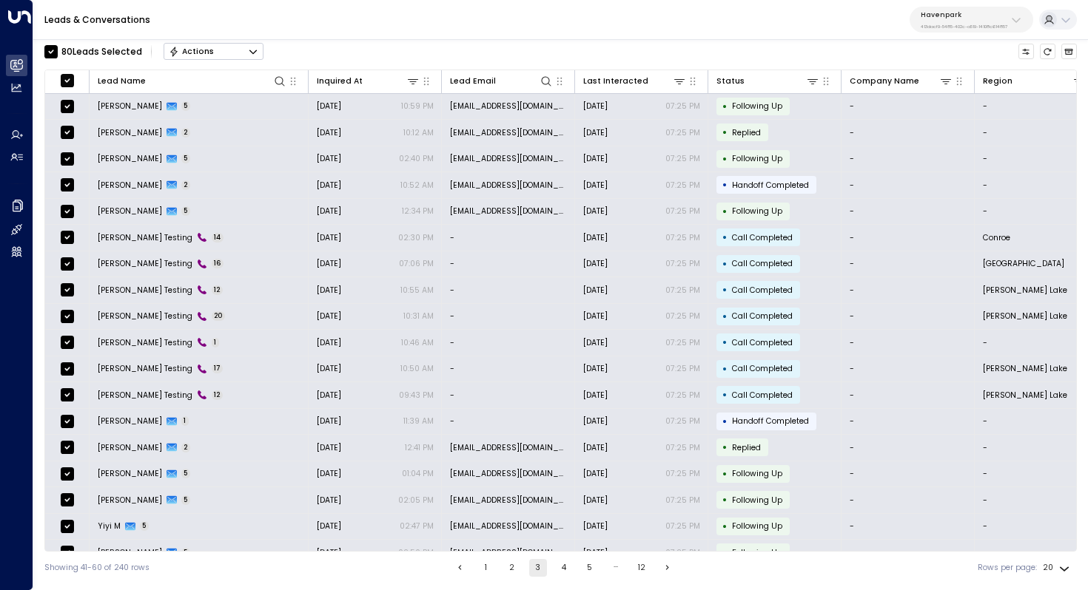
click at [559, 573] on button "4" at bounding box center [564, 568] width 18 height 18
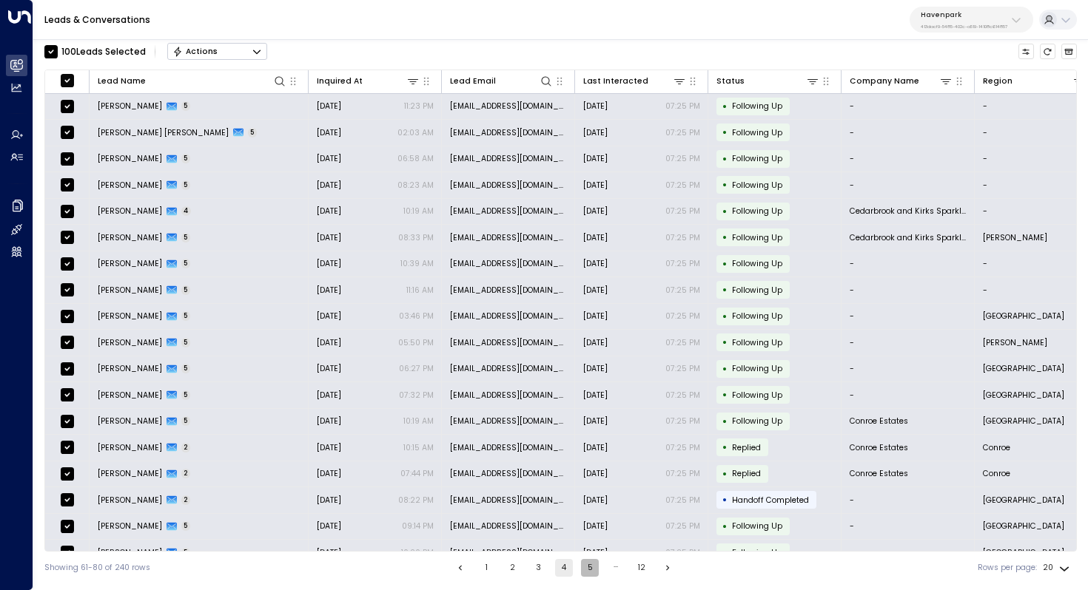
click at [591, 573] on button "5" at bounding box center [590, 568] width 18 height 18
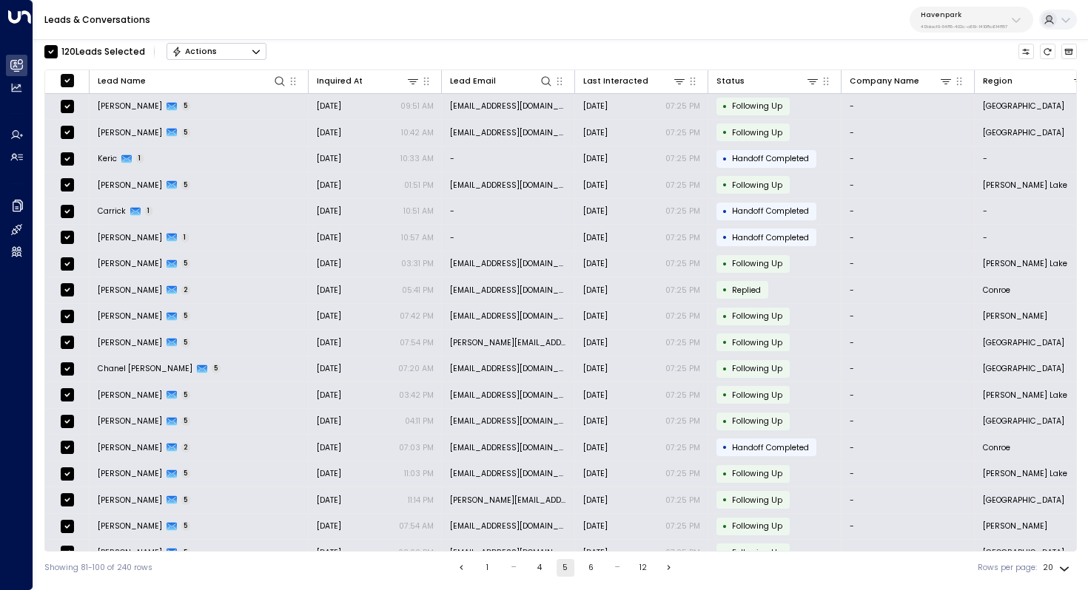
click at [262, 55] on button "Actions" at bounding box center [216, 52] width 100 height 18
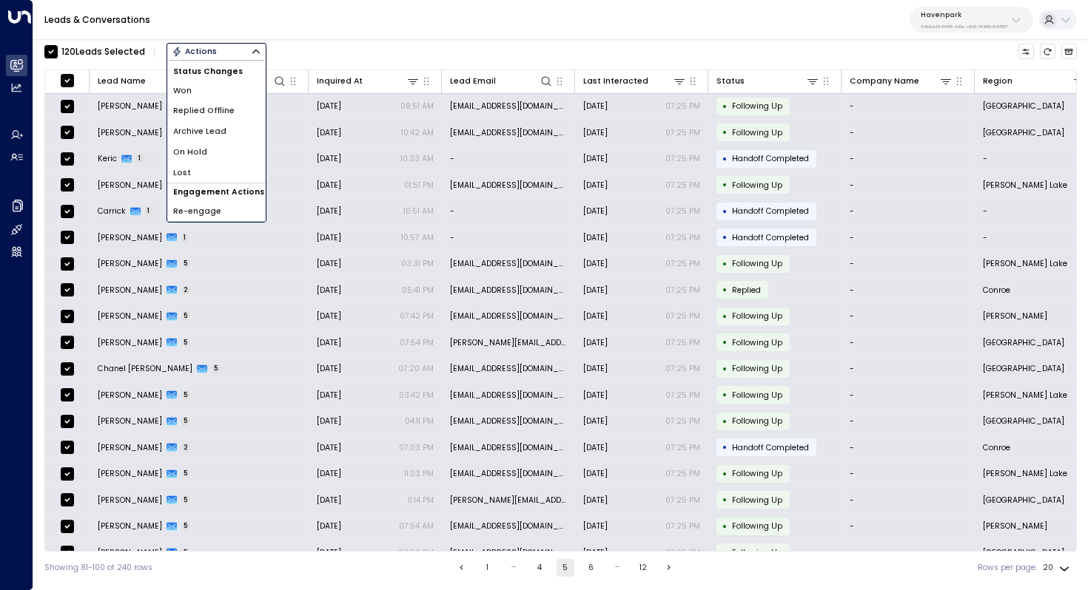
click at [226, 129] on li "Archive Lead" at bounding box center [216, 131] width 98 height 21
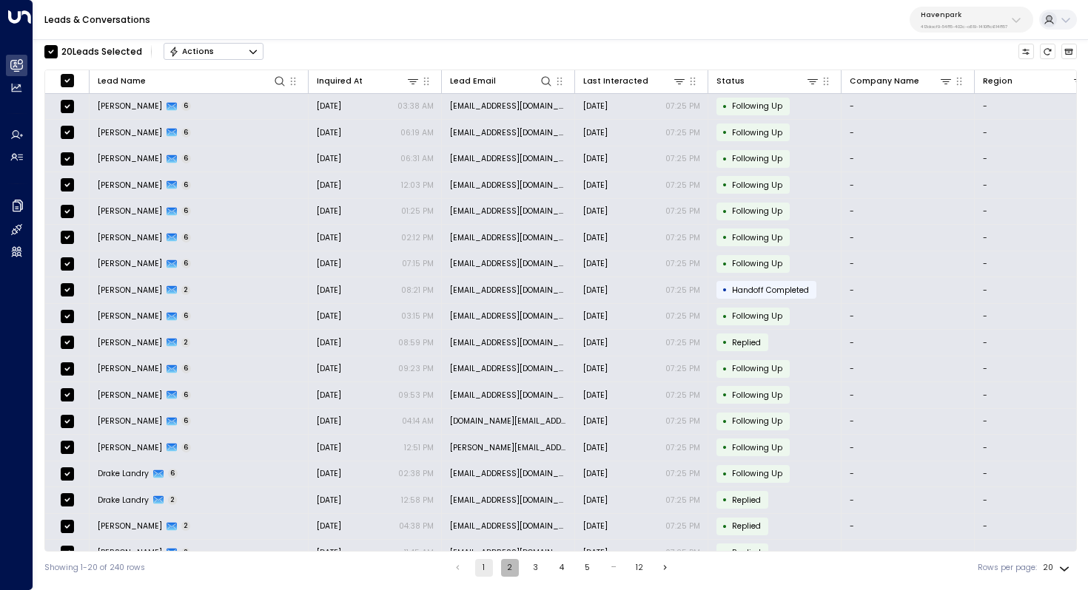
click at [506, 570] on button "2" at bounding box center [510, 568] width 18 height 18
click at [533, 576] on button "3" at bounding box center [538, 568] width 18 height 18
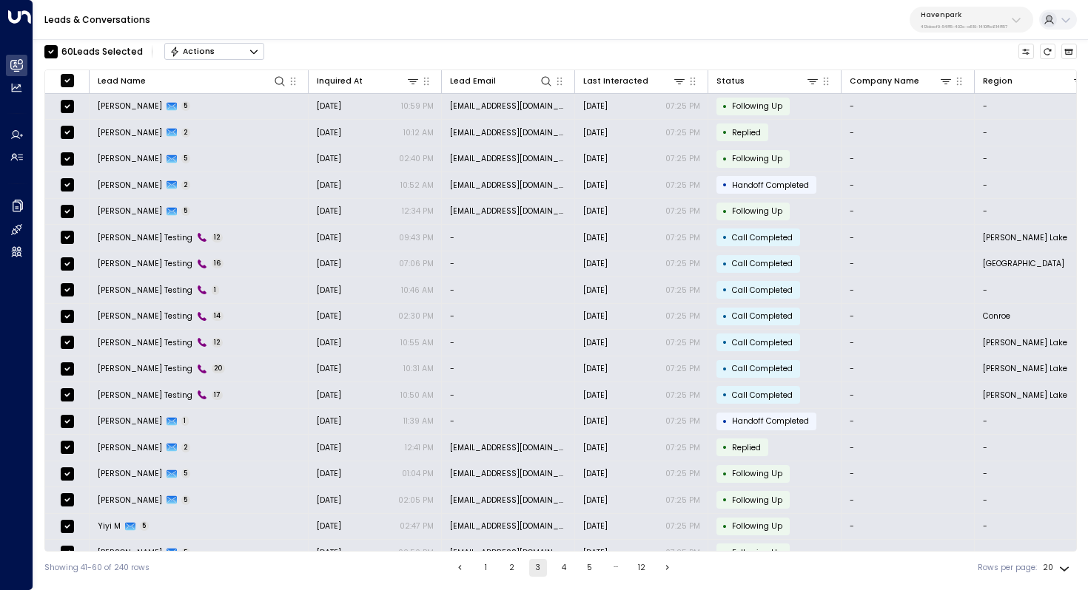
click at [571, 563] on ul "1 2 3 4 5 … 12" at bounding box center [564, 568] width 226 height 18
click at [565, 568] on button "4" at bounding box center [564, 568] width 18 height 18
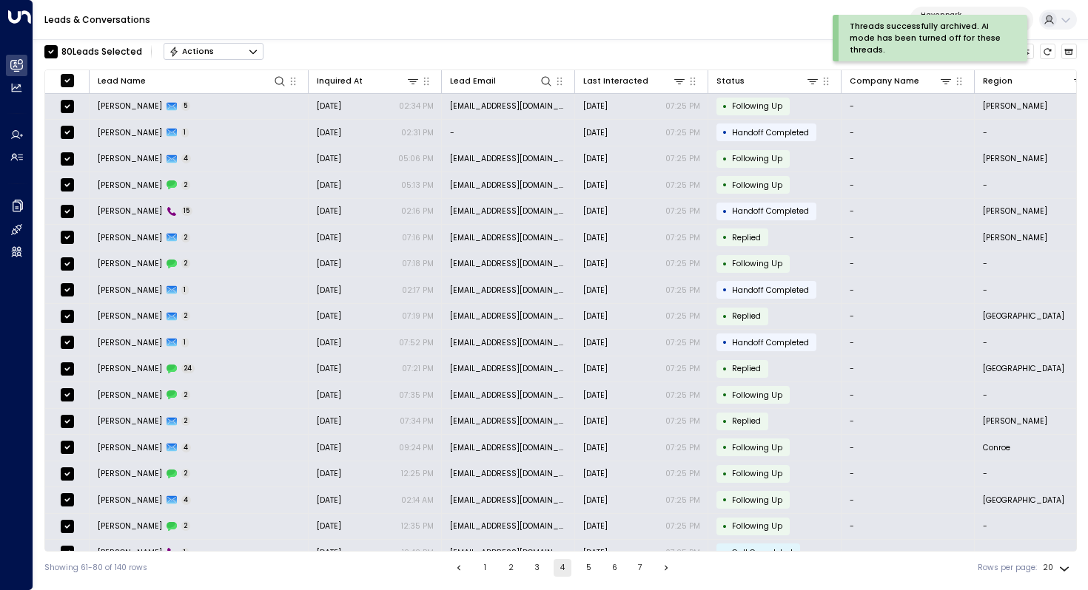
click at [586, 564] on button "5" at bounding box center [588, 568] width 18 height 18
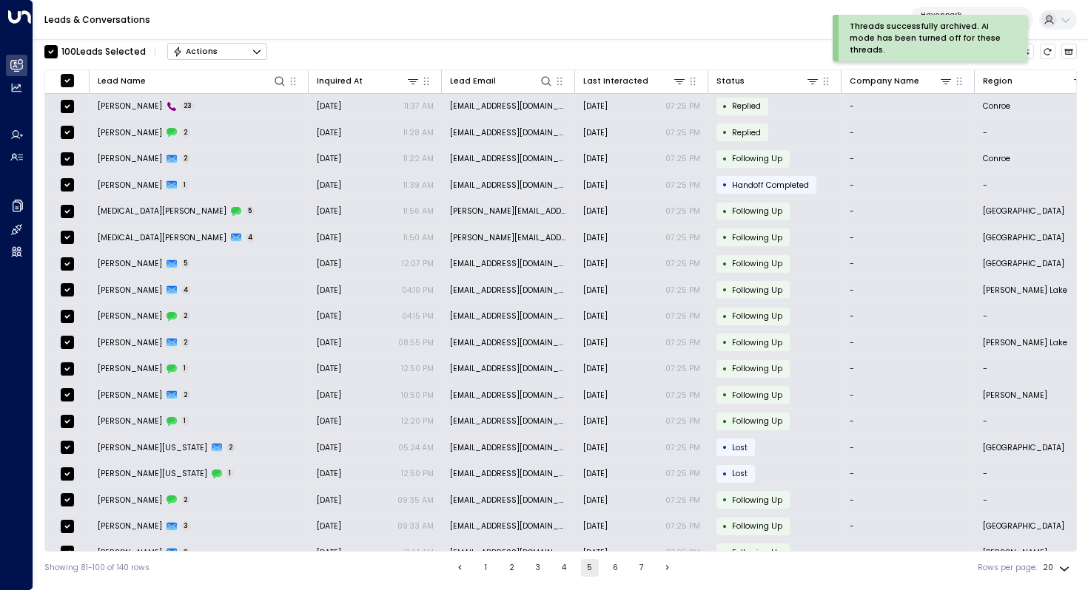
click at [255, 53] on icon "Button group with a nested menu" at bounding box center [256, 52] width 7 height 4
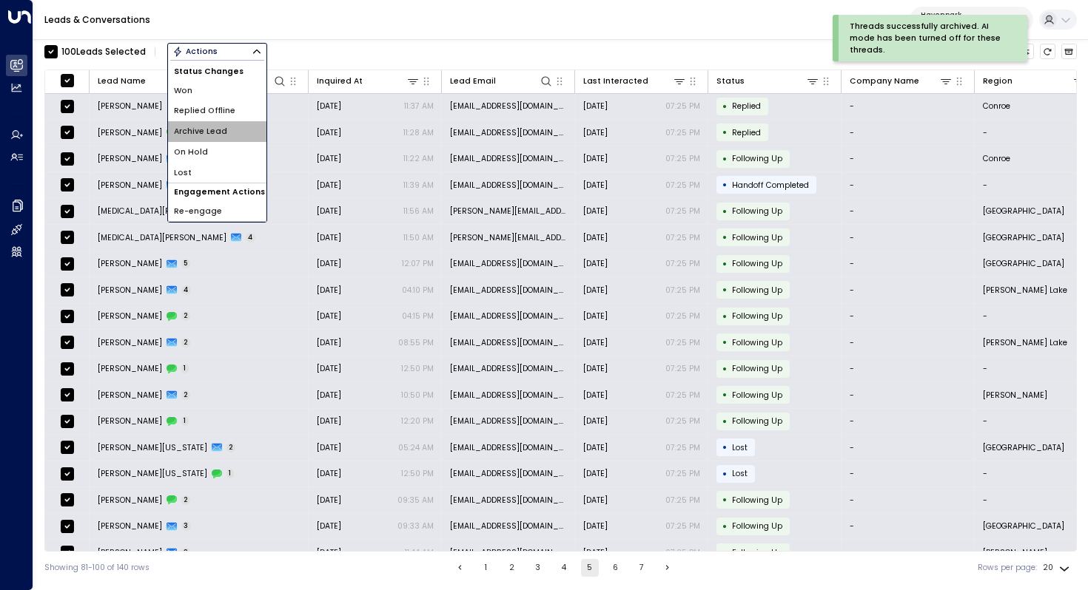
click at [236, 127] on li "Archive Lead" at bounding box center [217, 131] width 98 height 21
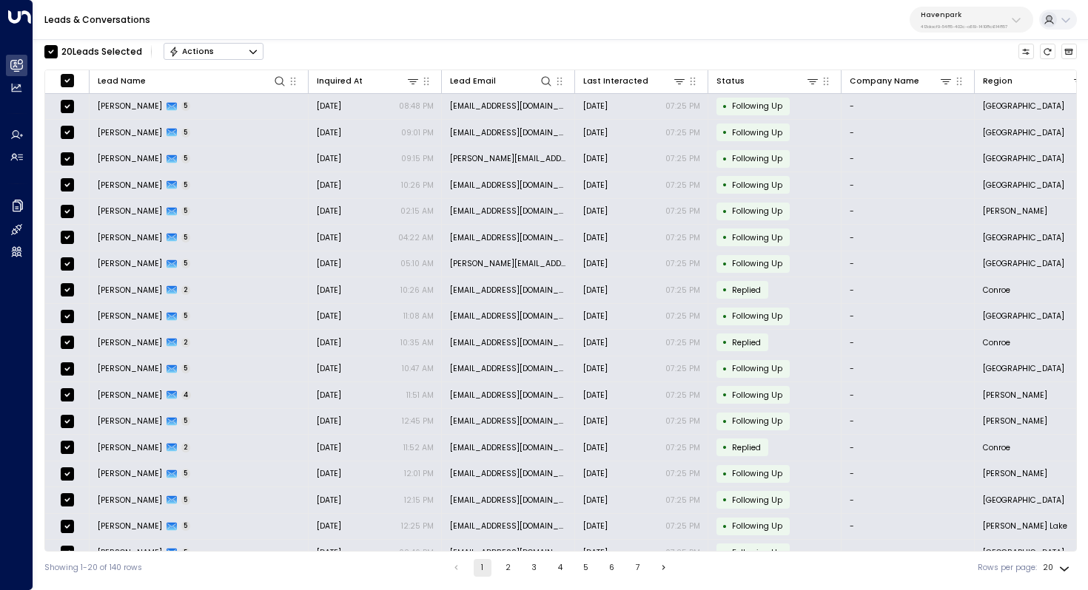
click at [510, 575] on button "2" at bounding box center [508, 568] width 18 height 18
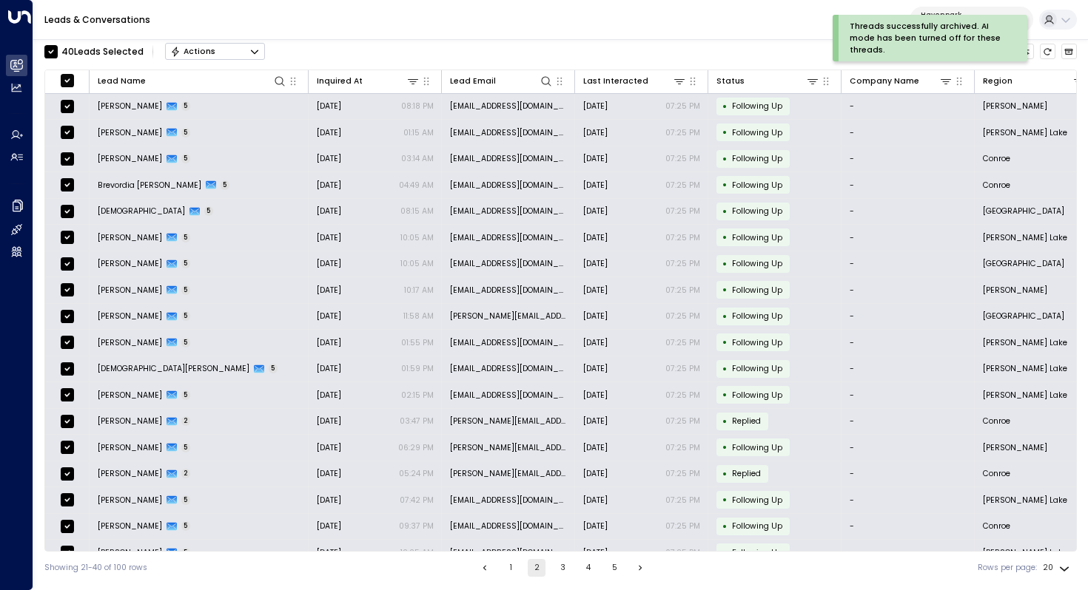
click at [564, 573] on button "3" at bounding box center [562, 568] width 18 height 18
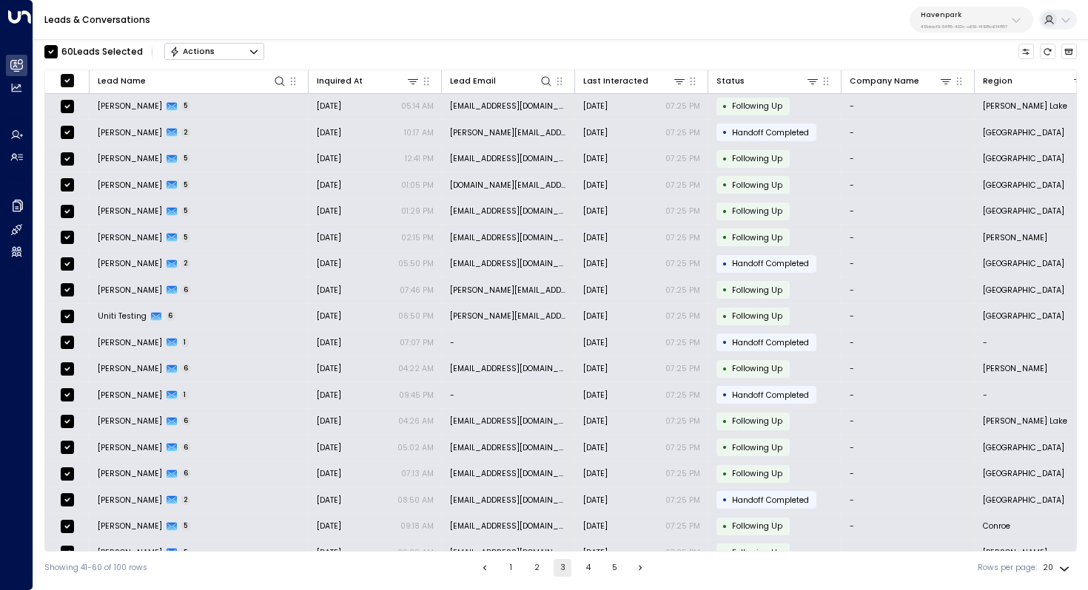
click at [590, 560] on button "4" at bounding box center [588, 568] width 18 height 18
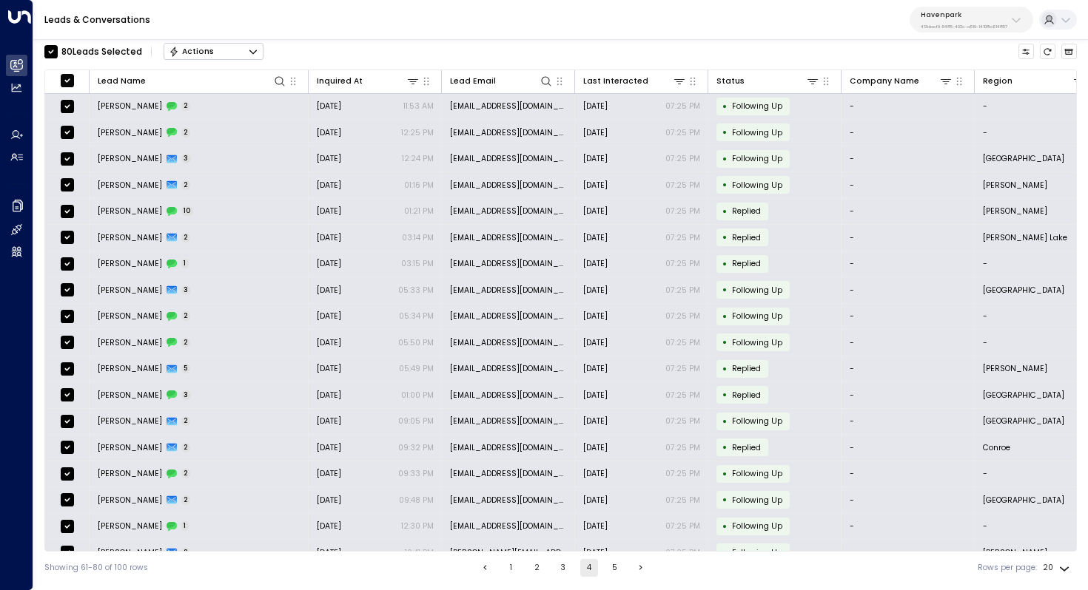
click at [616, 563] on button "5" at bounding box center [615, 568] width 18 height 18
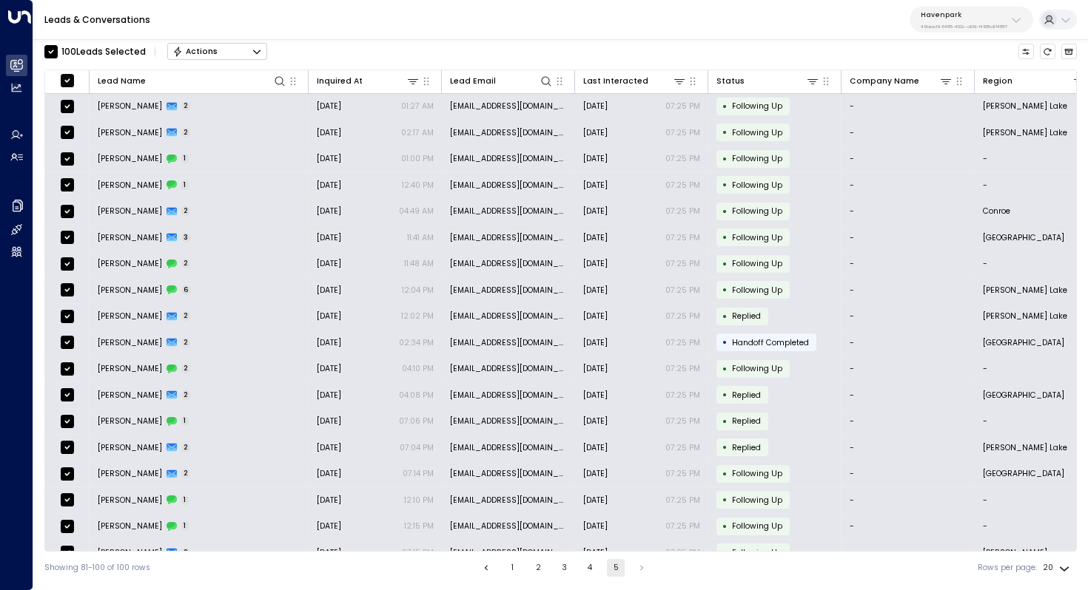
click at [253, 58] on button "Actions" at bounding box center [217, 52] width 100 height 18
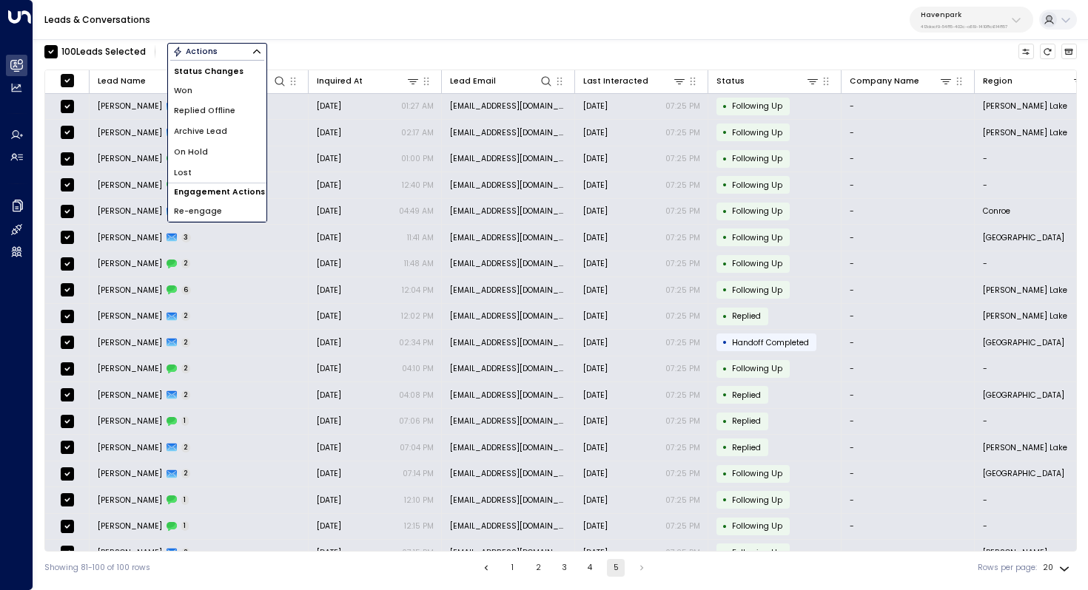
click at [239, 135] on li "Archive Lead" at bounding box center [217, 131] width 98 height 21
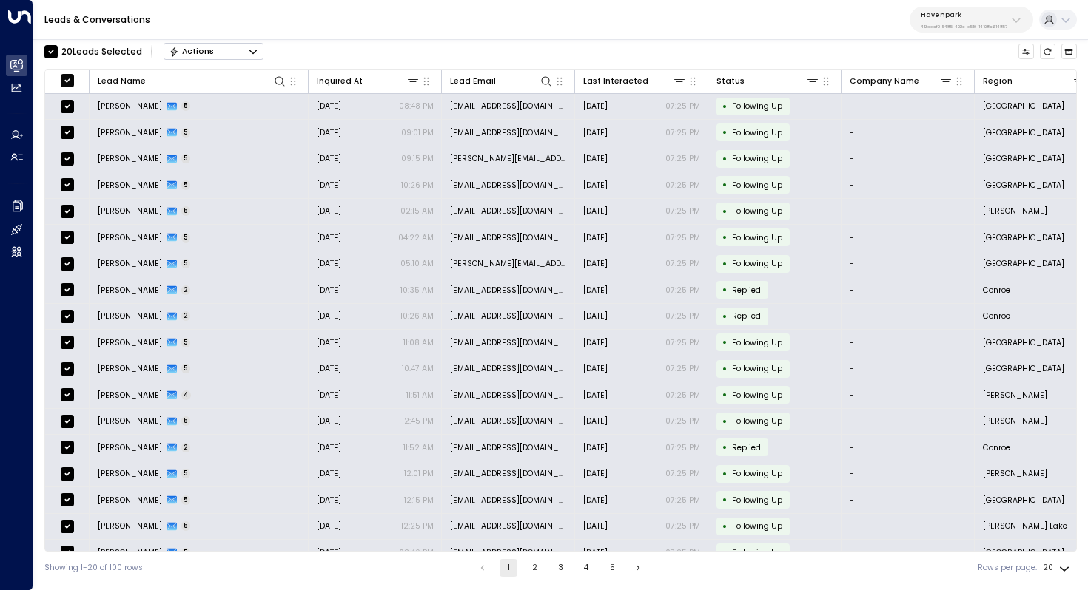
click at [254, 50] on icon "Button group with a nested menu" at bounding box center [252, 52] width 7 height 4
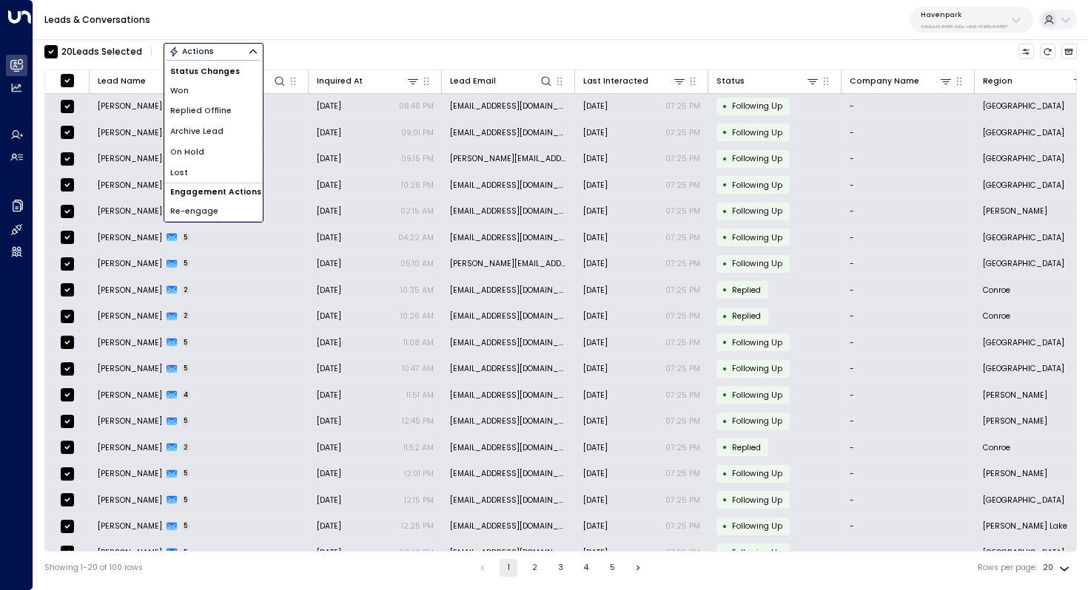
click at [223, 133] on li "Archive Lead" at bounding box center [213, 131] width 98 height 21
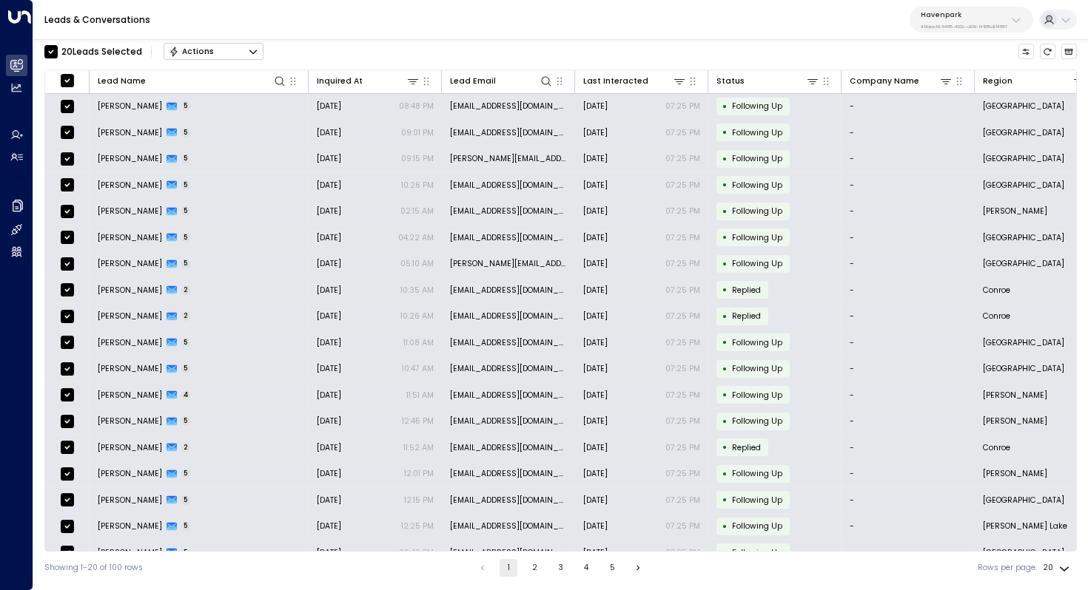
click at [256, 56] on button "Actions" at bounding box center [213, 52] width 100 height 18
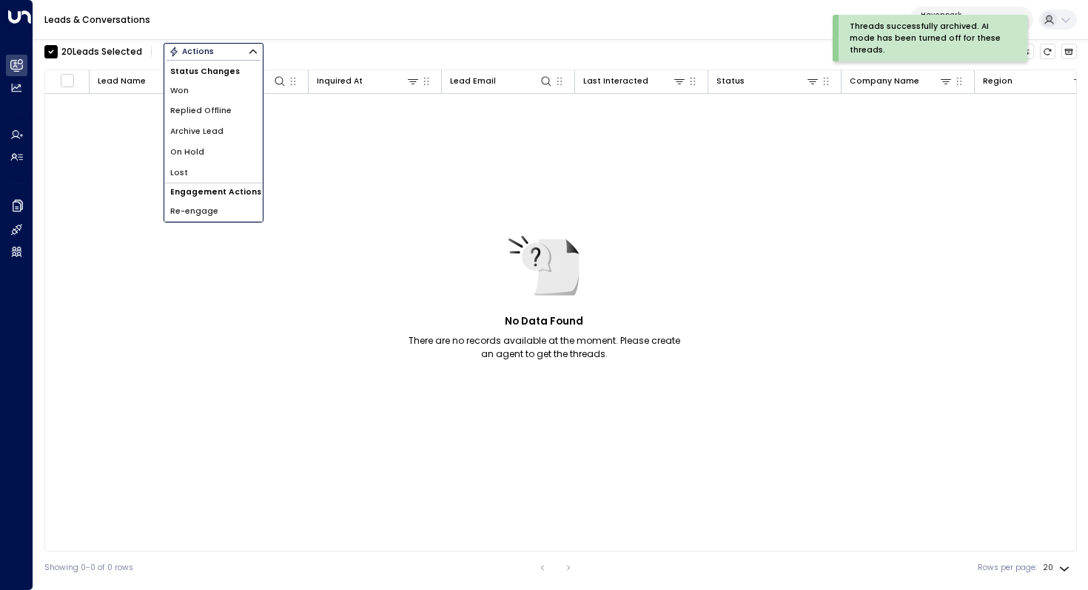
click at [359, 191] on div "No Data Found There are no records available at the moment. Please create an ag…" at bounding box center [1038, 311] width 1987 height 435
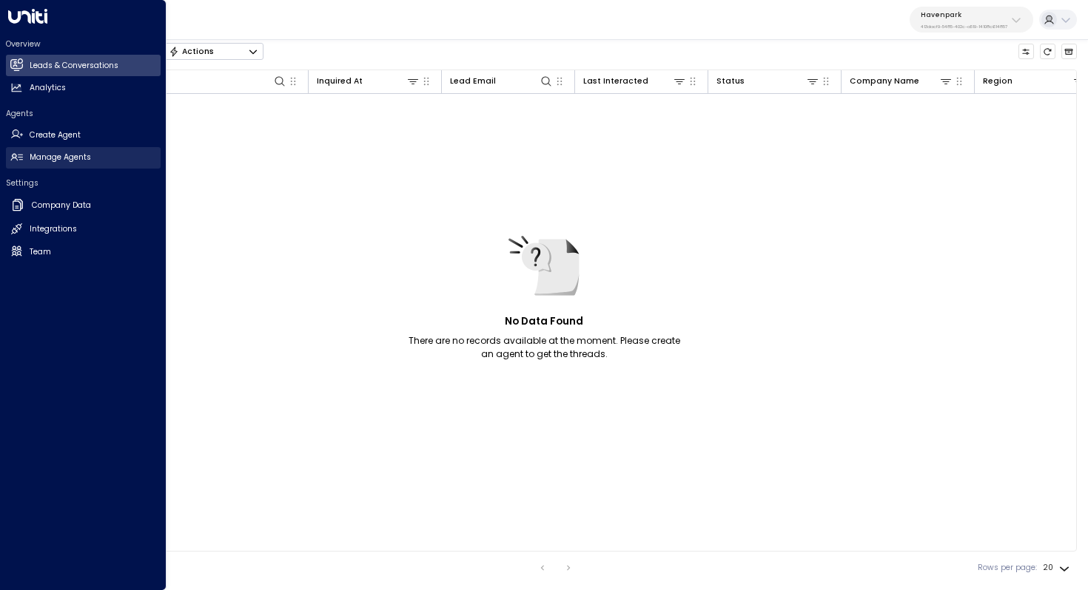
click at [87, 163] on h2 "Manage Agents" at bounding box center [60, 158] width 61 height 12
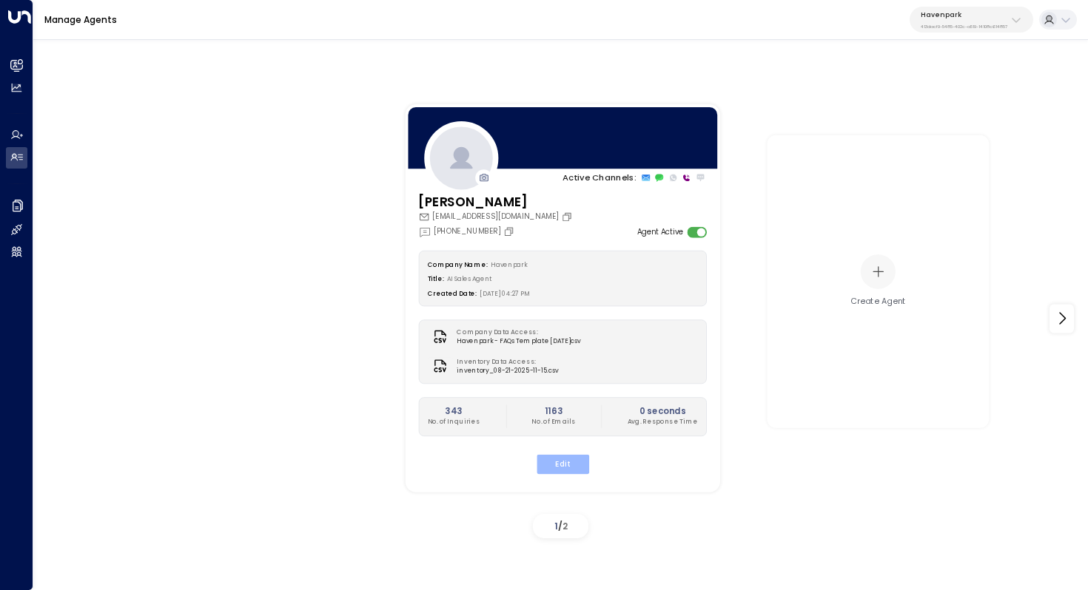
click at [562, 468] on button "Edit" at bounding box center [562, 463] width 53 height 19
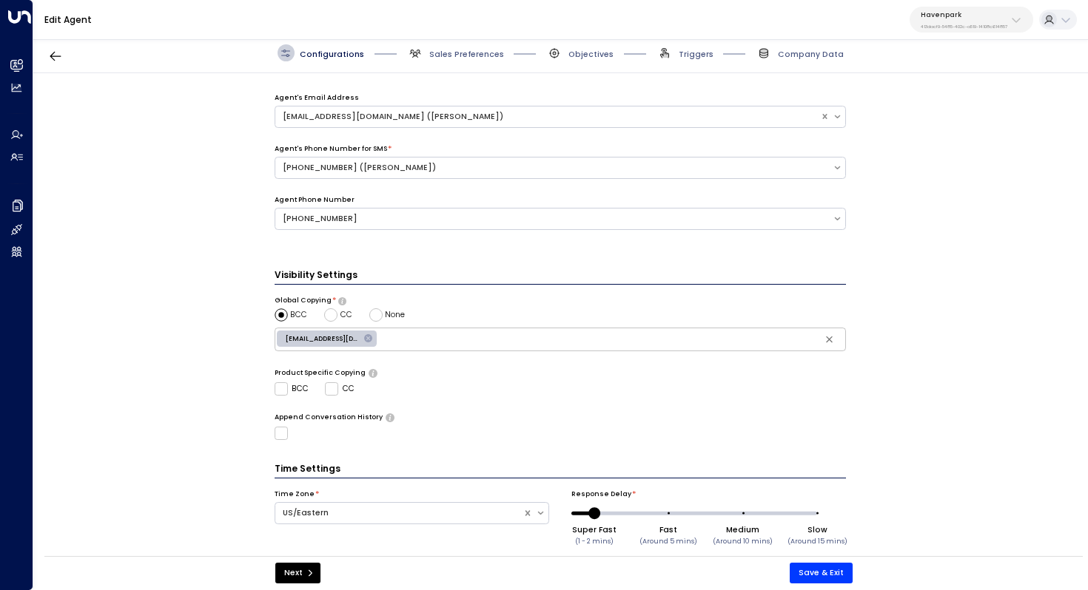
scroll to position [411, 0]
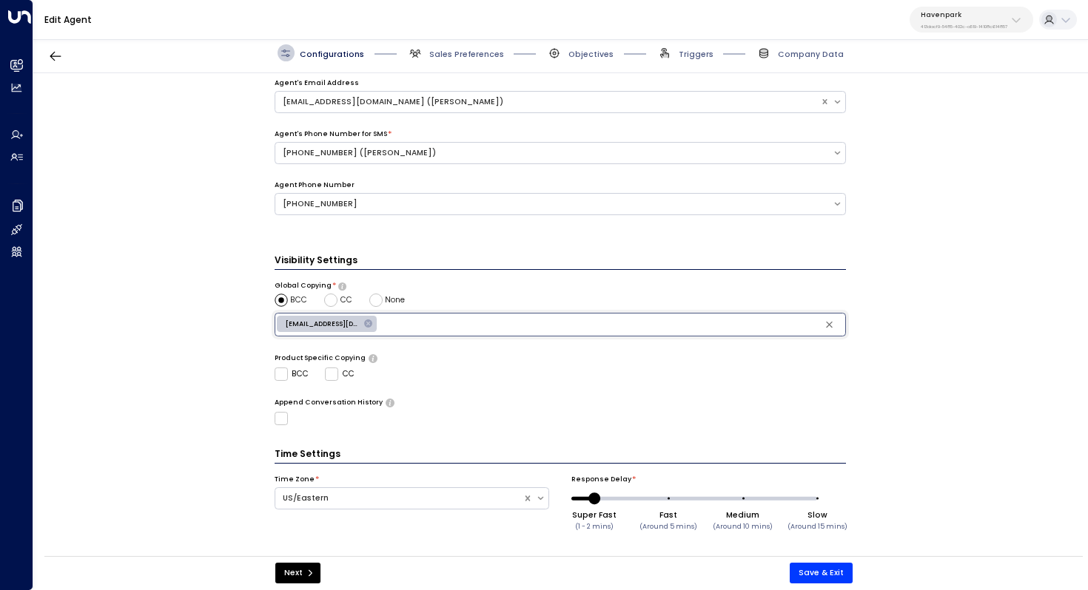
click at [417, 328] on input "text" at bounding box center [611, 325] width 463 height 18
type input "**********"
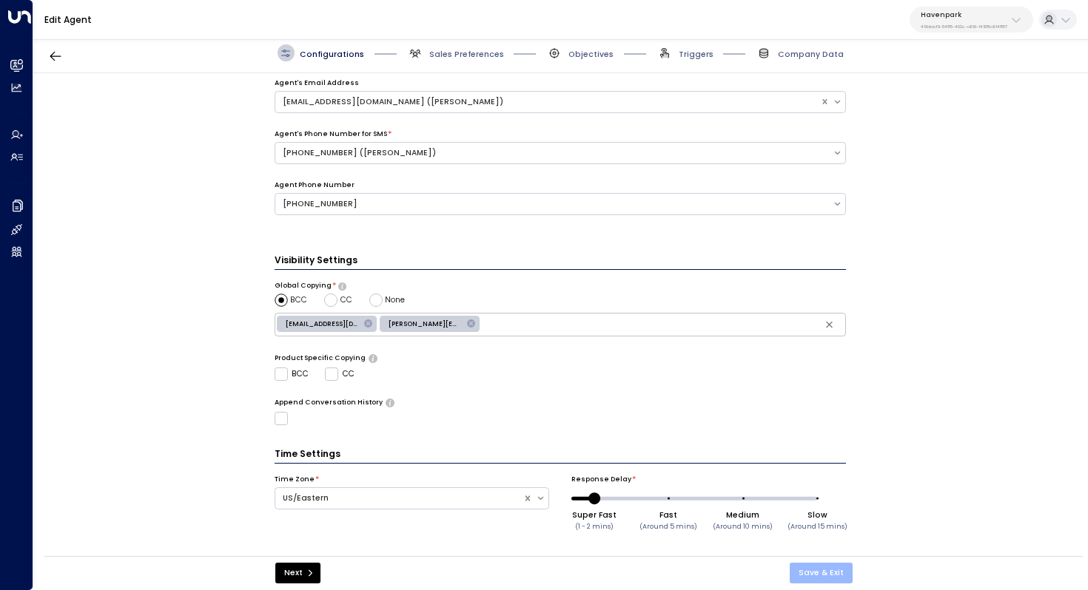
click at [829, 570] on button "Save & Exit" at bounding box center [820, 573] width 63 height 21
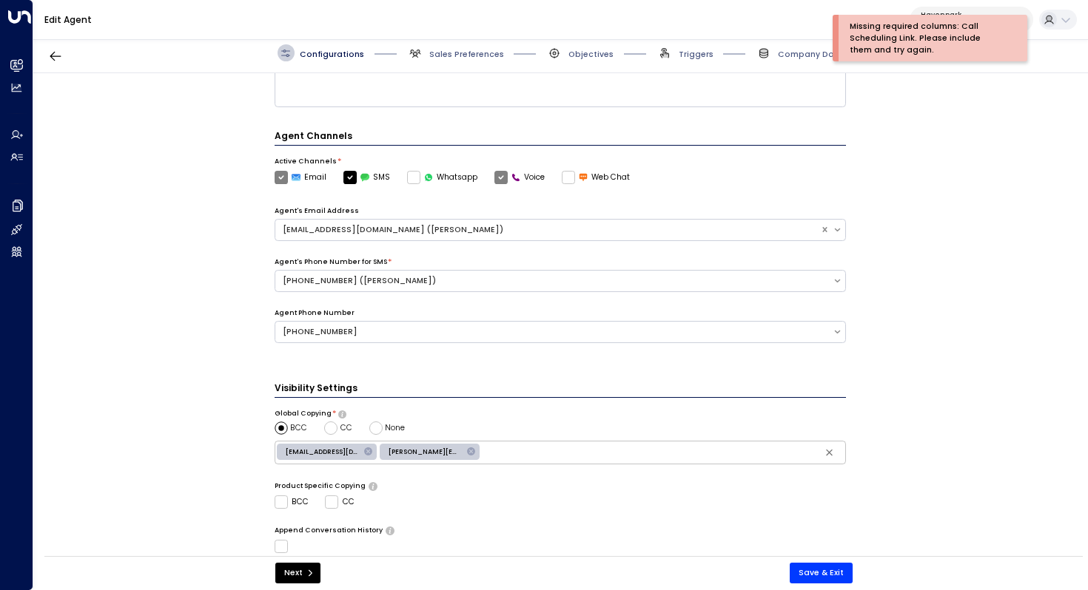
scroll to position [0, 0]
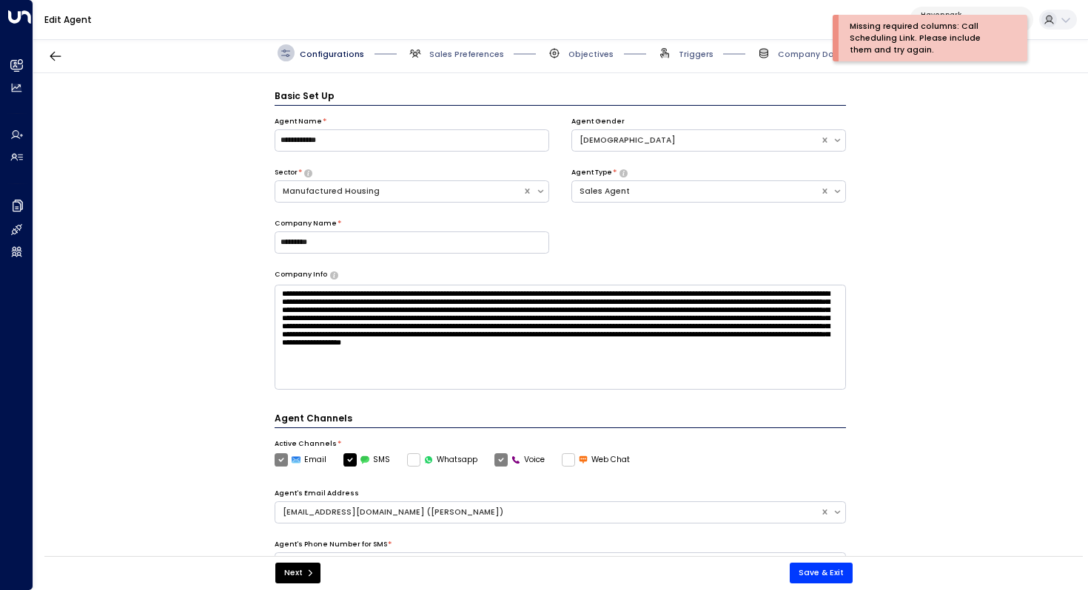
click at [718, 58] on div "Configurations Sales Preferences Objectives Triggers Company Data" at bounding box center [560, 52] width 566 height 17
click at [700, 56] on span "Triggers" at bounding box center [695, 54] width 35 height 11
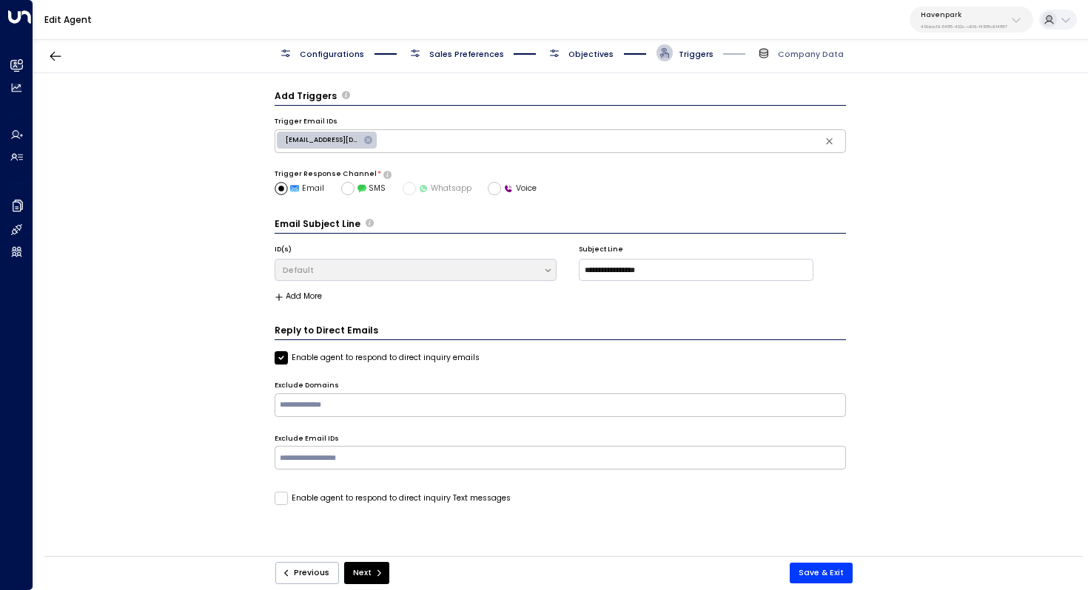
click at [592, 57] on span "Objectives" at bounding box center [590, 54] width 45 height 11
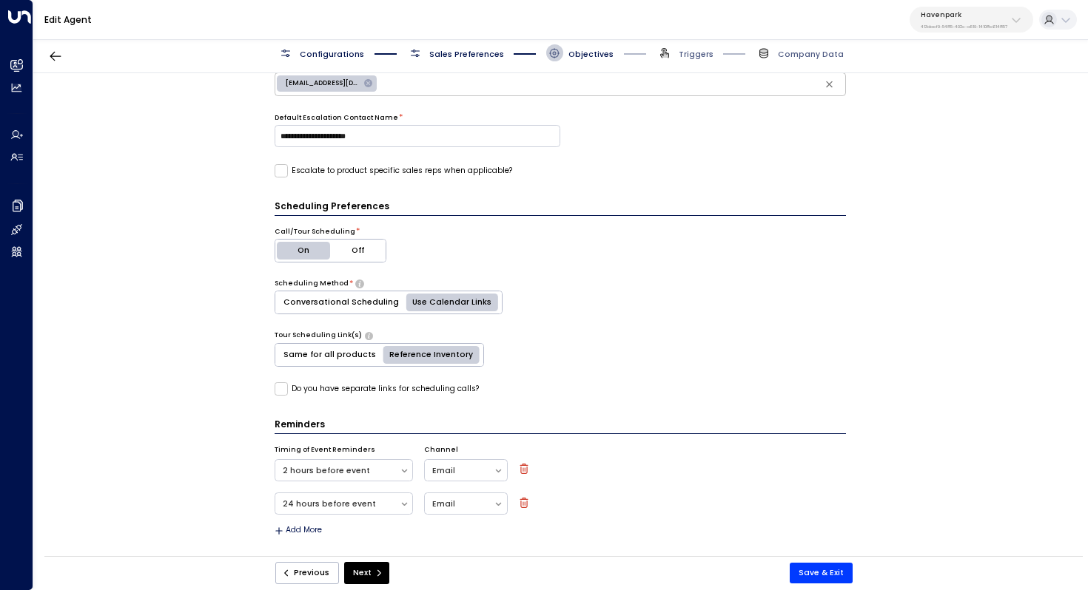
scroll to position [385, 0]
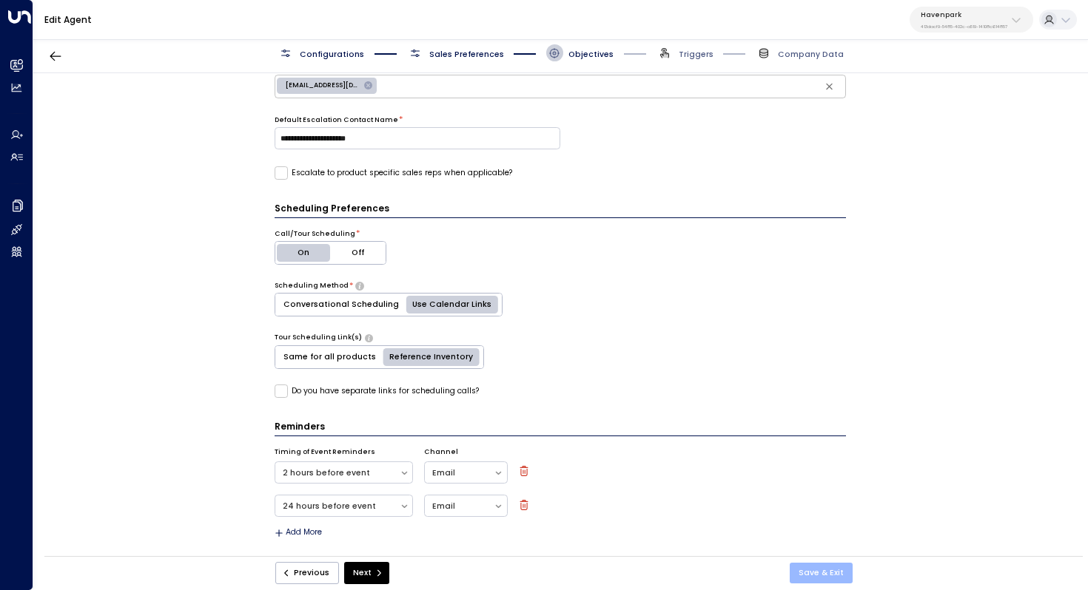
click at [828, 566] on button "Save & Exit" at bounding box center [820, 573] width 63 height 21
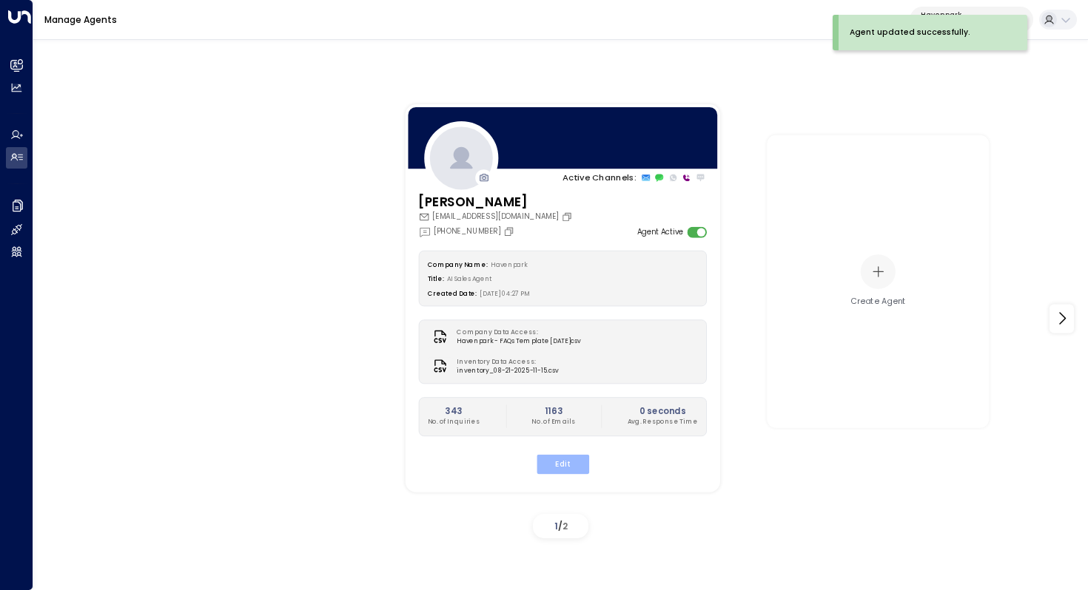
click at [567, 467] on button "Edit" at bounding box center [562, 463] width 53 height 19
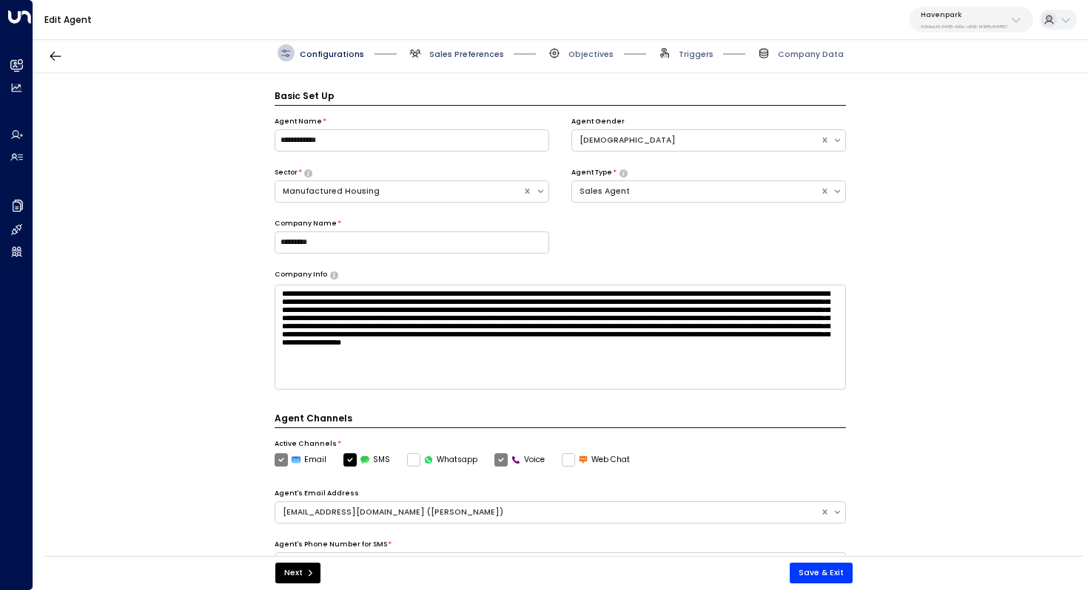
click at [475, 56] on span "Sales Preferences" at bounding box center [466, 54] width 75 height 11
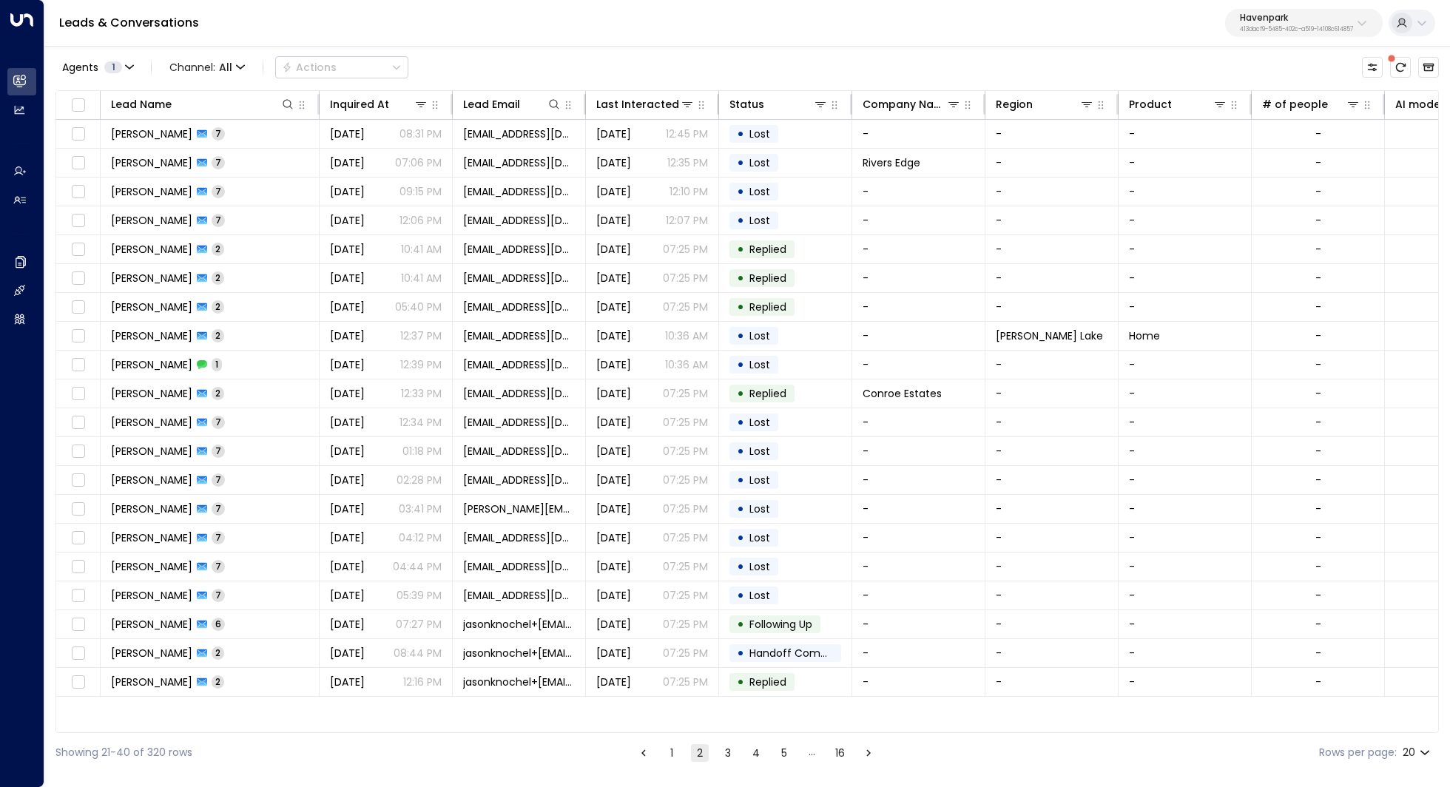
click at [1318, 21] on p "Havenpark" at bounding box center [1296, 17] width 113 height 9
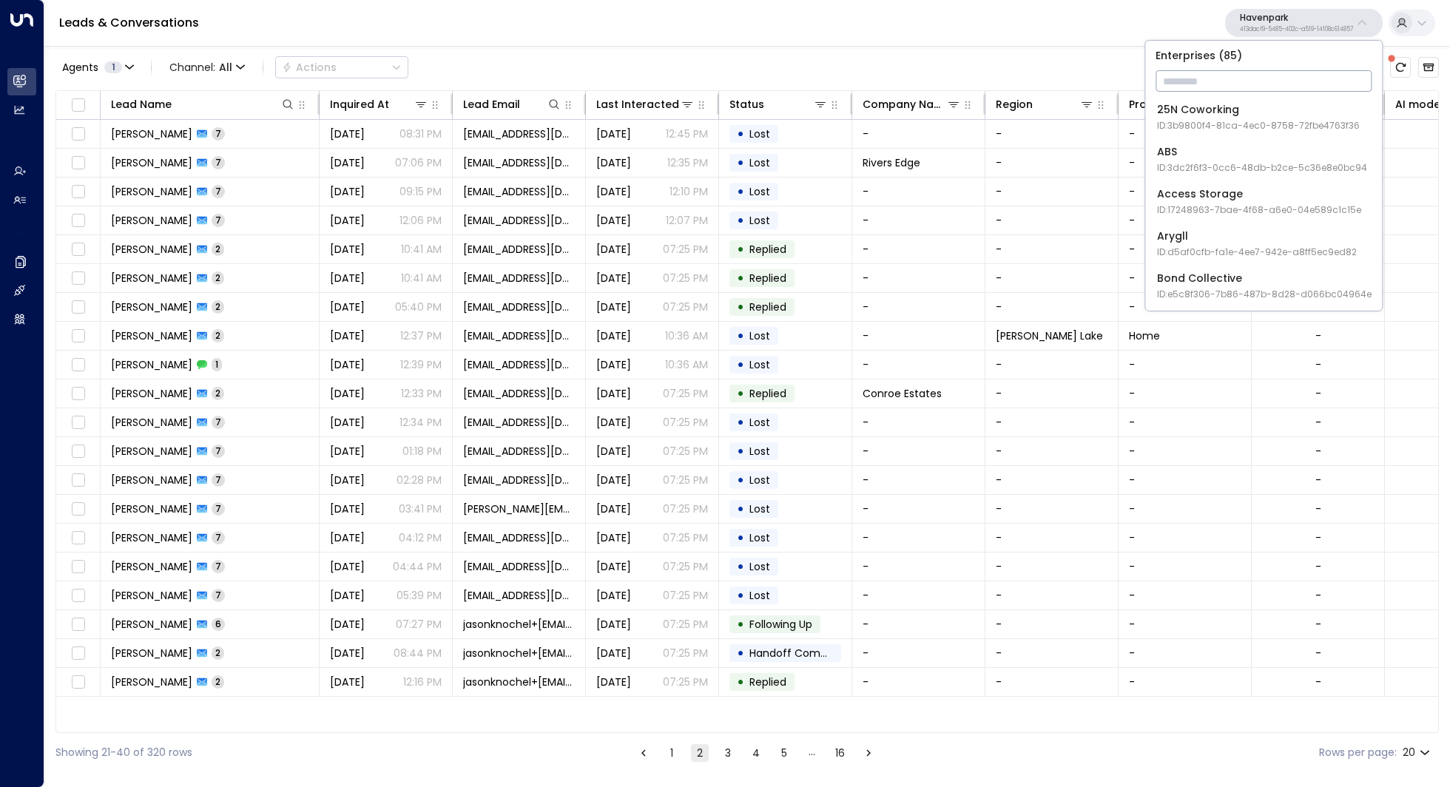
click at [1233, 86] on input "text" at bounding box center [1264, 80] width 216 height 27
type input "****"
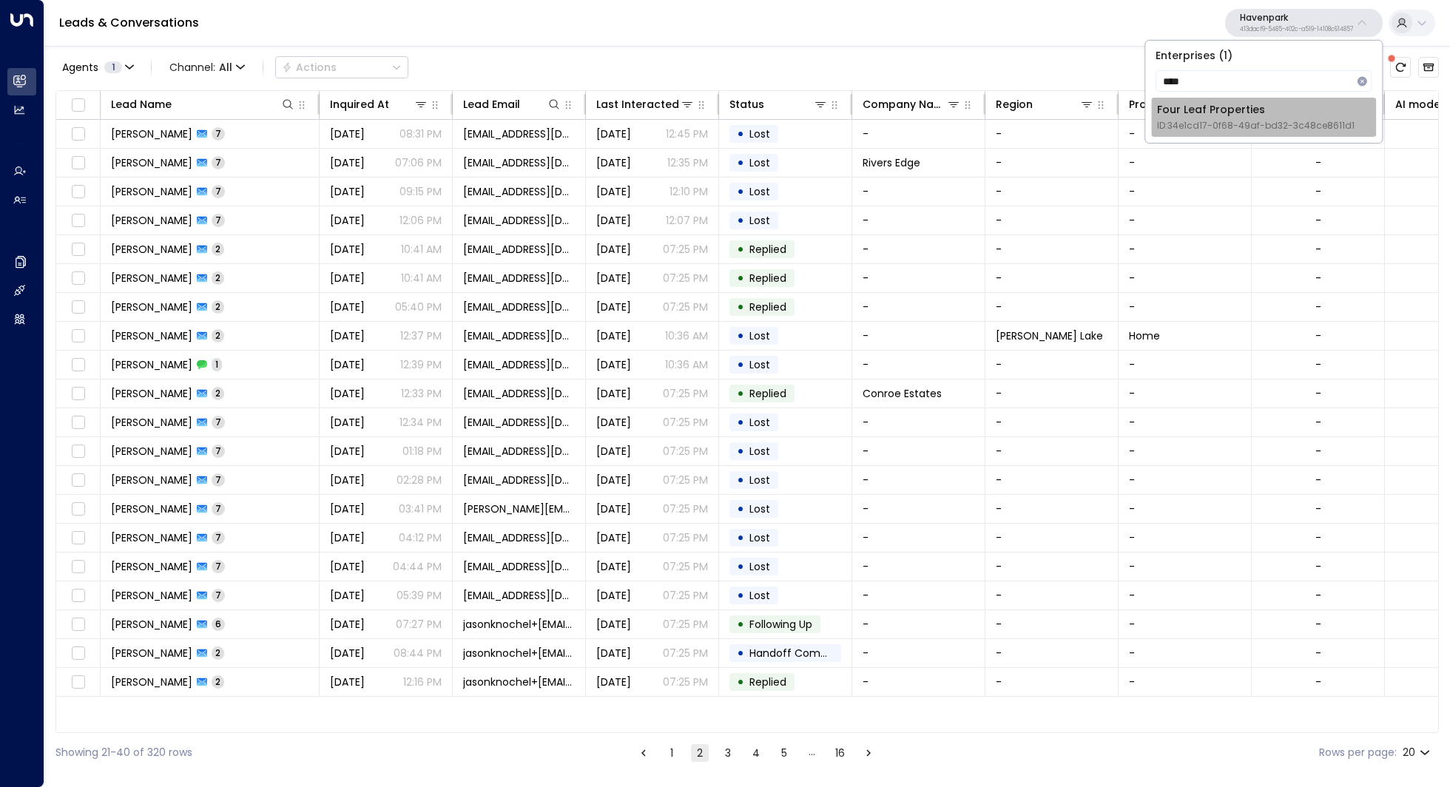
click at [1244, 116] on div "Four Leaf Properties ID: 34e1cd17-0f68-49af-bd32-3c48ce8611d1" at bounding box center [1256, 117] width 198 height 30
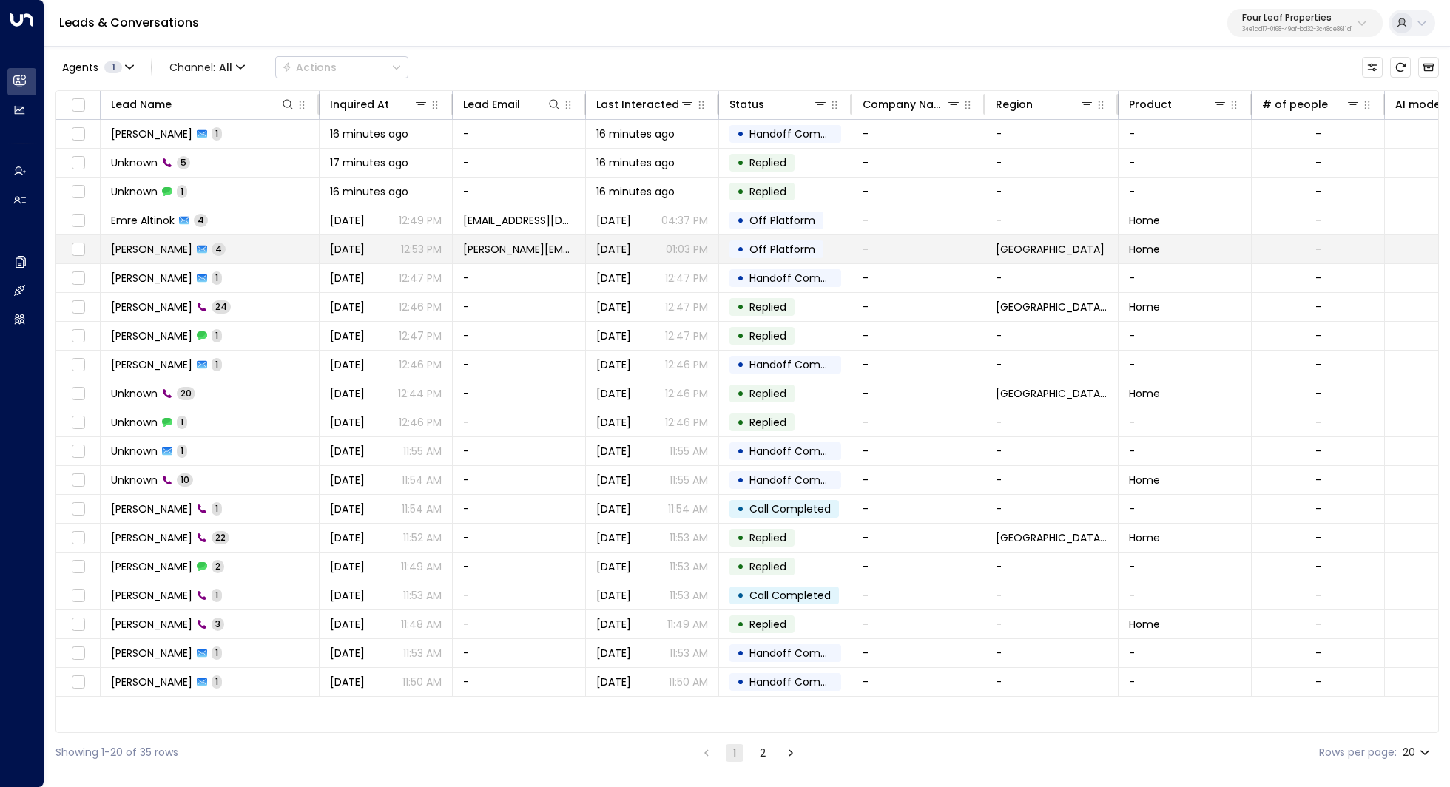
click at [142, 248] on span "Kerric Knowles" at bounding box center [151, 249] width 81 height 15
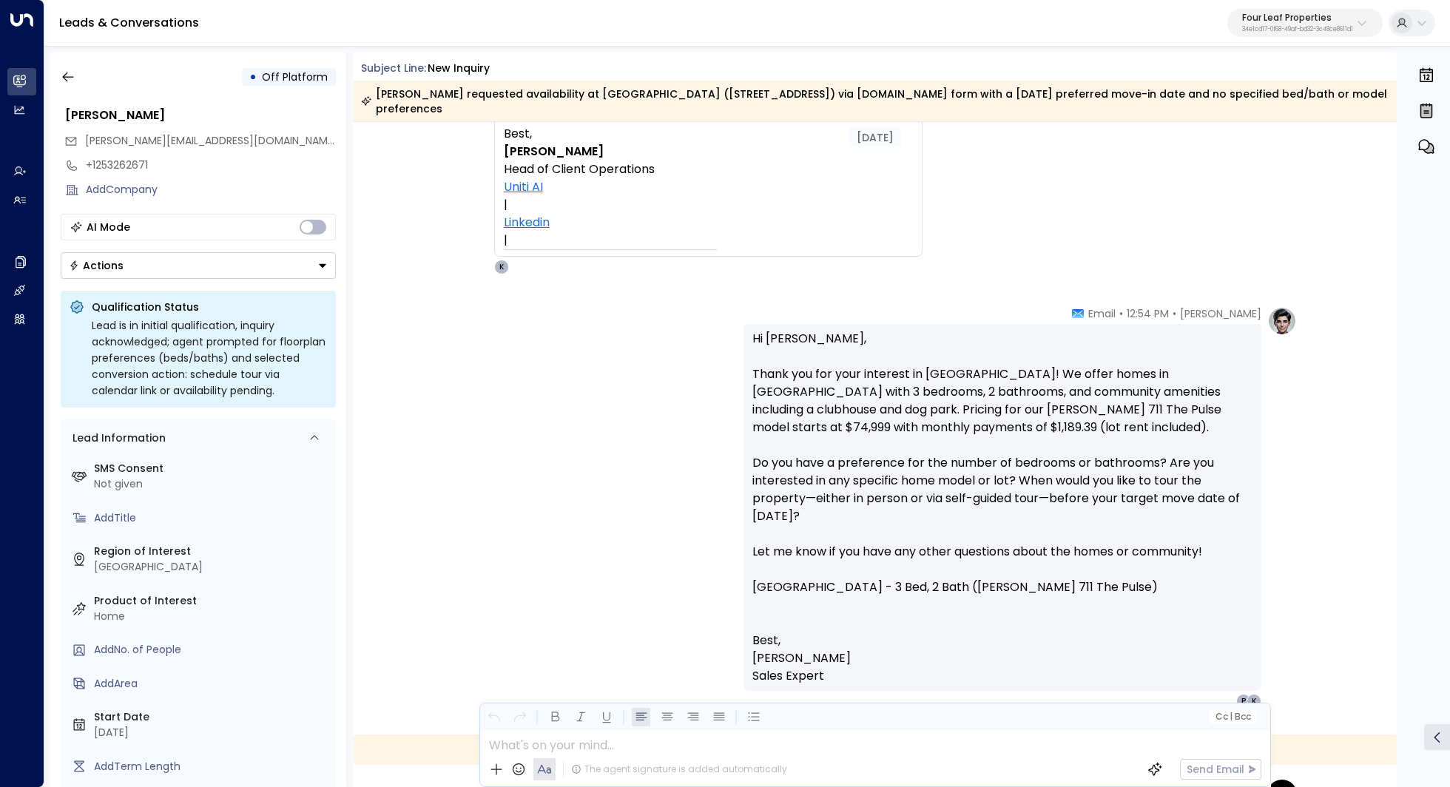
scroll to position [717, 0]
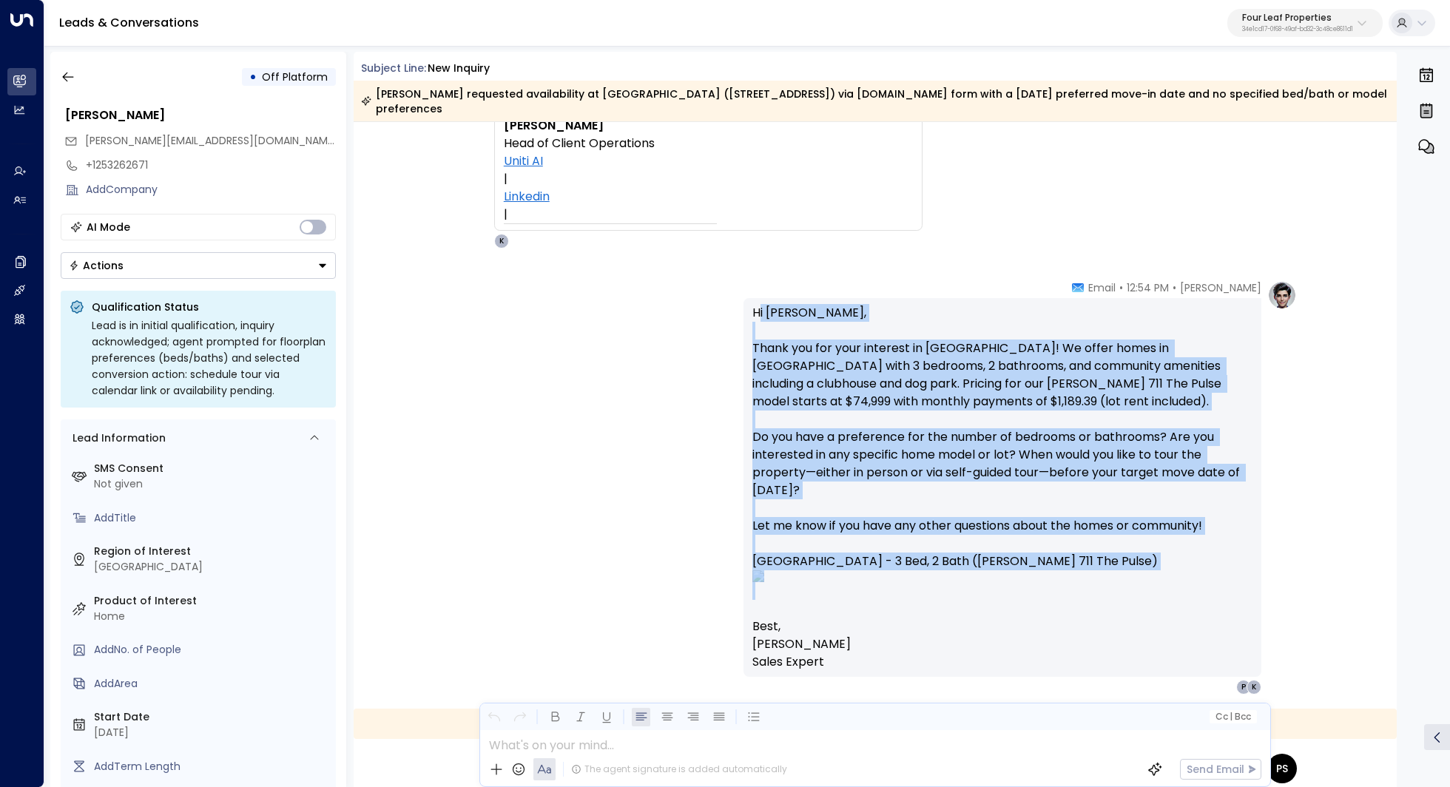
drag, startPoint x: 756, startPoint y: 313, endPoint x: 1116, endPoint y: 600, distance: 460.7
click at [1116, 600] on p "Hi Kerric, Thank you for your interest in Summerhill Village! We offer homes in…" at bounding box center [1002, 461] width 500 height 314
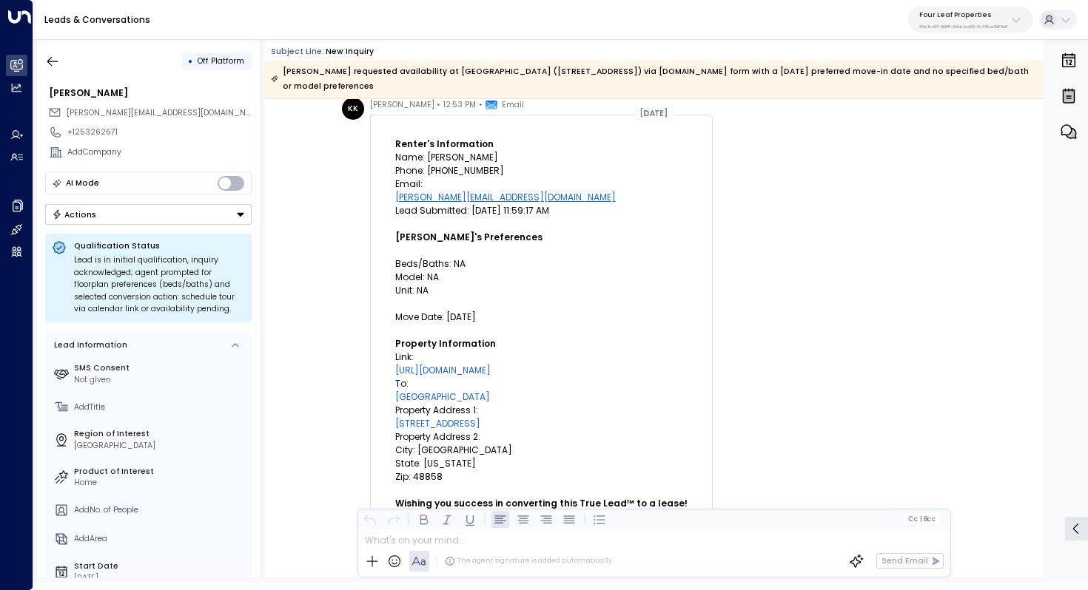
scroll to position [56, 0]
click at [468, 266] on td "Renter's Information Name: Kerric Knowles Phone: 253-26-2671 Email: kerric@getu…" at bounding box center [541, 329] width 328 height 422
drag, startPoint x: 446, startPoint y: 284, endPoint x: 386, endPoint y: 269, distance: 61.9
click at [385, 269] on td "Renter's Information Name: Kerric Knowles Phone: 253-26-2671 Email: kerric@getu…" at bounding box center [541, 329] width 328 height 422
click at [535, 276] on td "Renter's Information Name: Kerric Knowles Phone: 253-26-2671 Email: kerric@getu…" at bounding box center [541, 329] width 328 height 422
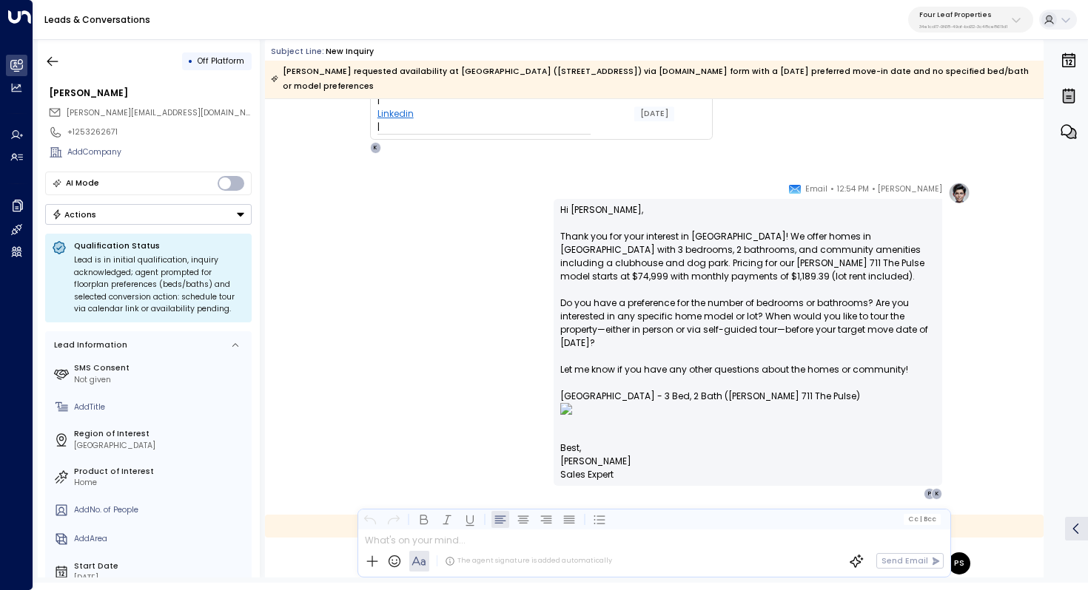
scroll to position [597, 0]
click at [957, 29] on button "Four Leaf Properties 34e1cd17-0f68-49af-bd32-3c48ce8611d1" at bounding box center [970, 20] width 125 height 26
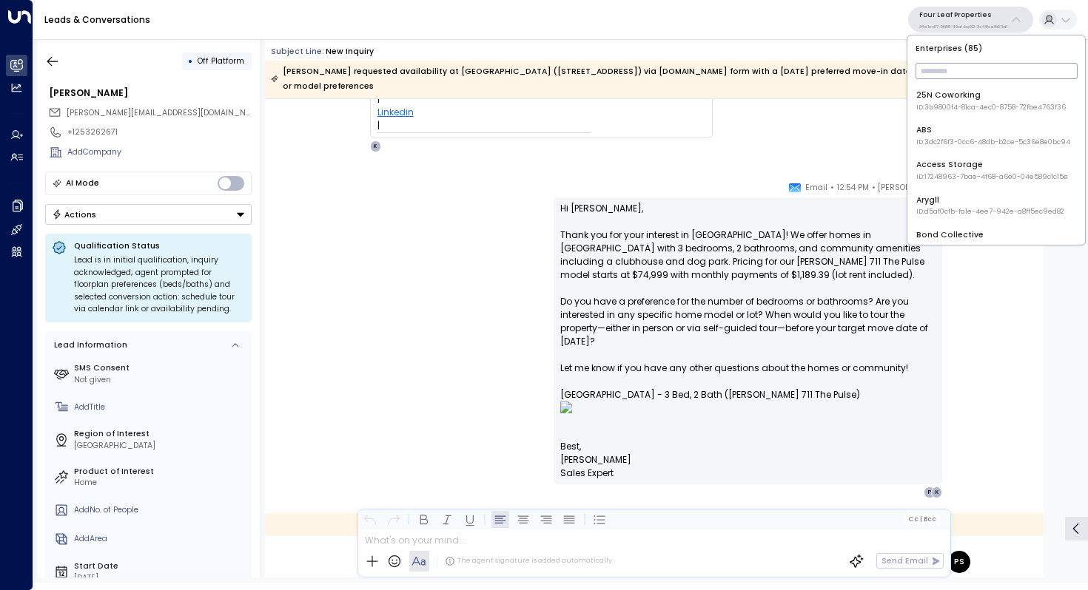
click at [931, 67] on input "text" at bounding box center [996, 71] width 162 height 24
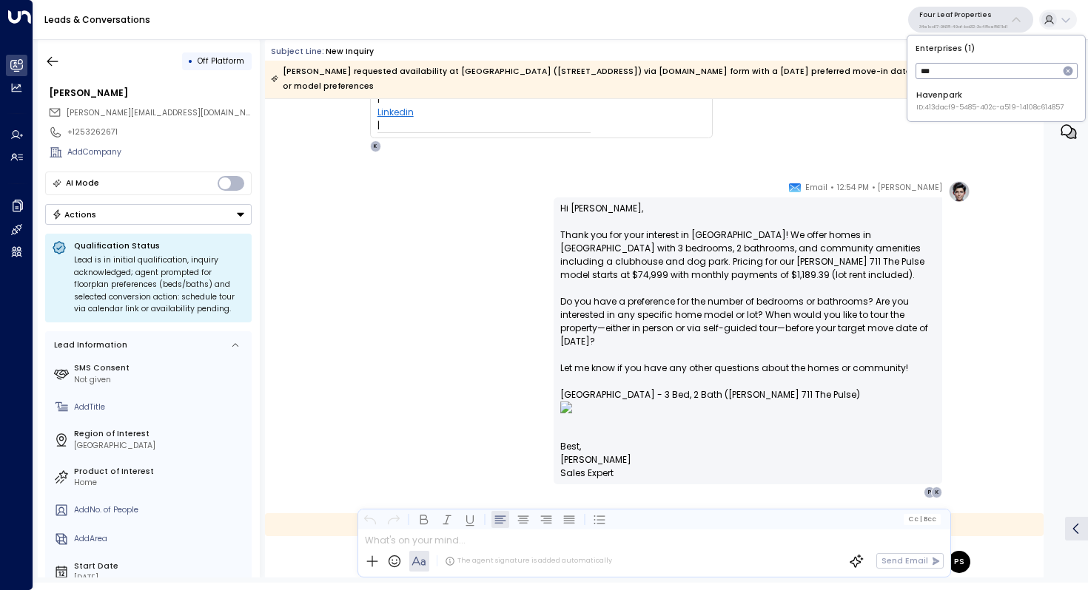
type input "***"
click at [942, 95] on div "Havenpark ID: 413dacf9-5485-402c-a519-14108c614857" at bounding box center [989, 101] width 147 height 23
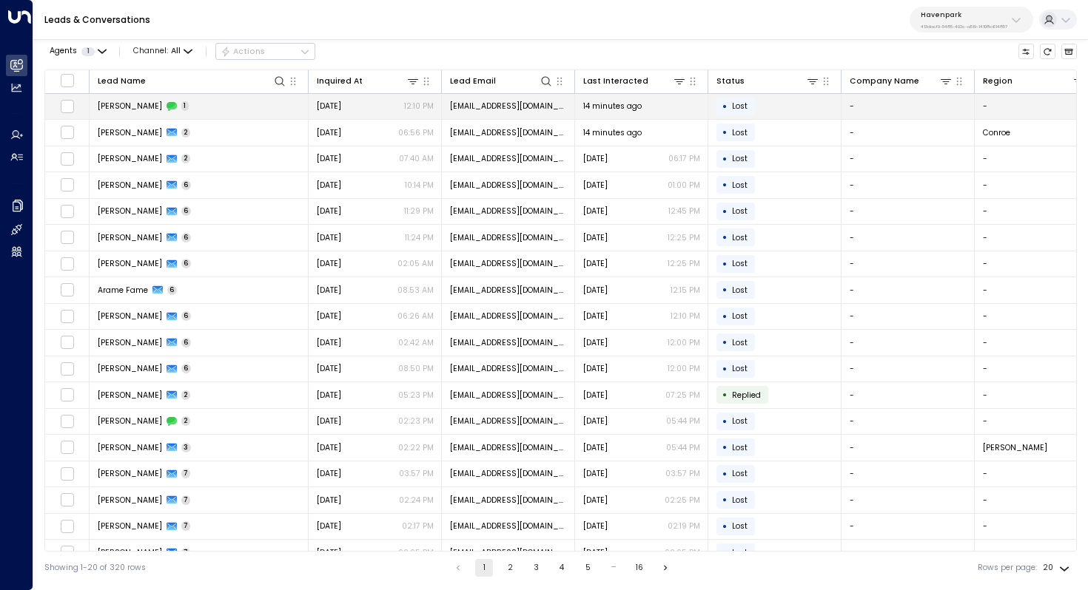
click at [643, 113] on td "14 minutes ago" at bounding box center [641, 107] width 133 height 26
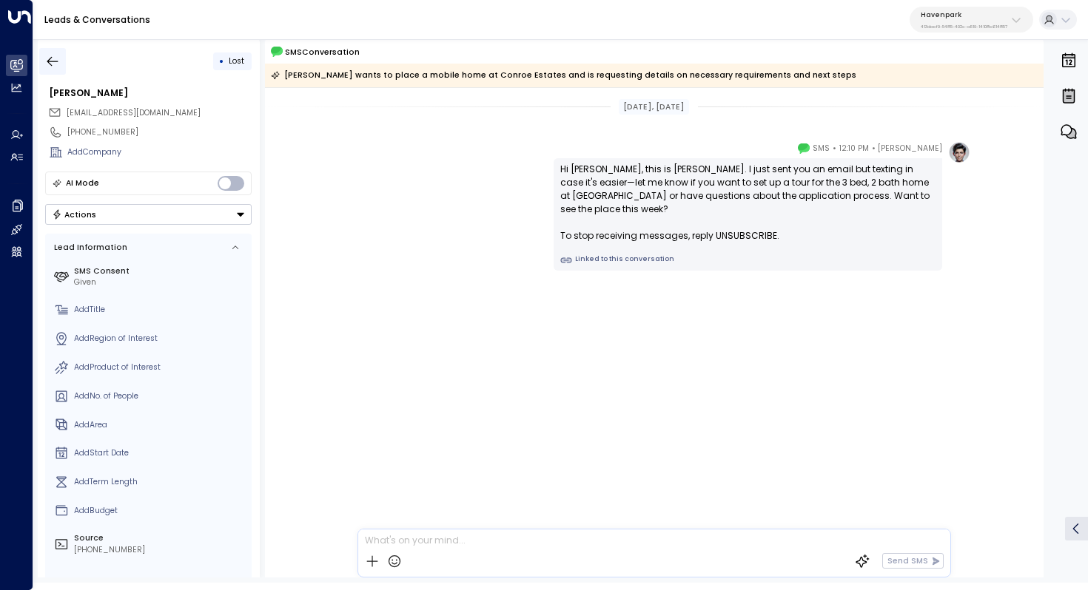
click at [61, 57] on button "button" at bounding box center [52, 61] width 27 height 27
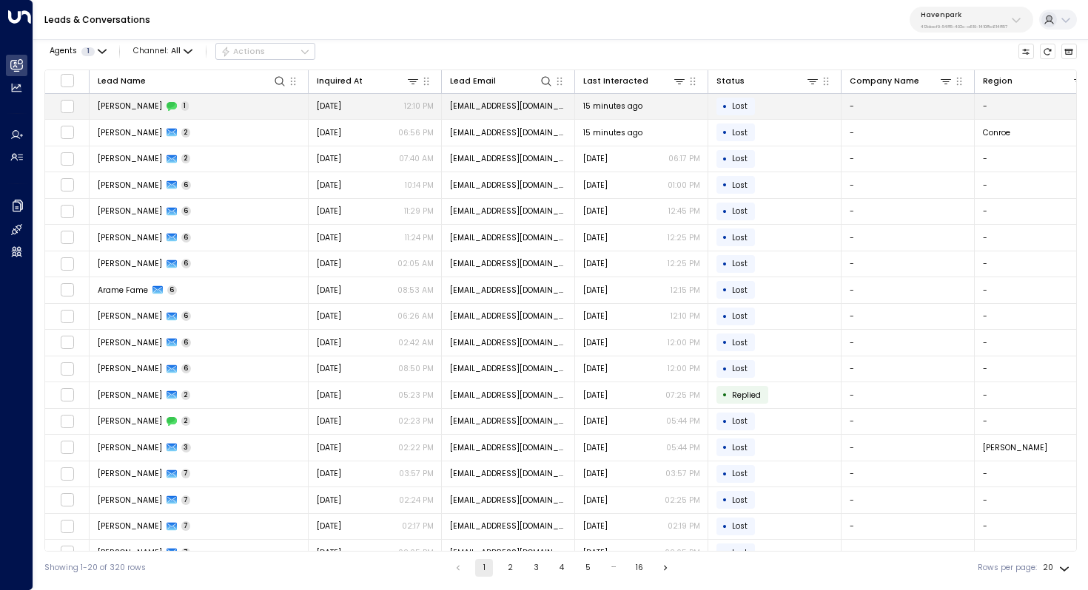
click at [218, 104] on td "Emmanuel Gamboa 1" at bounding box center [199, 107] width 219 height 26
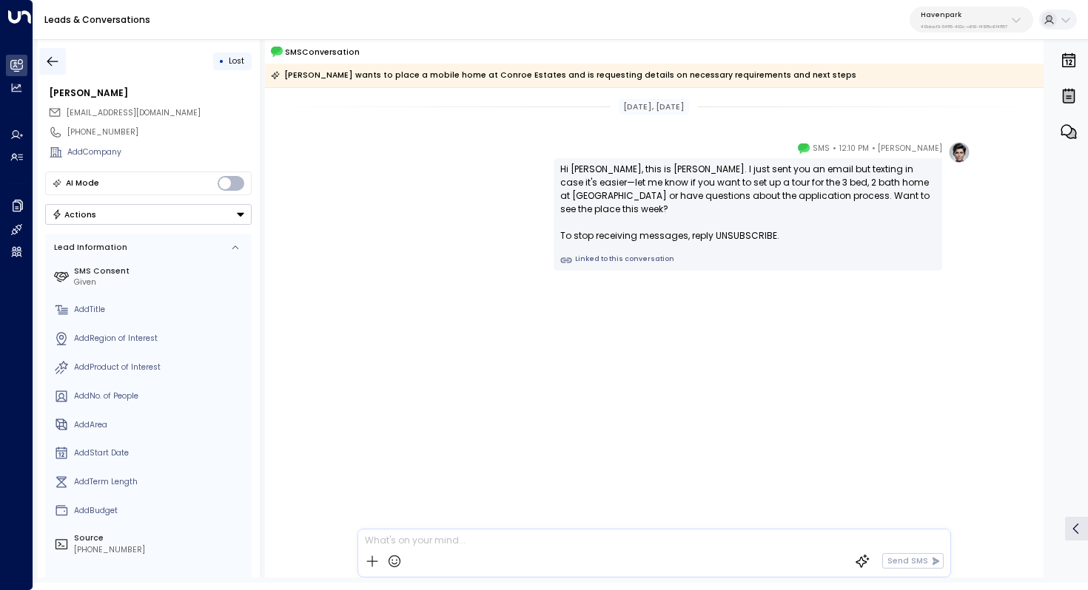
click at [42, 58] on button "button" at bounding box center [52, 61] width 27 height 27
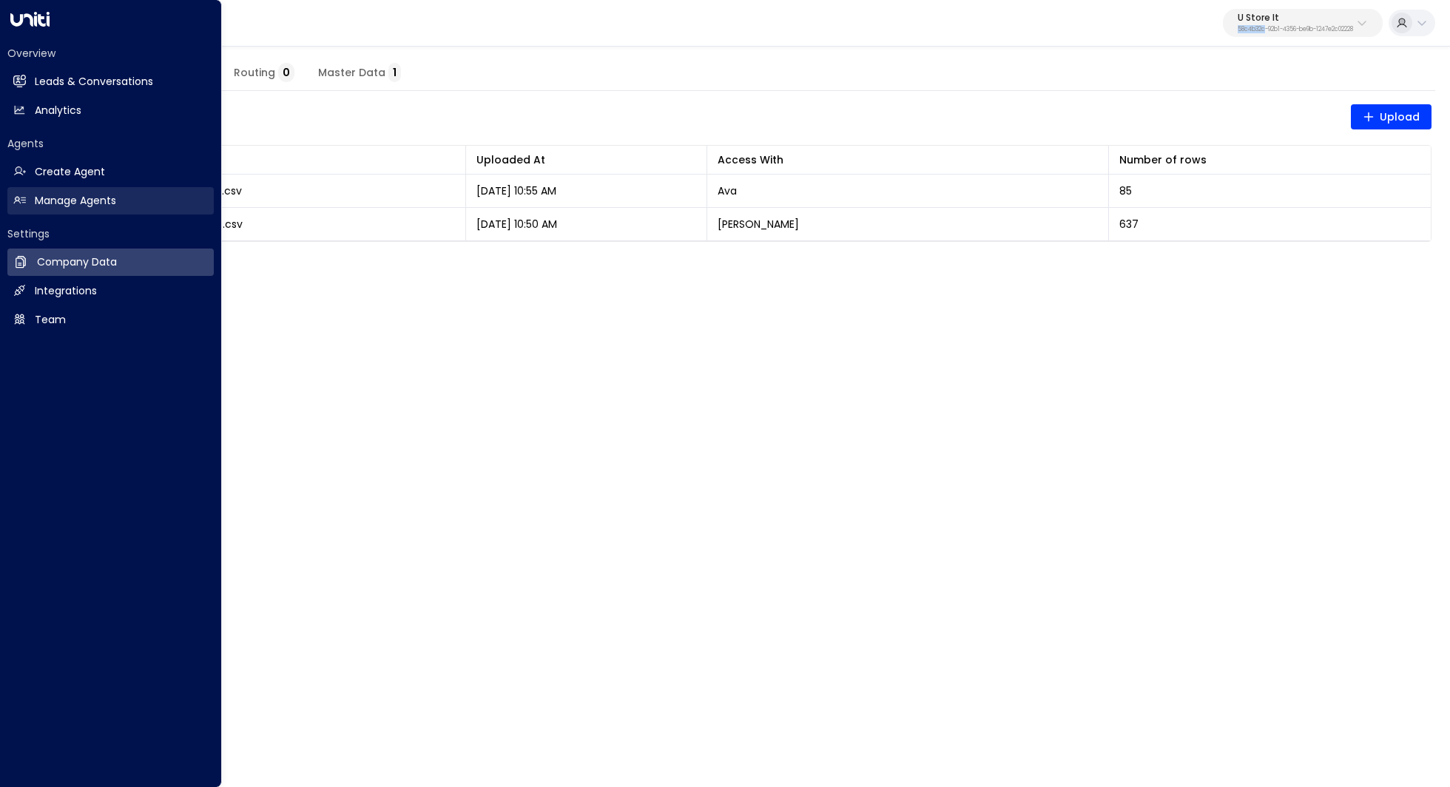
click at [105, 201] on h2 "Manage Agents" at bounding box center [75, 201] width 81 height 16
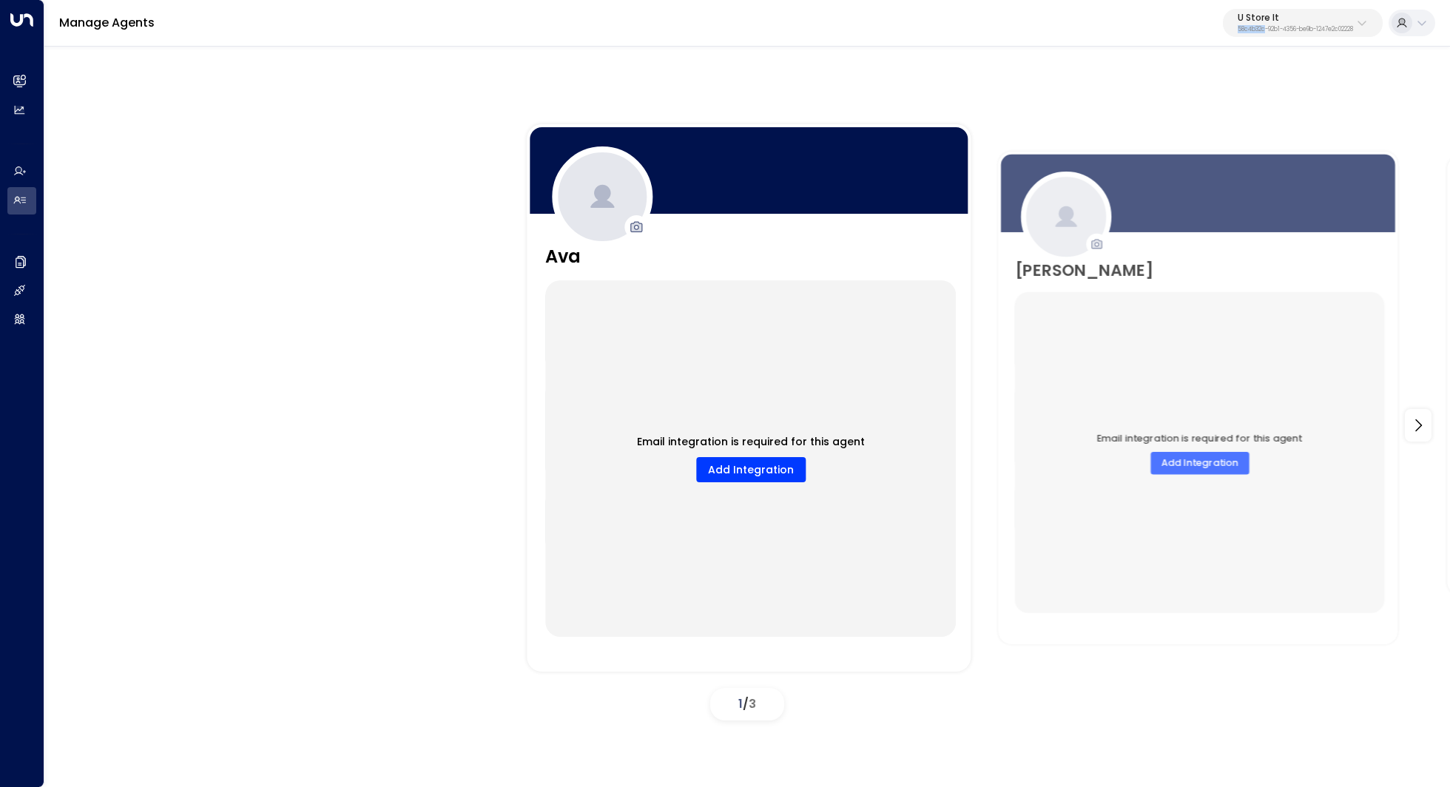
click at [1343, 27] on p "58c4b32c-92b1-4356-be9b-1247e2c02228" at bounding box center [1295, 30] width 115 height 6
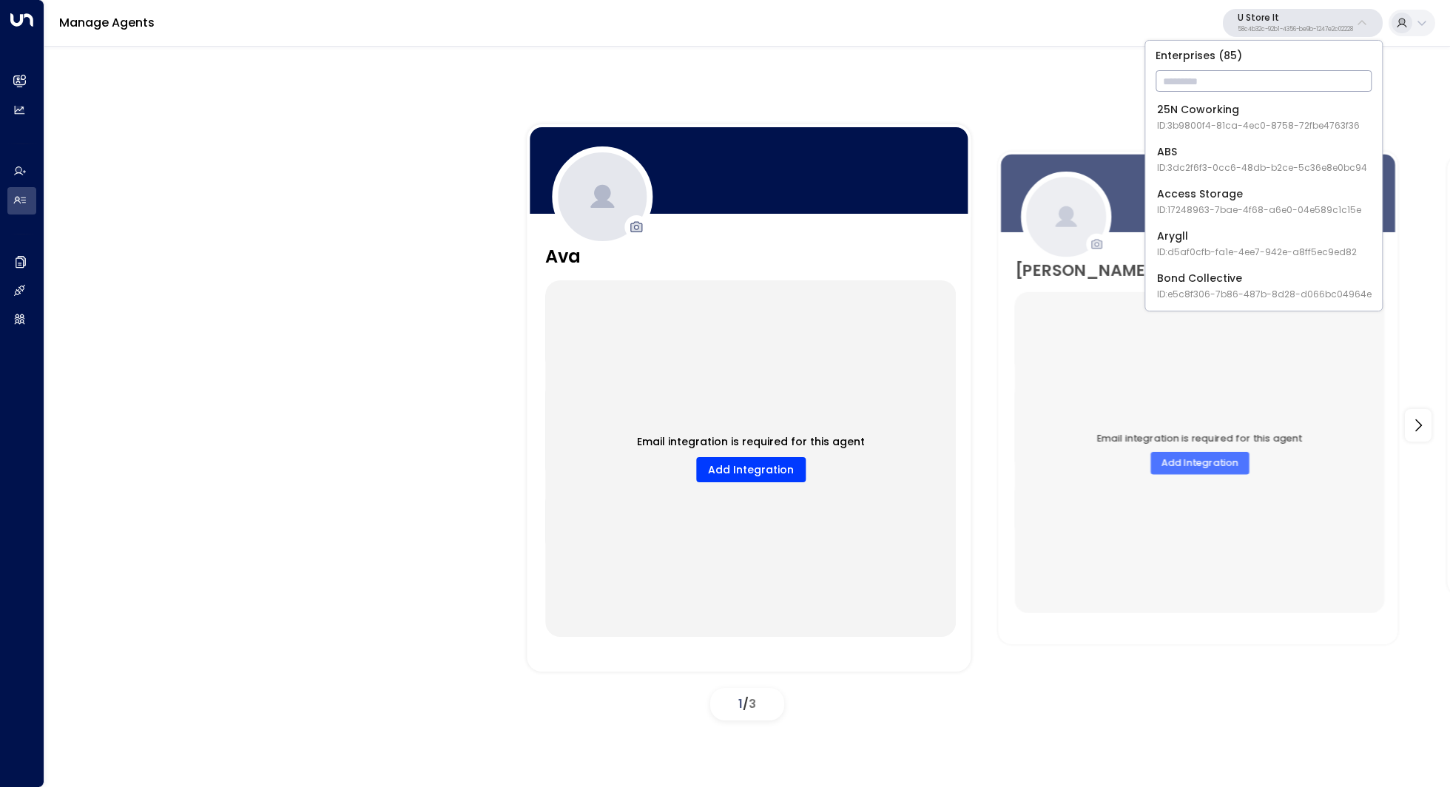
click at [1220, 87] on input "text" at bounding box center [1264, 80] width 216 height 27
click at [1218, 60] on p "Enterprises ( 85 )" at bounding box center [1263, 56] width 225 height 18
click at [1201, 80] on input "text" at bounding box center [1264, 80] width 216 height 27
